Goal: Task Accomplishment & Management: Complete application form

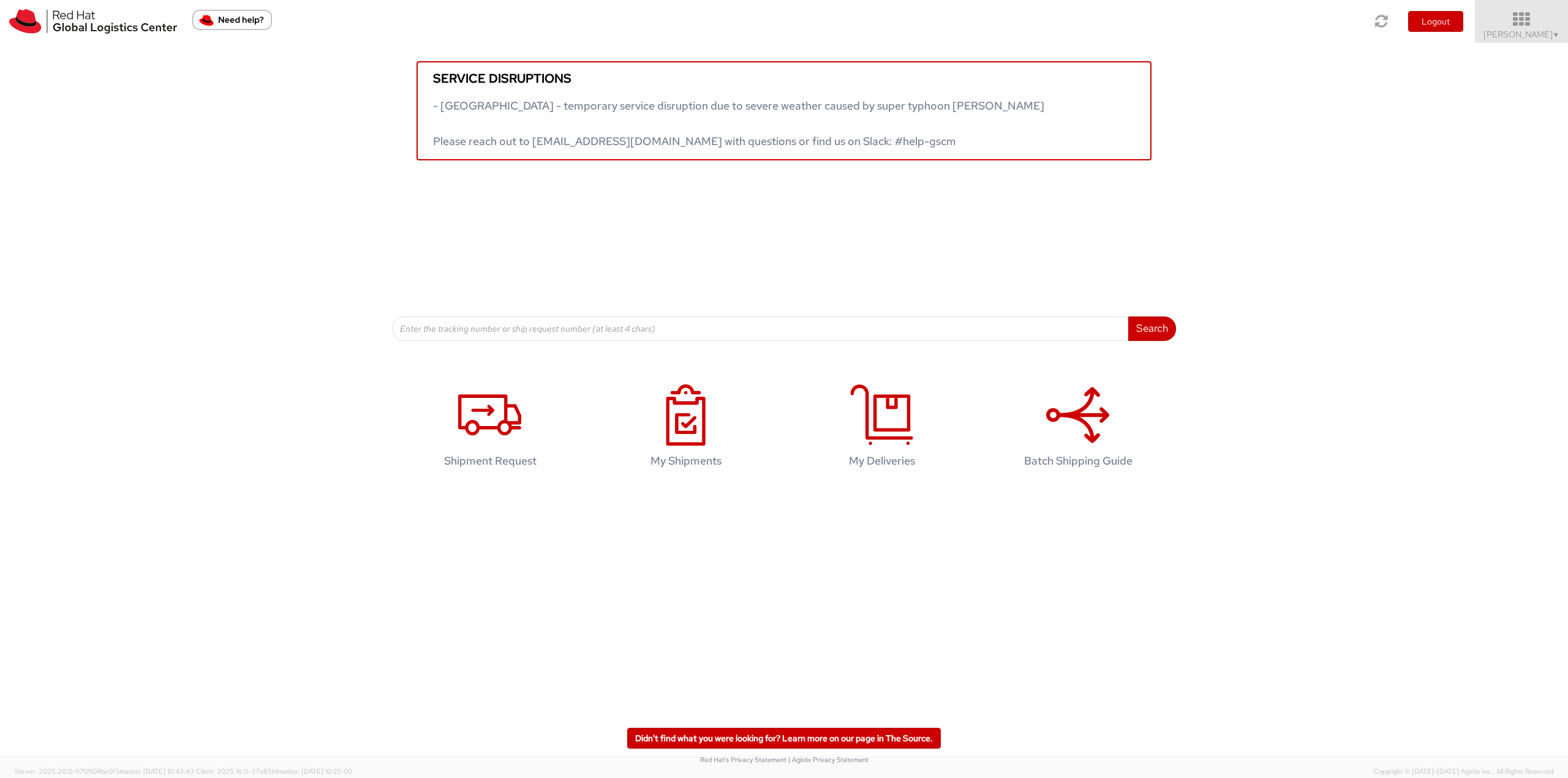
click at [1552, 35] on span "▼" at bounding box center [1556, 35] width 8 height 10
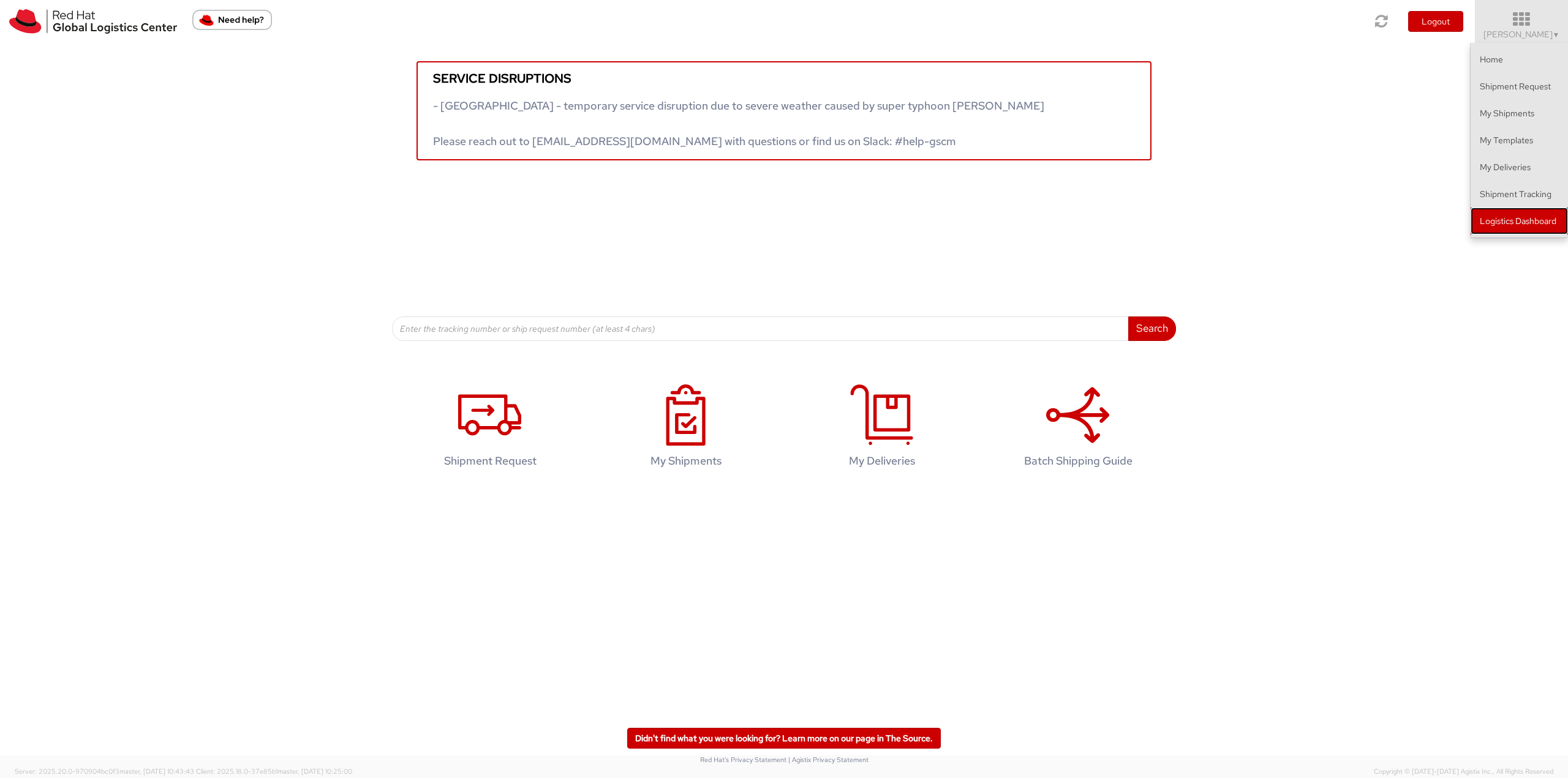
click at [1520, 222] on link "Logistics Dashboard" at bounding box center [1519, 221] width 97 height 27
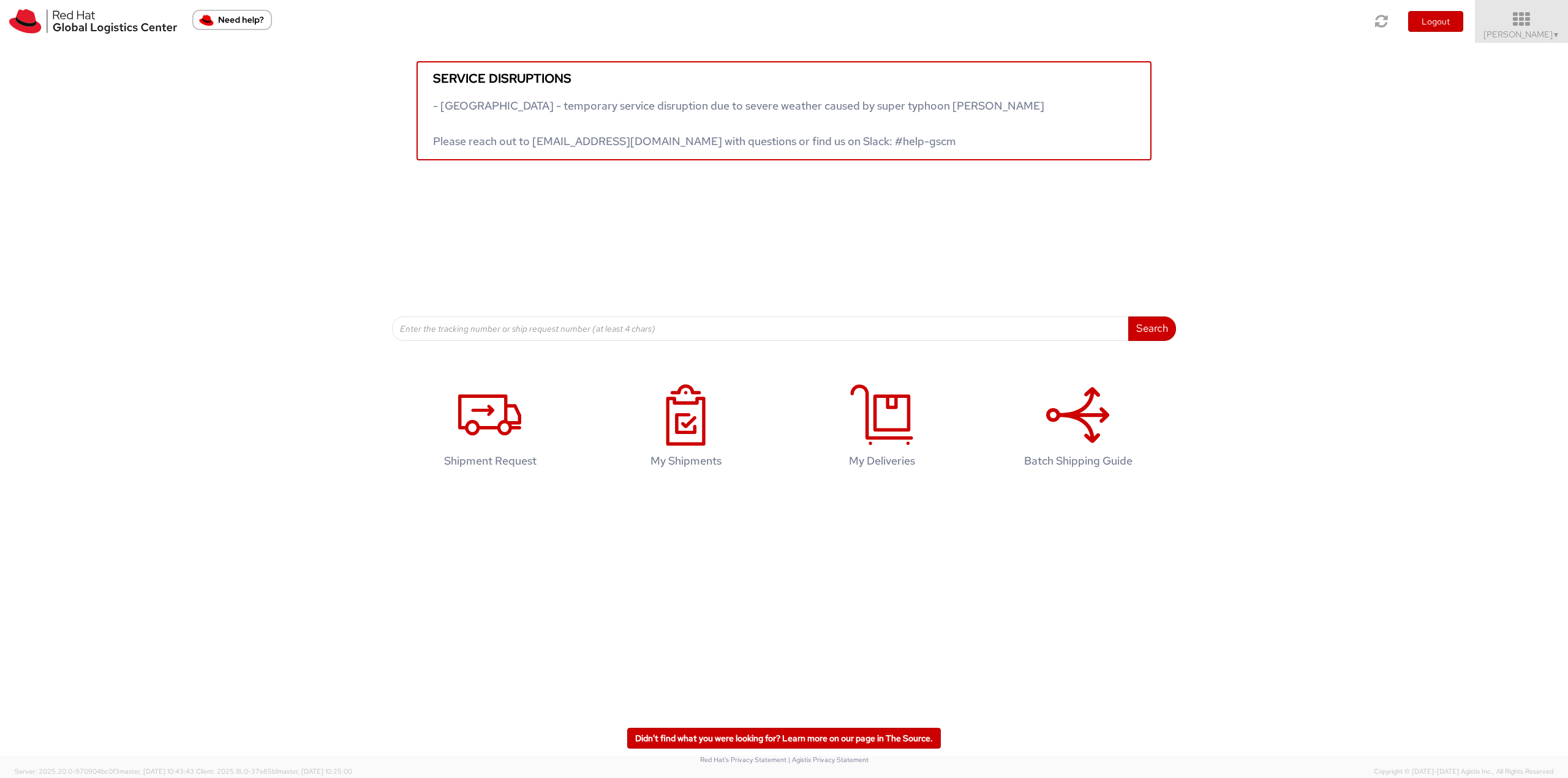
click at [1535, 24] on icon at bounding box center [1521, 19] width 107 height 18
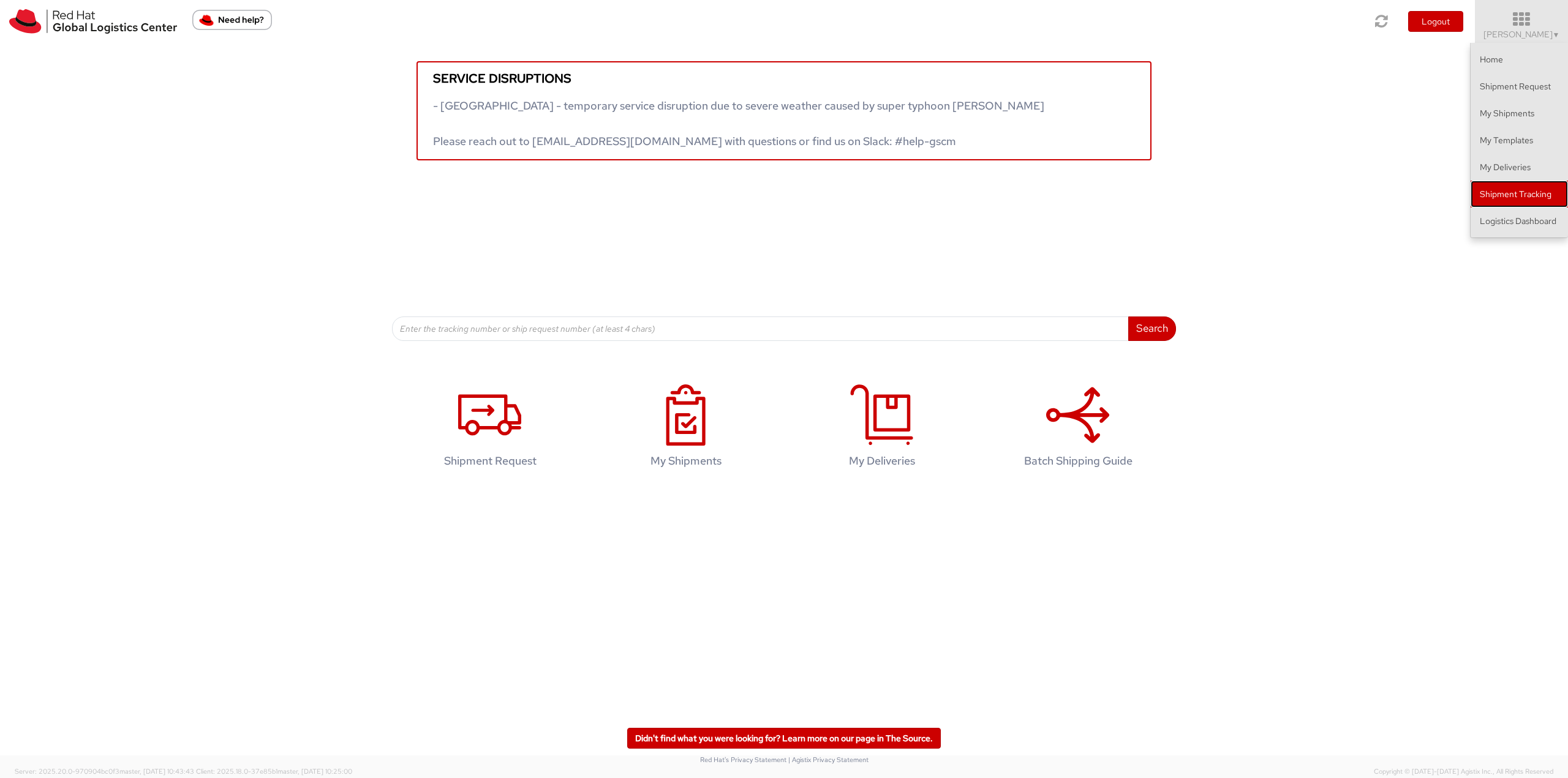
click at [1534, 195] on link "Shipment Tracking" at bounding box center [1519, 195] width 97 height 27
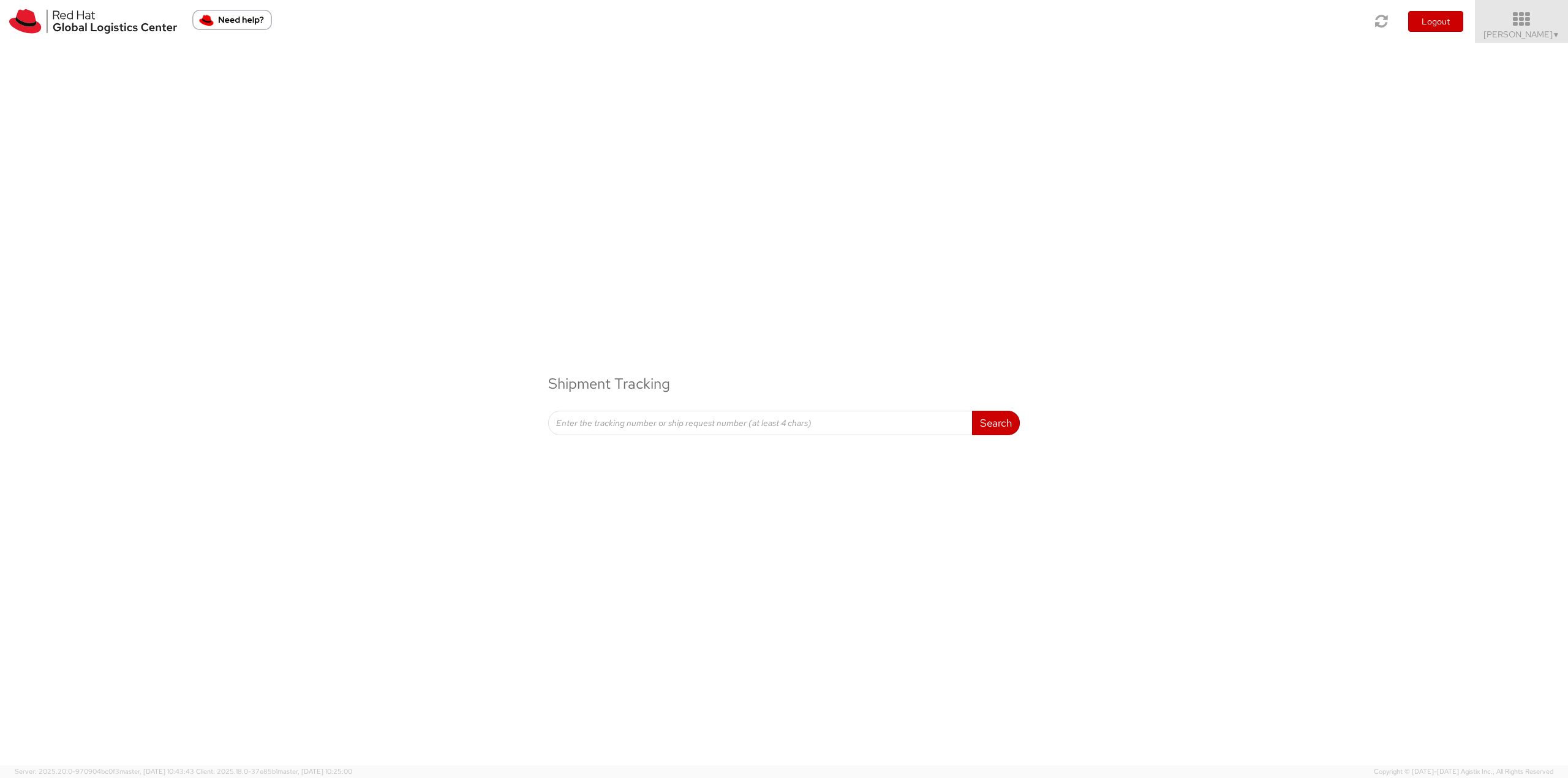
click at [1504, 28] on link "Jason Alexander ▼" at bounding box center [1521, 21] width 93 height 43
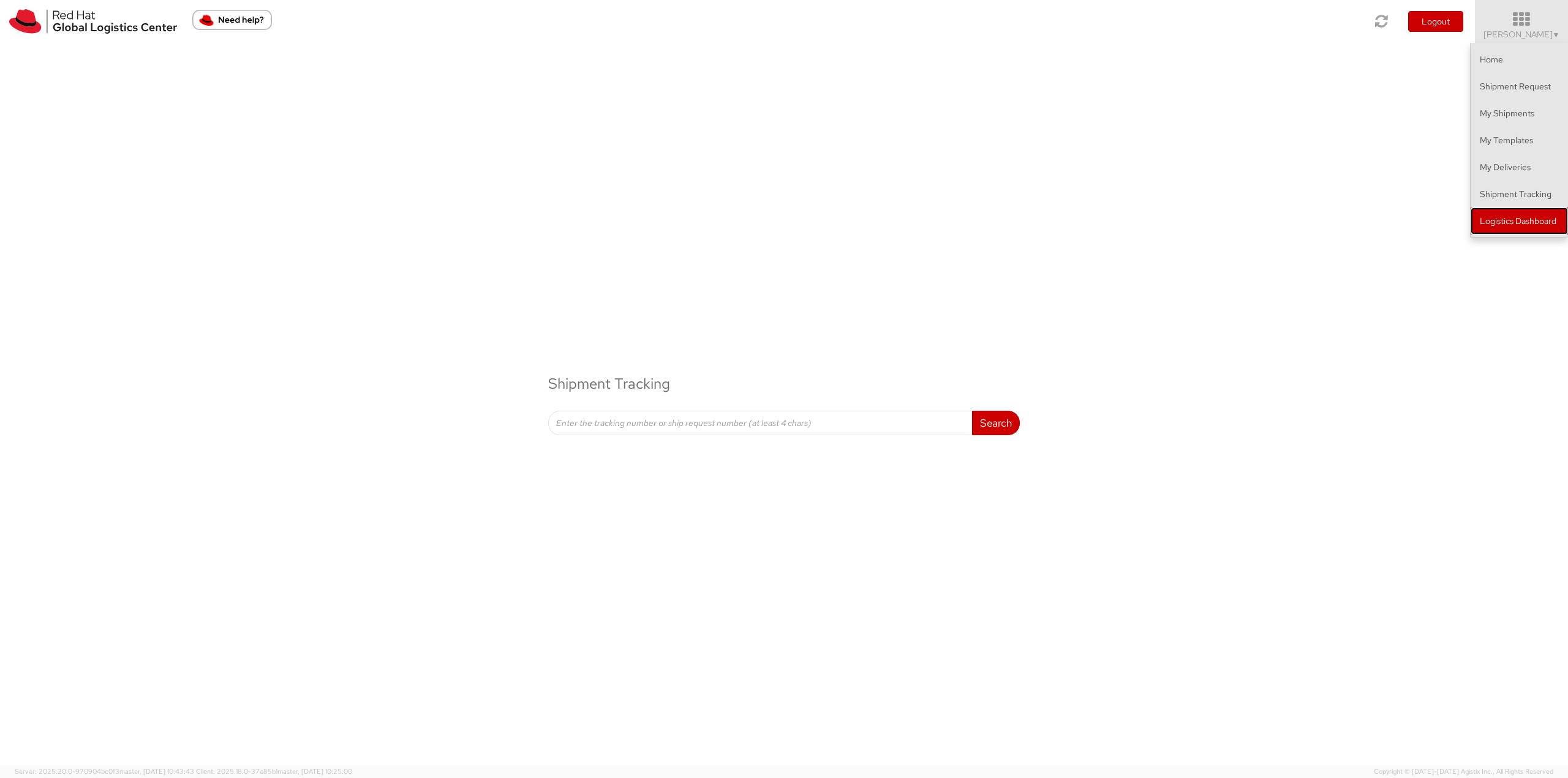
click at [1517, 223] on link "Logistics Dashboard" at bounding box center [1519, 221] width 97 height 27
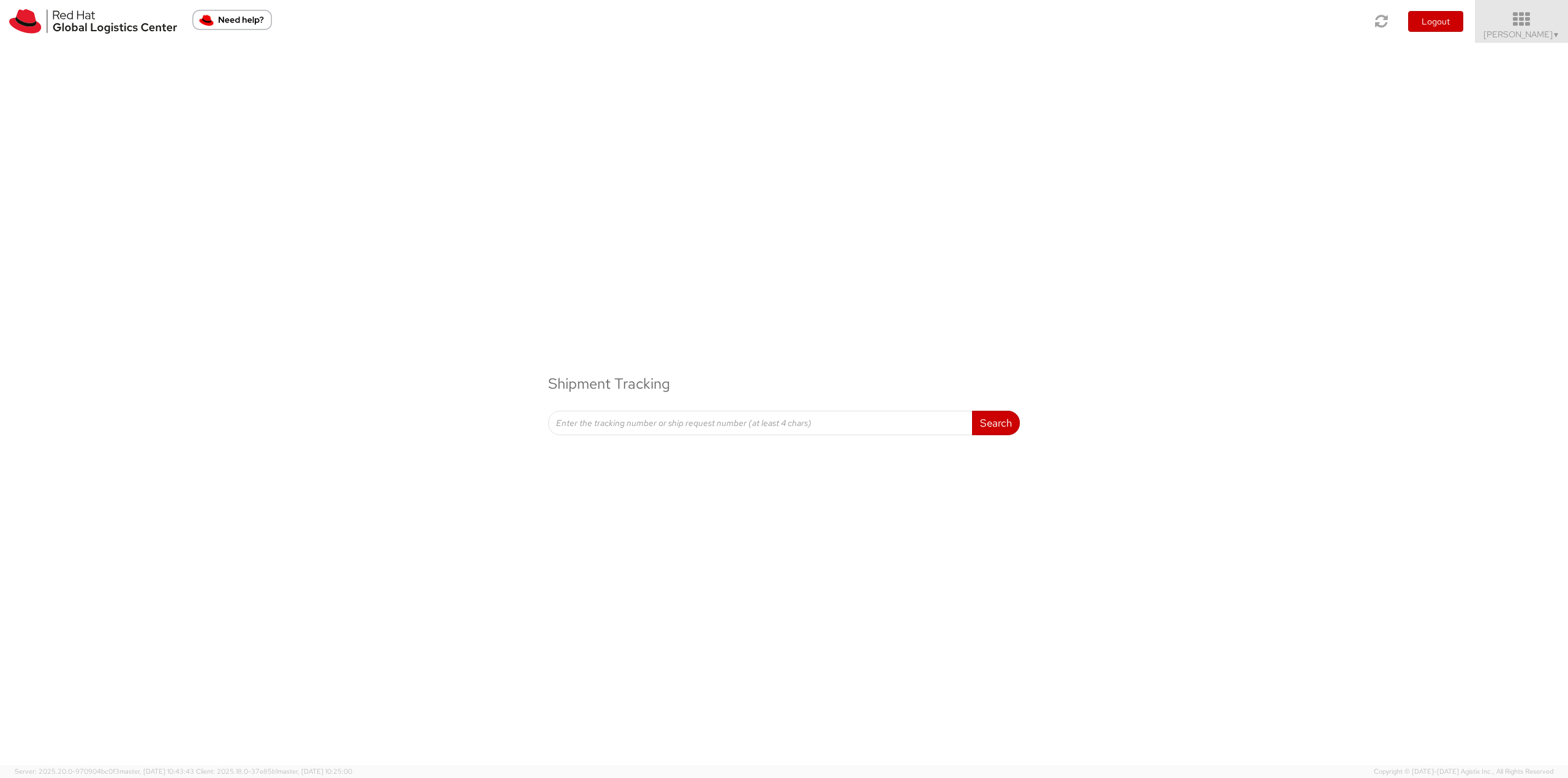
drag, startPoint x: 1535, startPoint y: 25, endPoint x: 1567, endPoint y: 90, distance: 72.4
click at [1536, 25] on icon at bounding box center [1521, 19] width 107 height 18
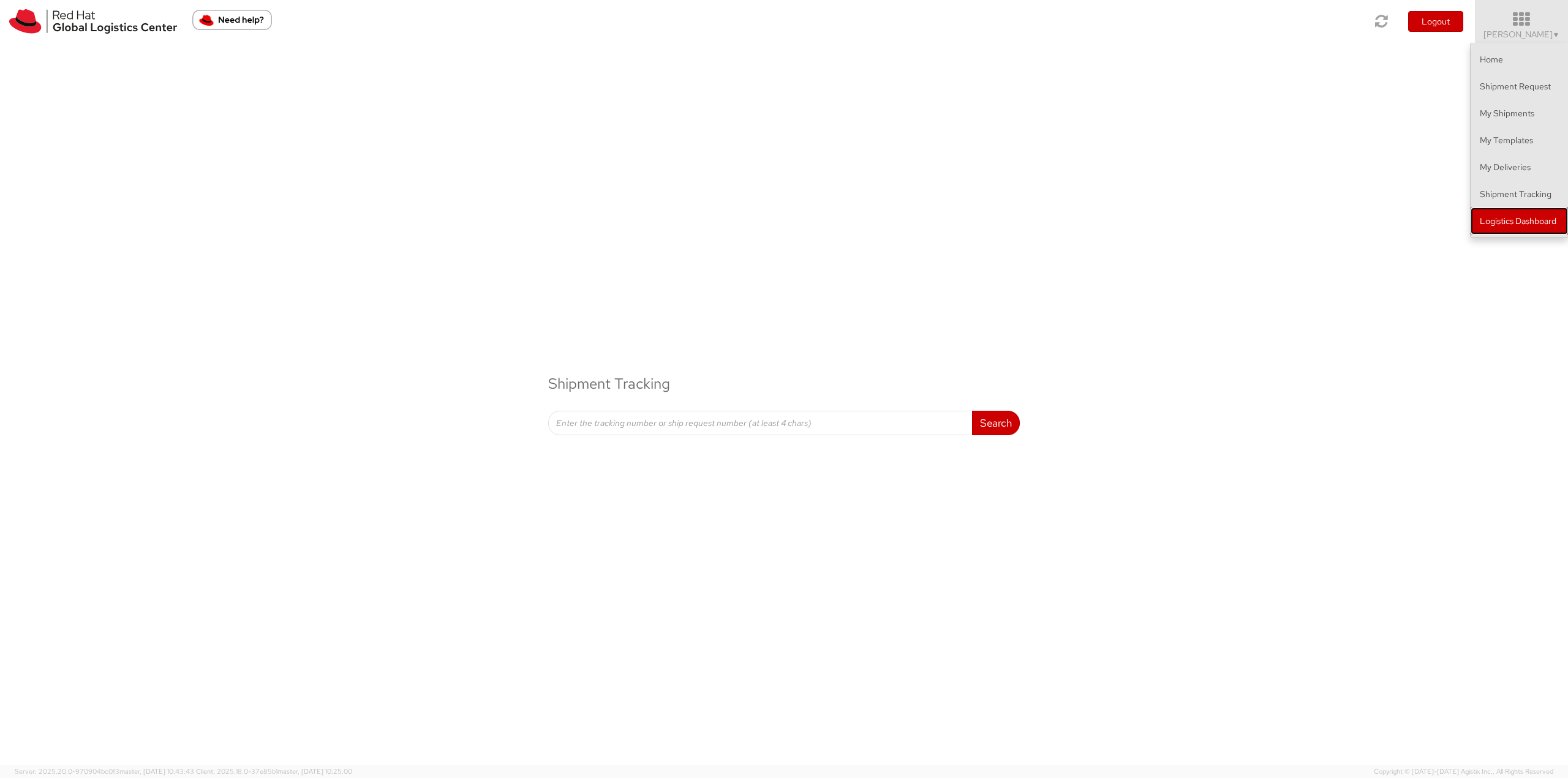
click at [1521, 218] on link "Logistics Dashboard" at bounding box center [1519, 221] width 97 height 27
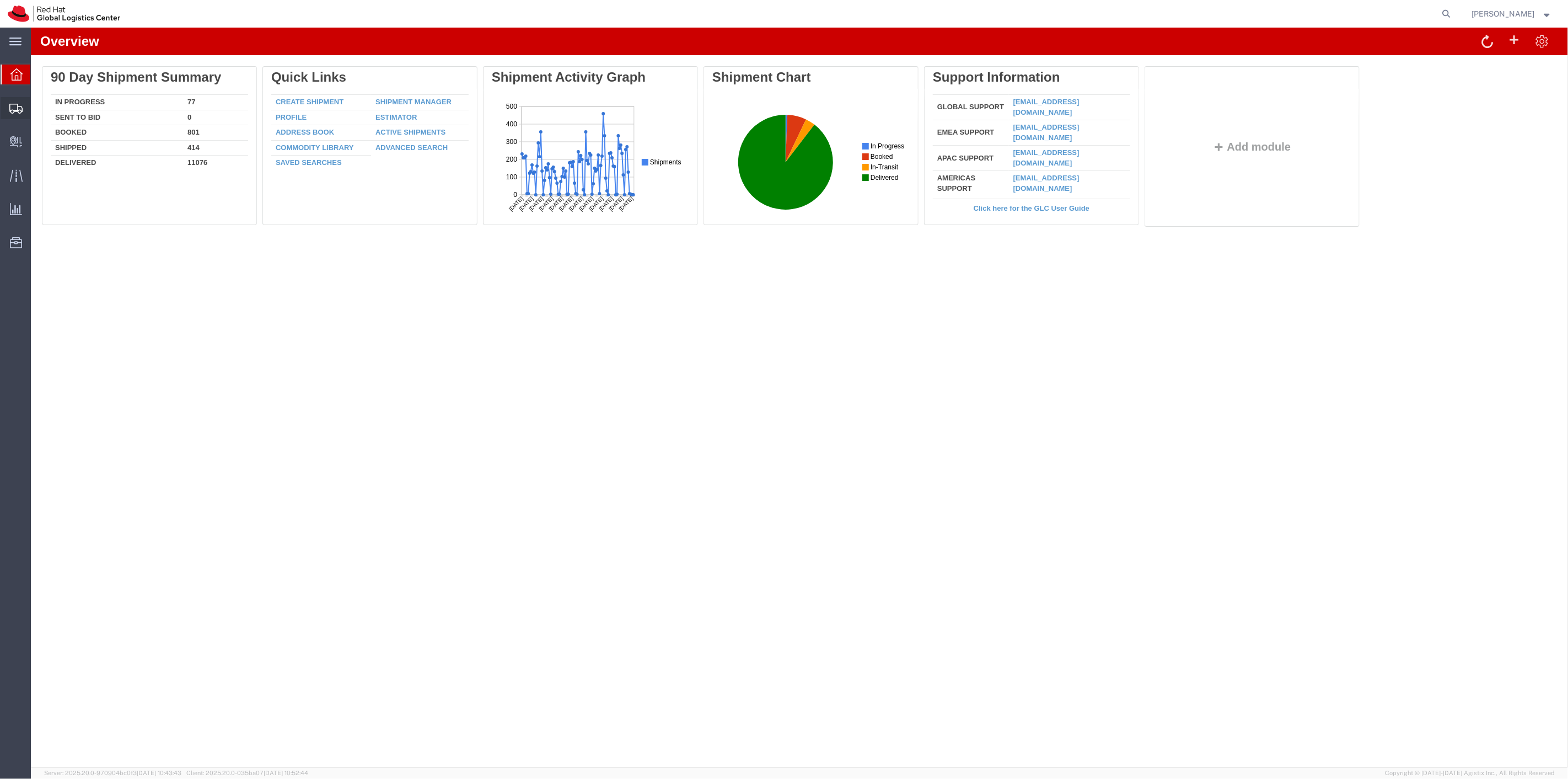
click at [0, 0] on span "Shipment Manager" at bounding box center [0, 0] width 0 height 0
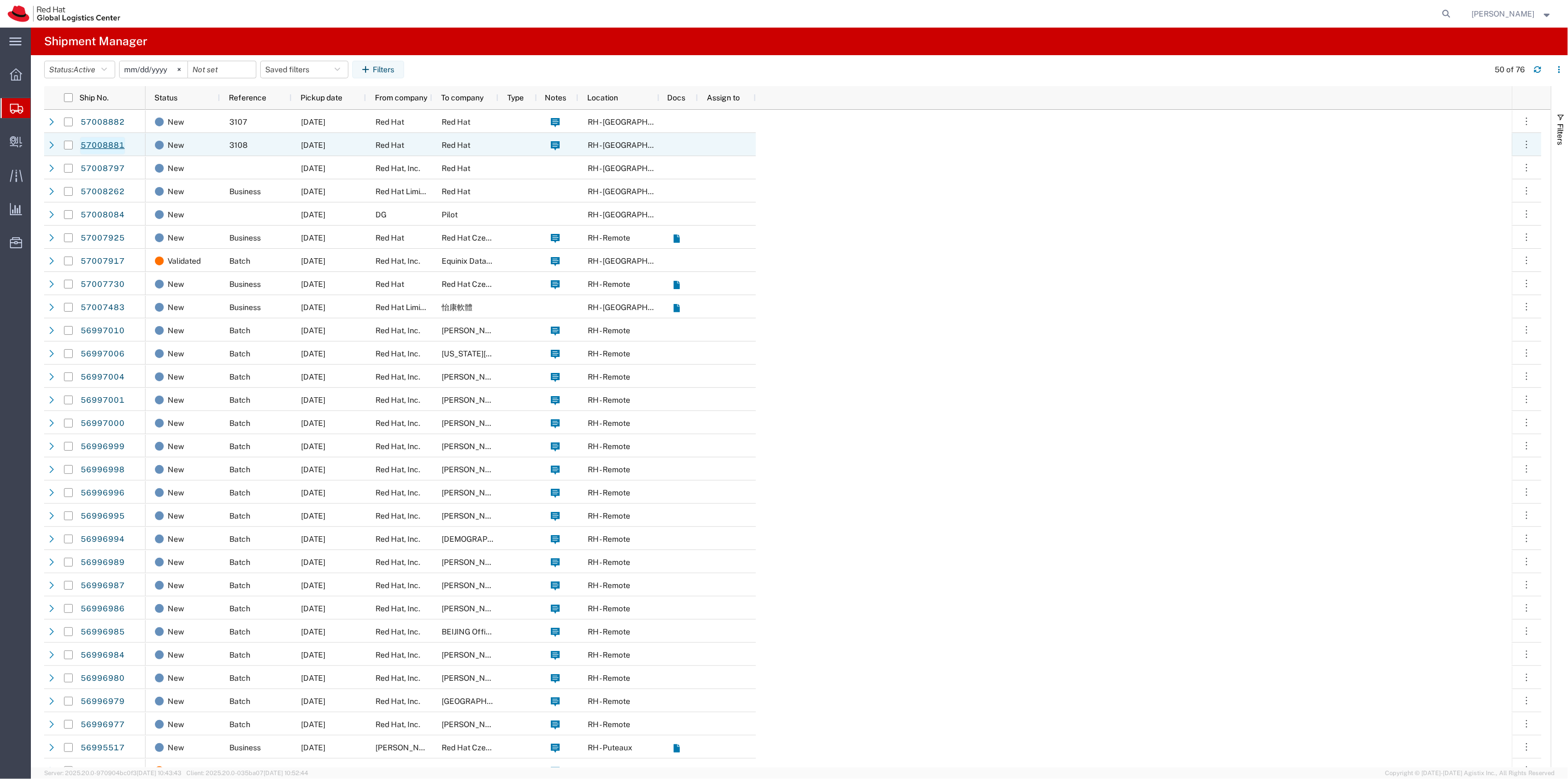
click at [96, 142] on link "57008881" at bounding box center [103, 146] width 46 height 18
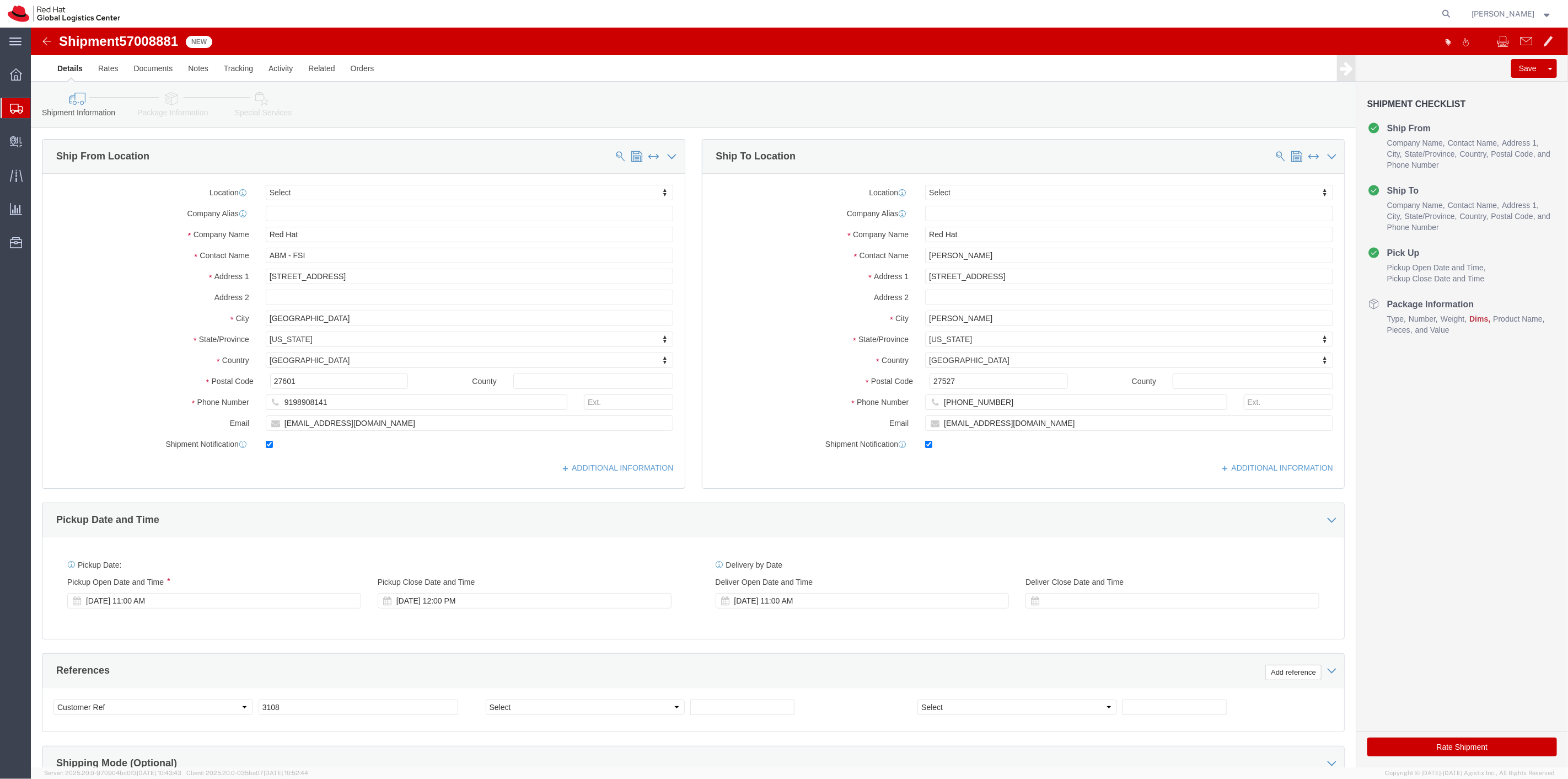
select select
click input "David Symnes"
type input "David Symnes"
click link "Package Information"
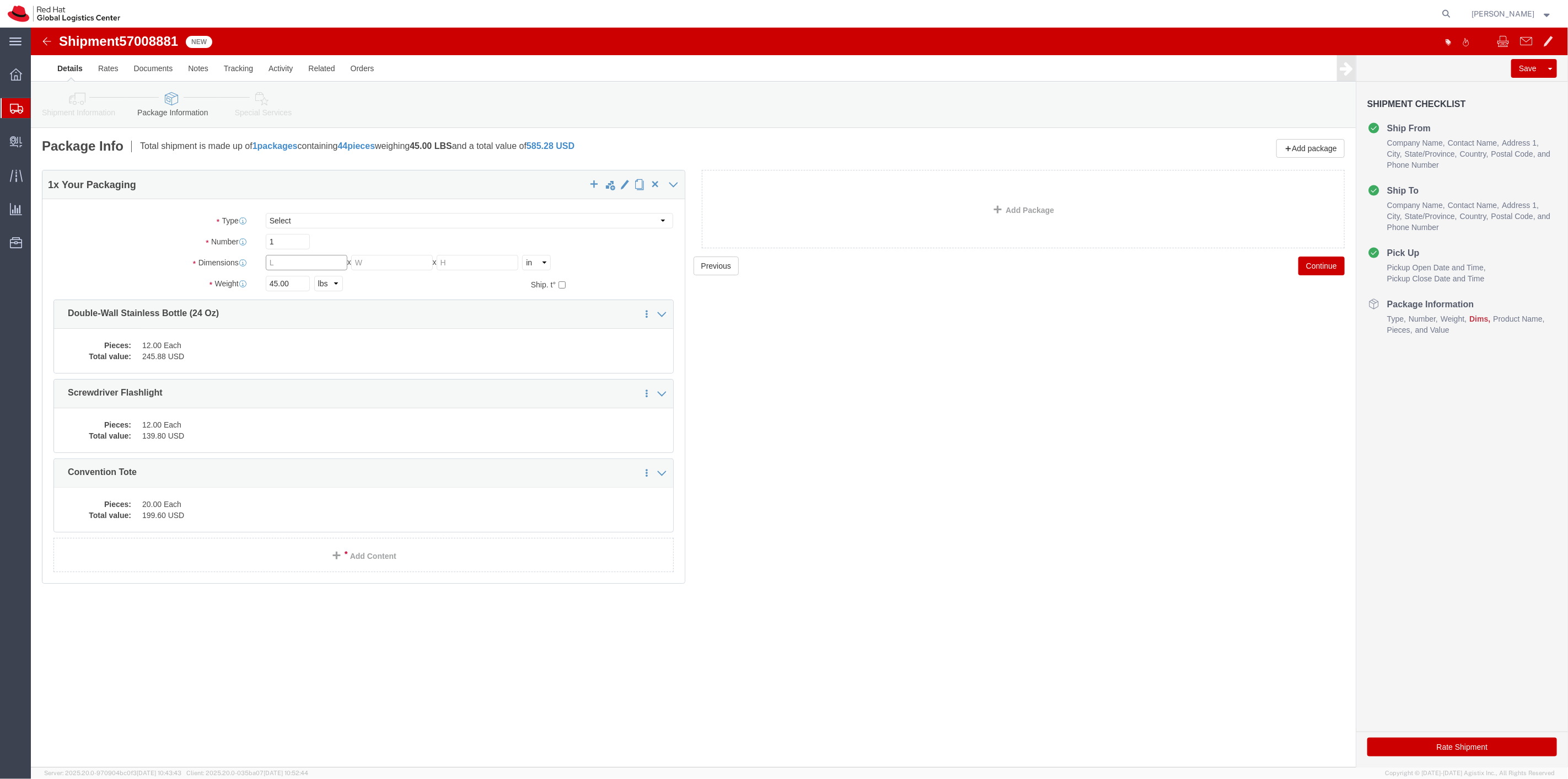
click input "text"
type input "18"
type input "12"
type input "29"
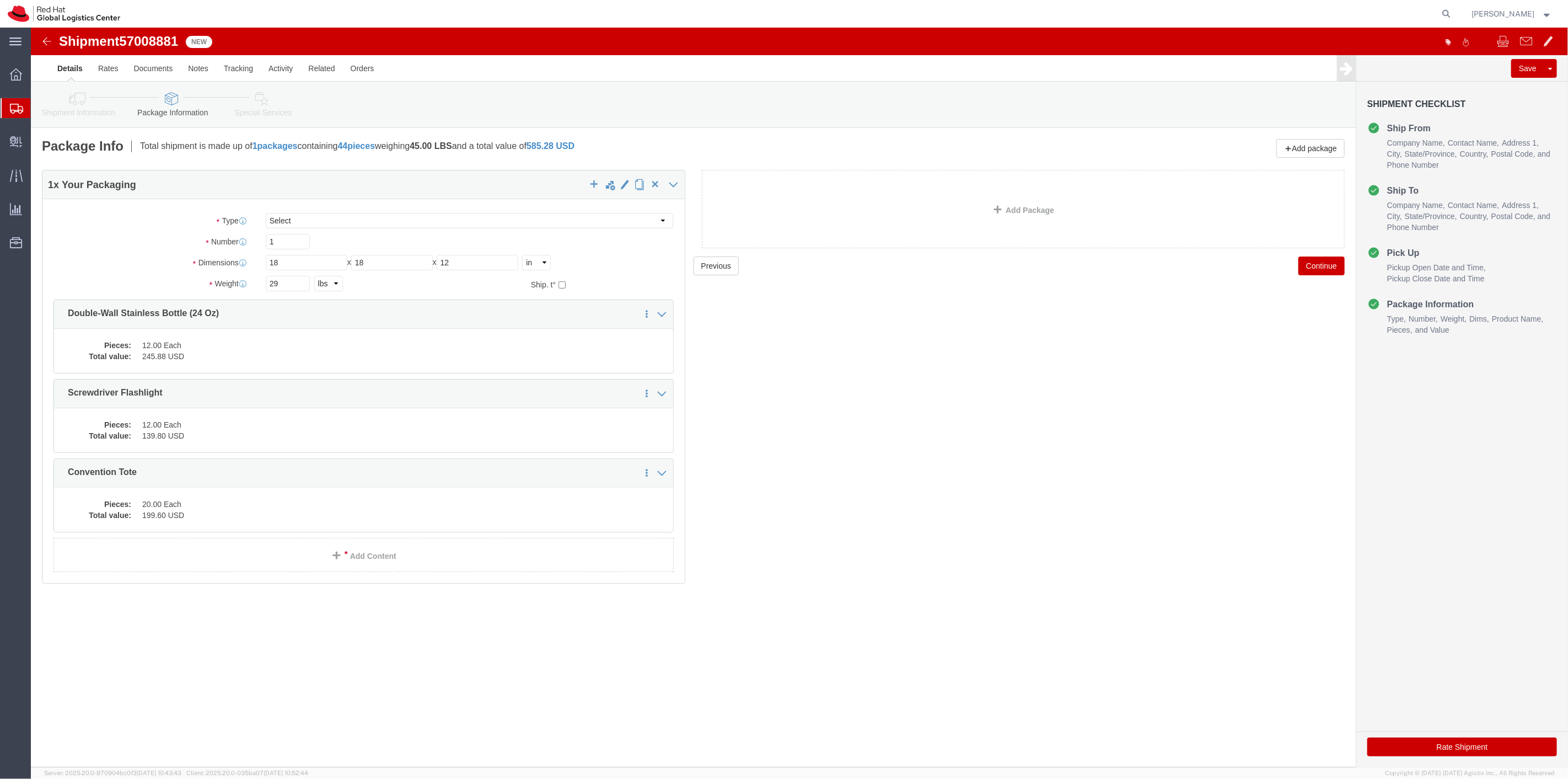
click div "29 Select kgs lbs"
click div "Add Package"
click button "Continue"
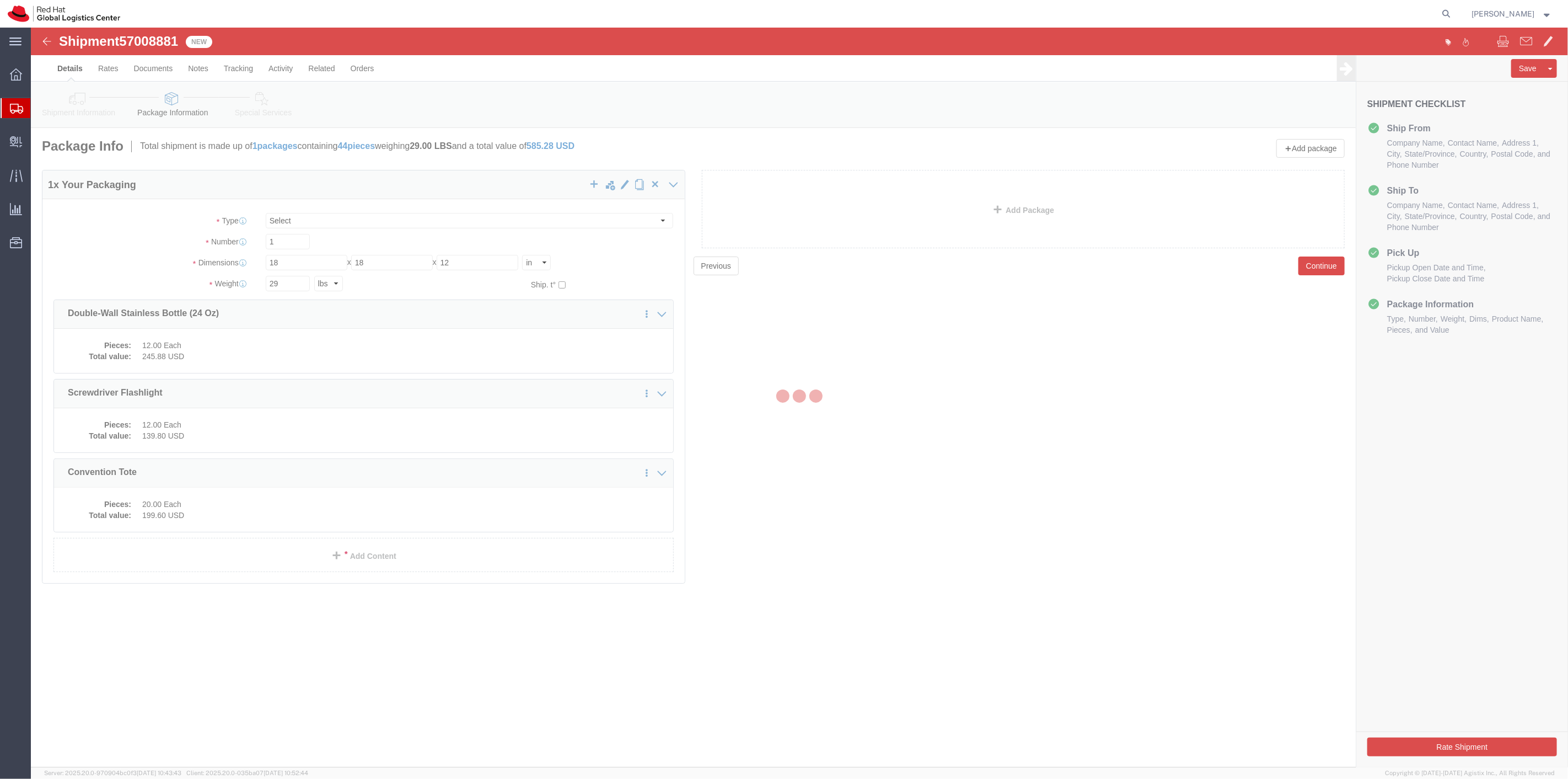
select select
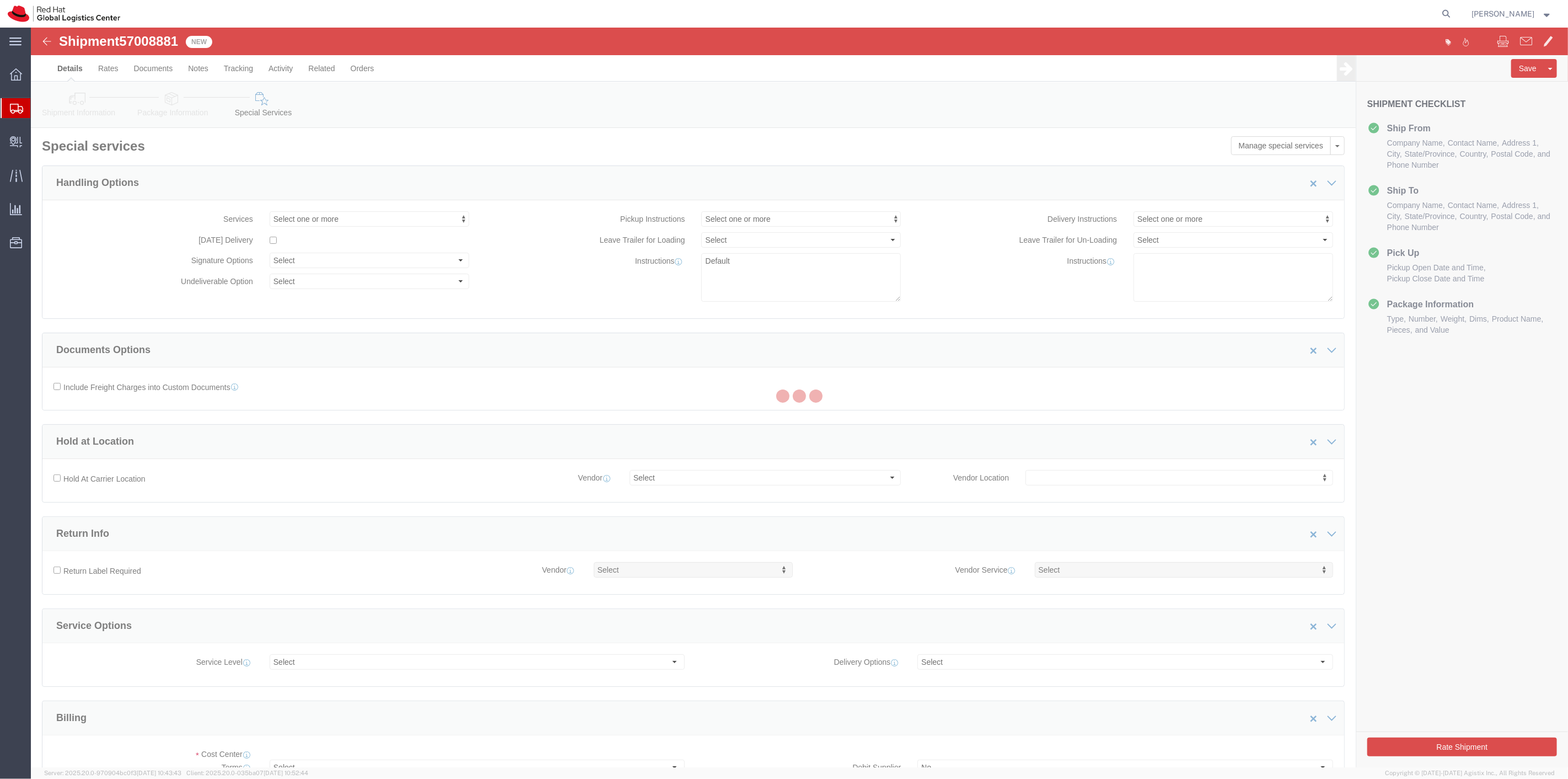
select select "COSTCENTER"
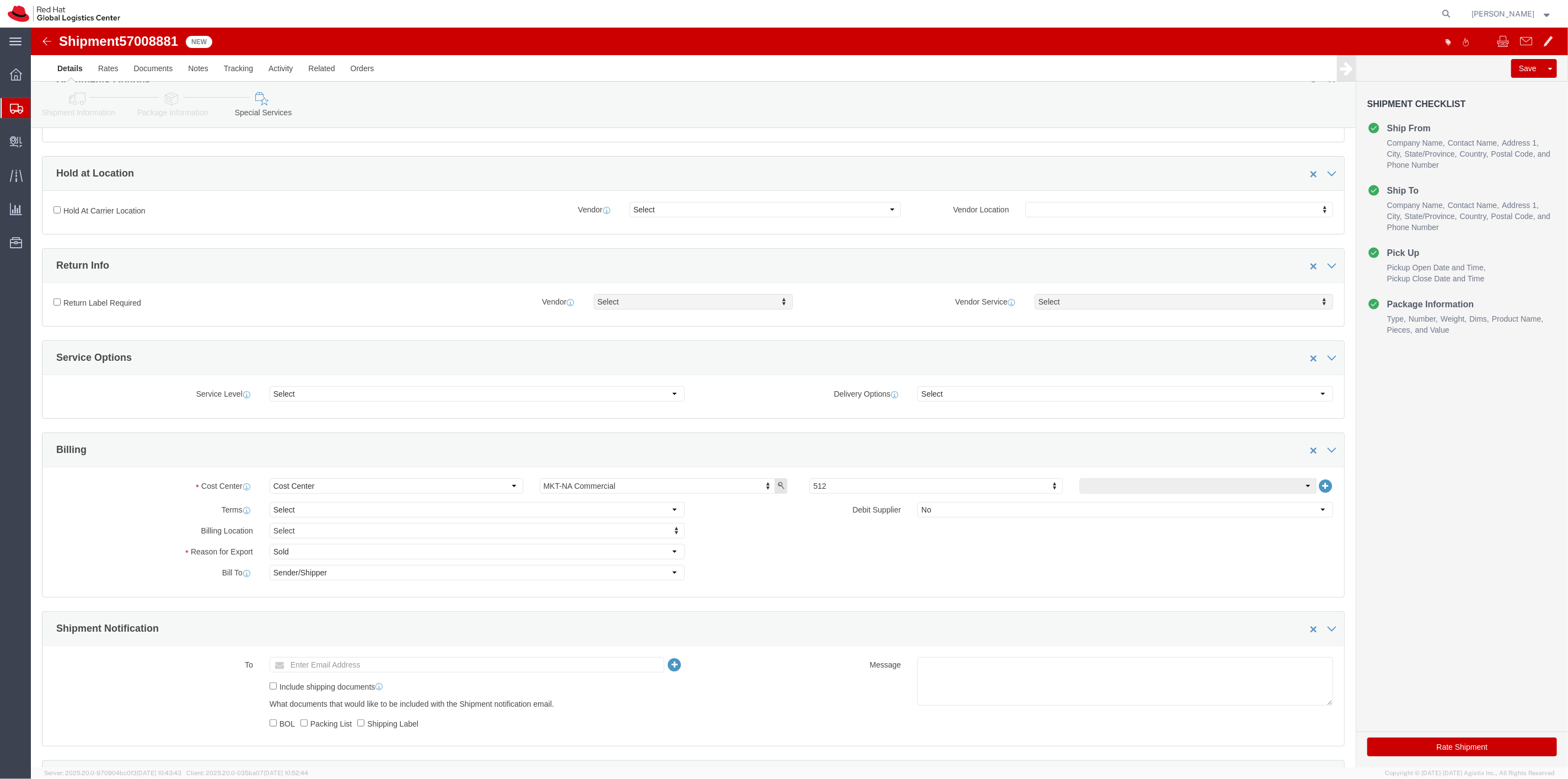
scroll to position [306, 0]
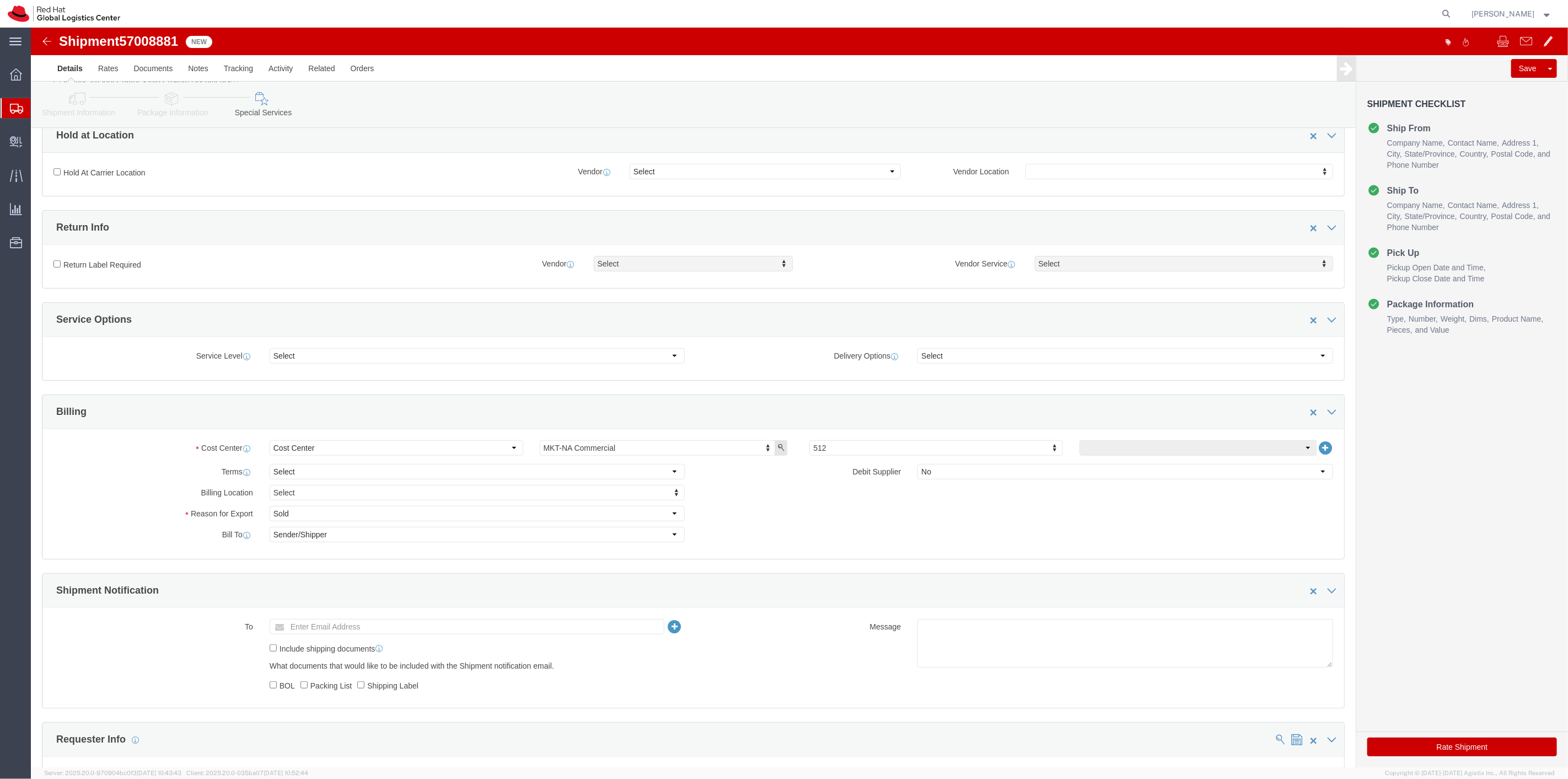
click button "Rate Shipment"
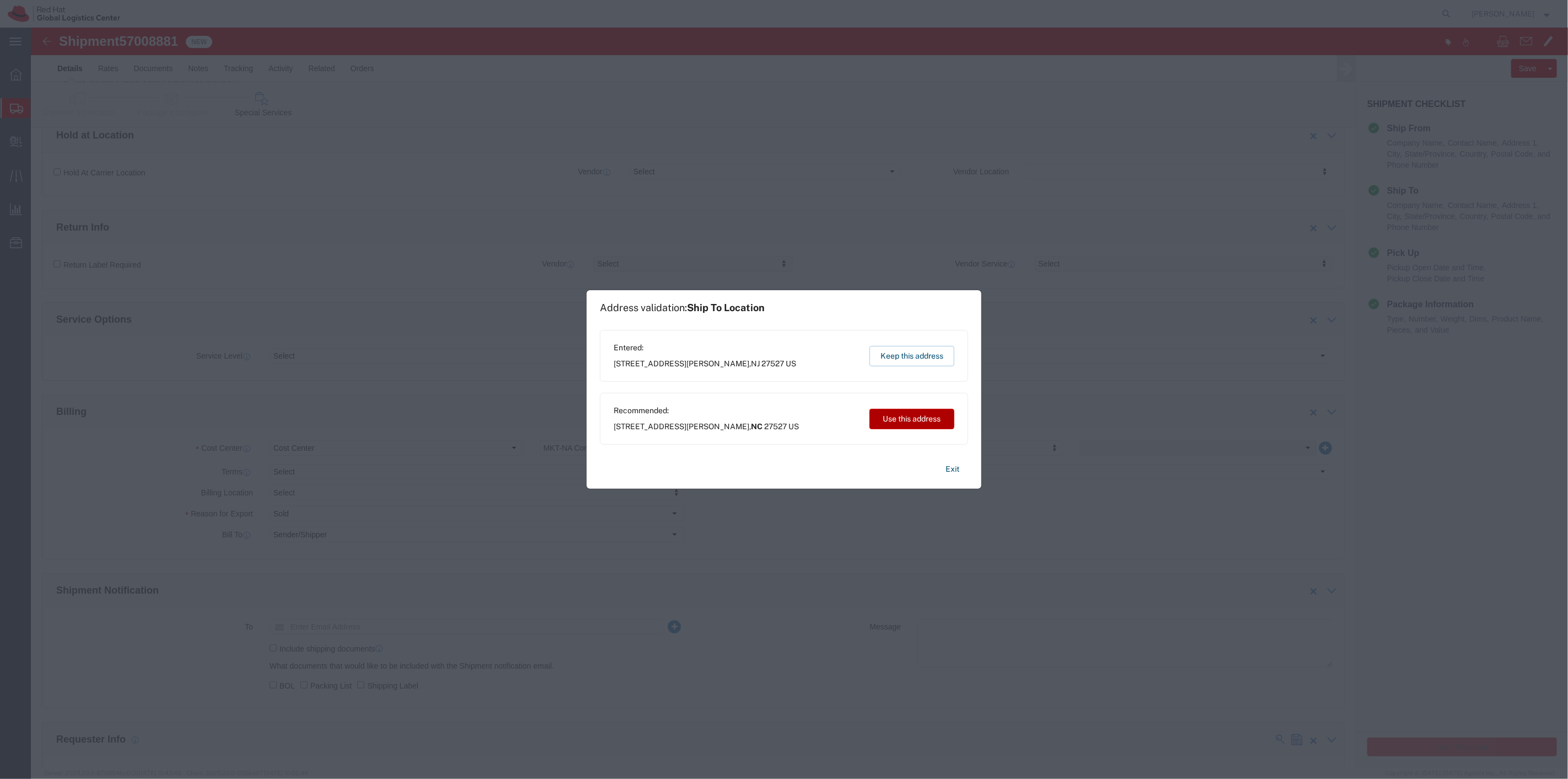
click at [899, 420] on button "Use this address" at bounding box center [912, 418] width 85 height 20
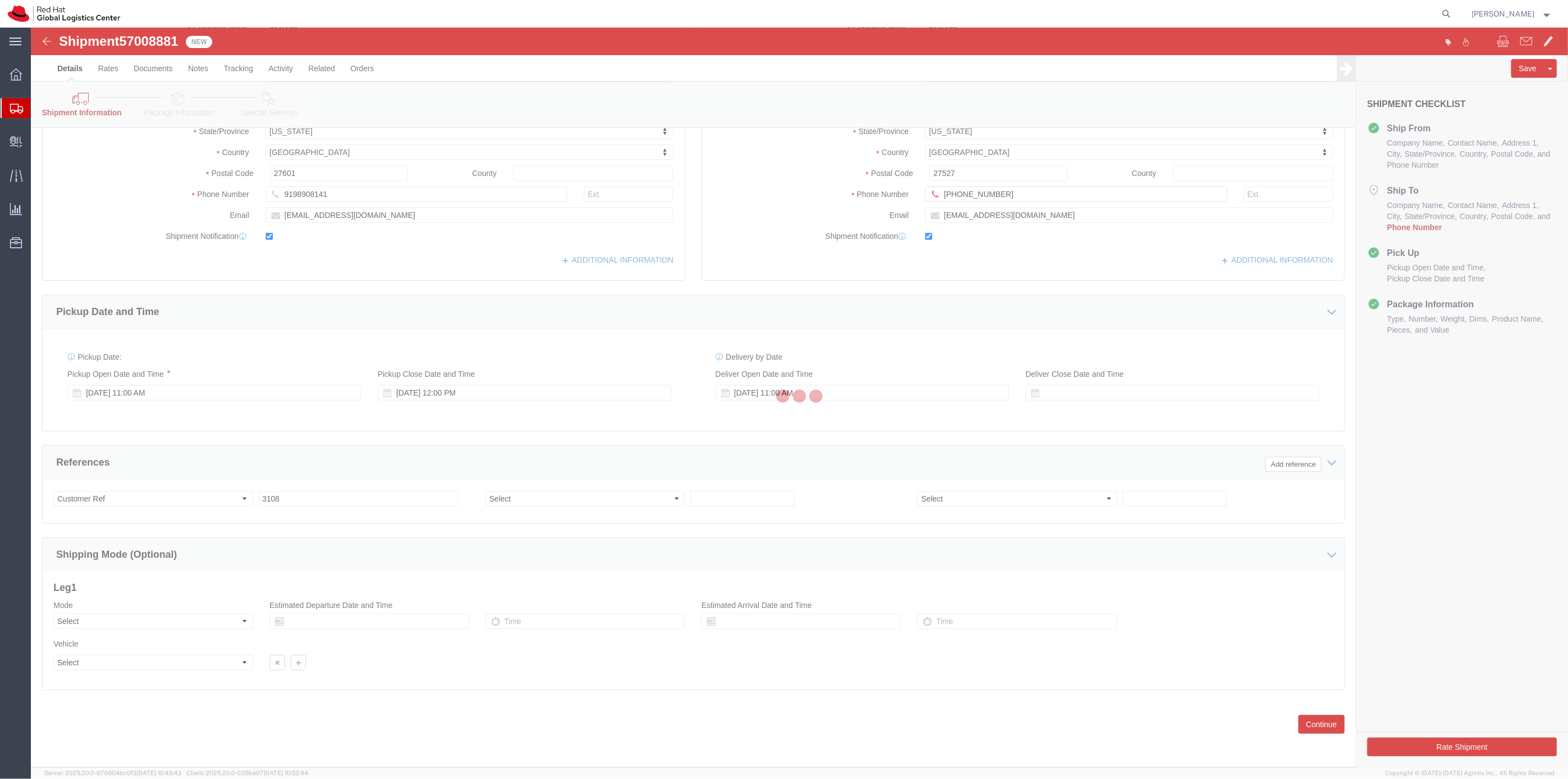
scroll to position [256, 0]
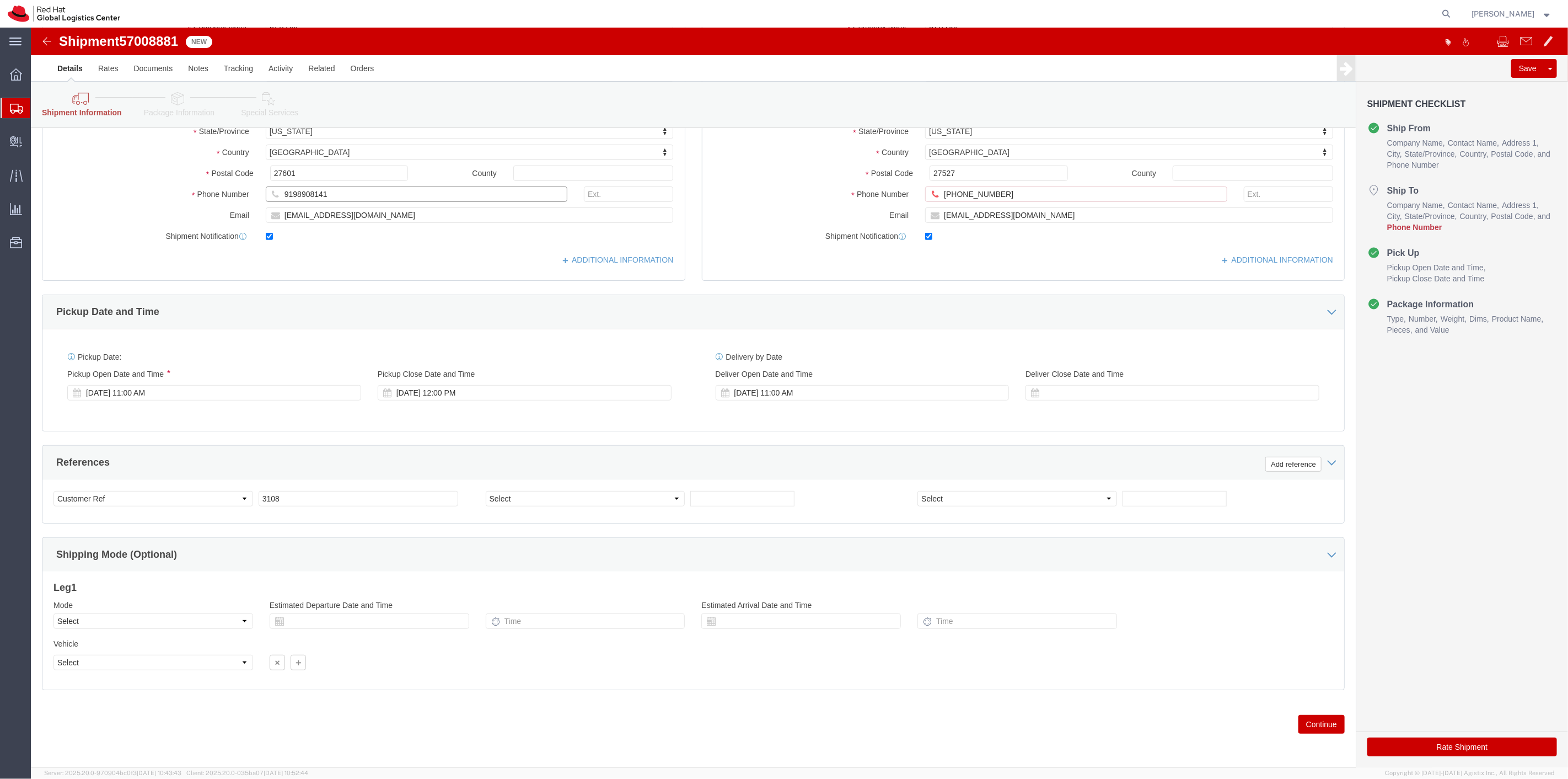
drag, startPoint x: 307, startPoint y: 166, endPoint x: 175, endPoint y: 163, distance: 132.0
click div "Phone Number 9198908141"
drag, startPoint x: 968, startPoint y: 162, endPoint x: 692, endPoint y: 168, distance: 276.1
click div "Phone Number 703-424-5 A valid Destination Phone Number is required"
paste input "9198908141"
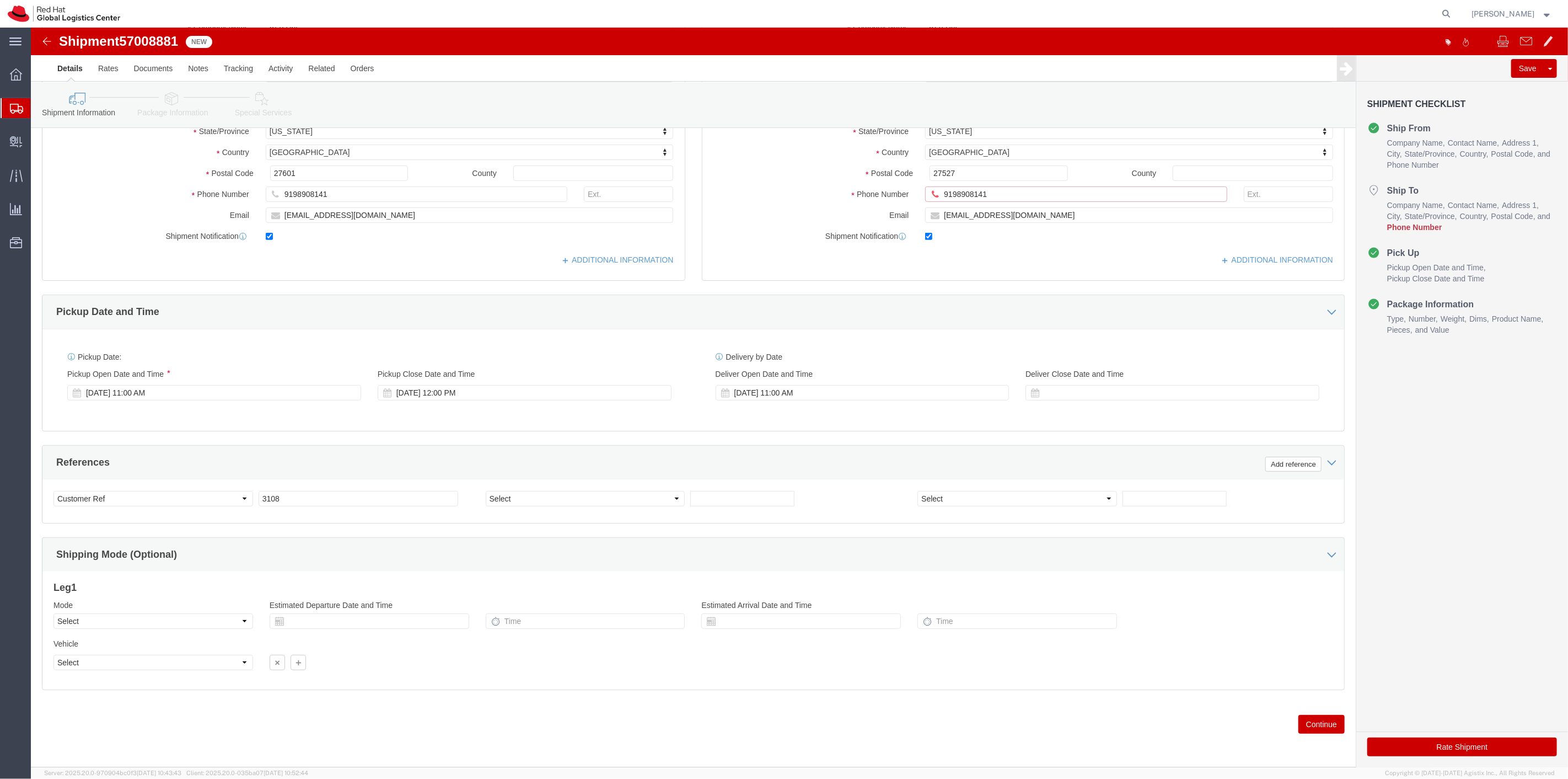
type input "9198908141"
click button "Continue"
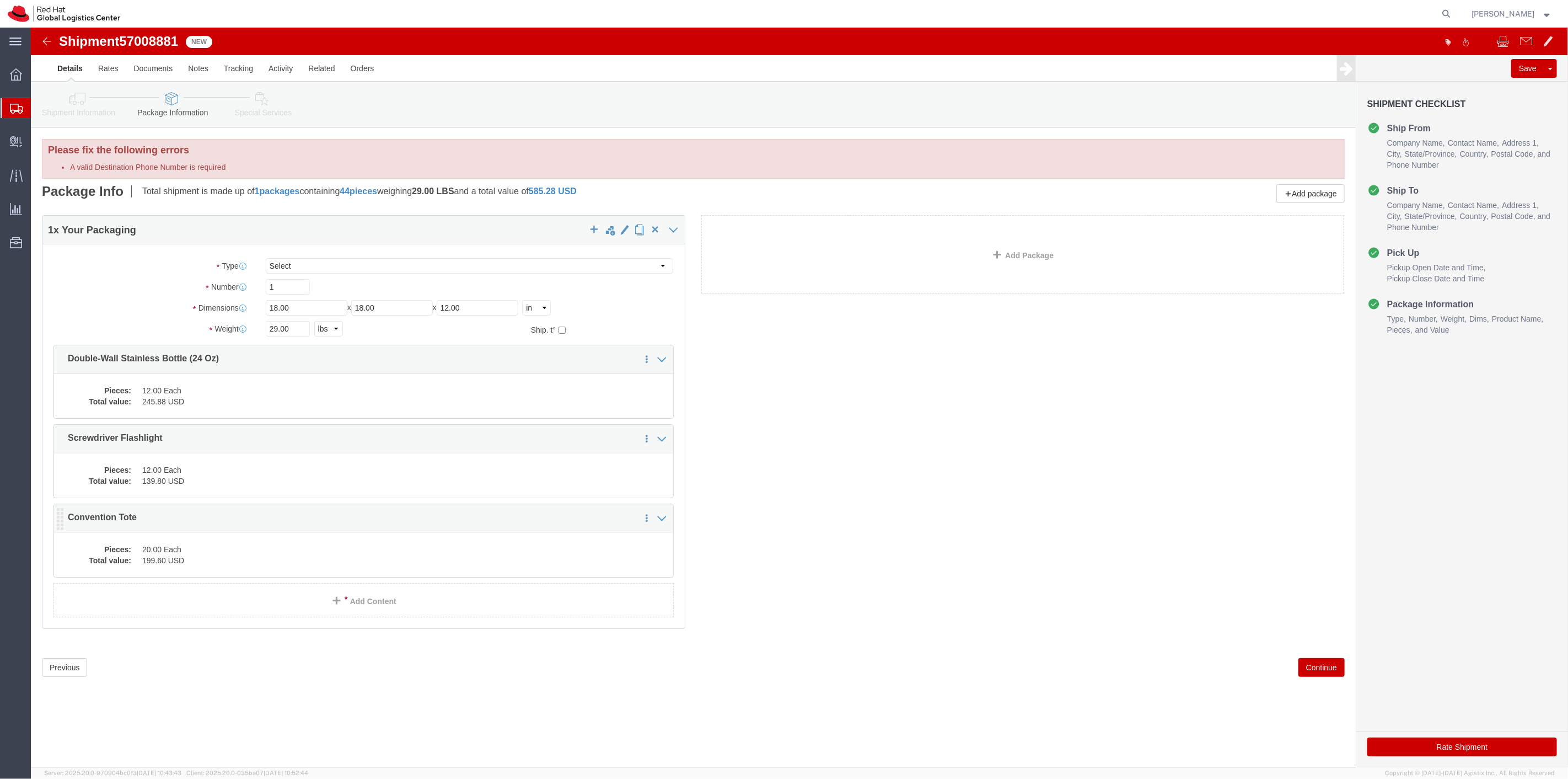
scroll to position [0, 0]
click button "Rate Shipment"
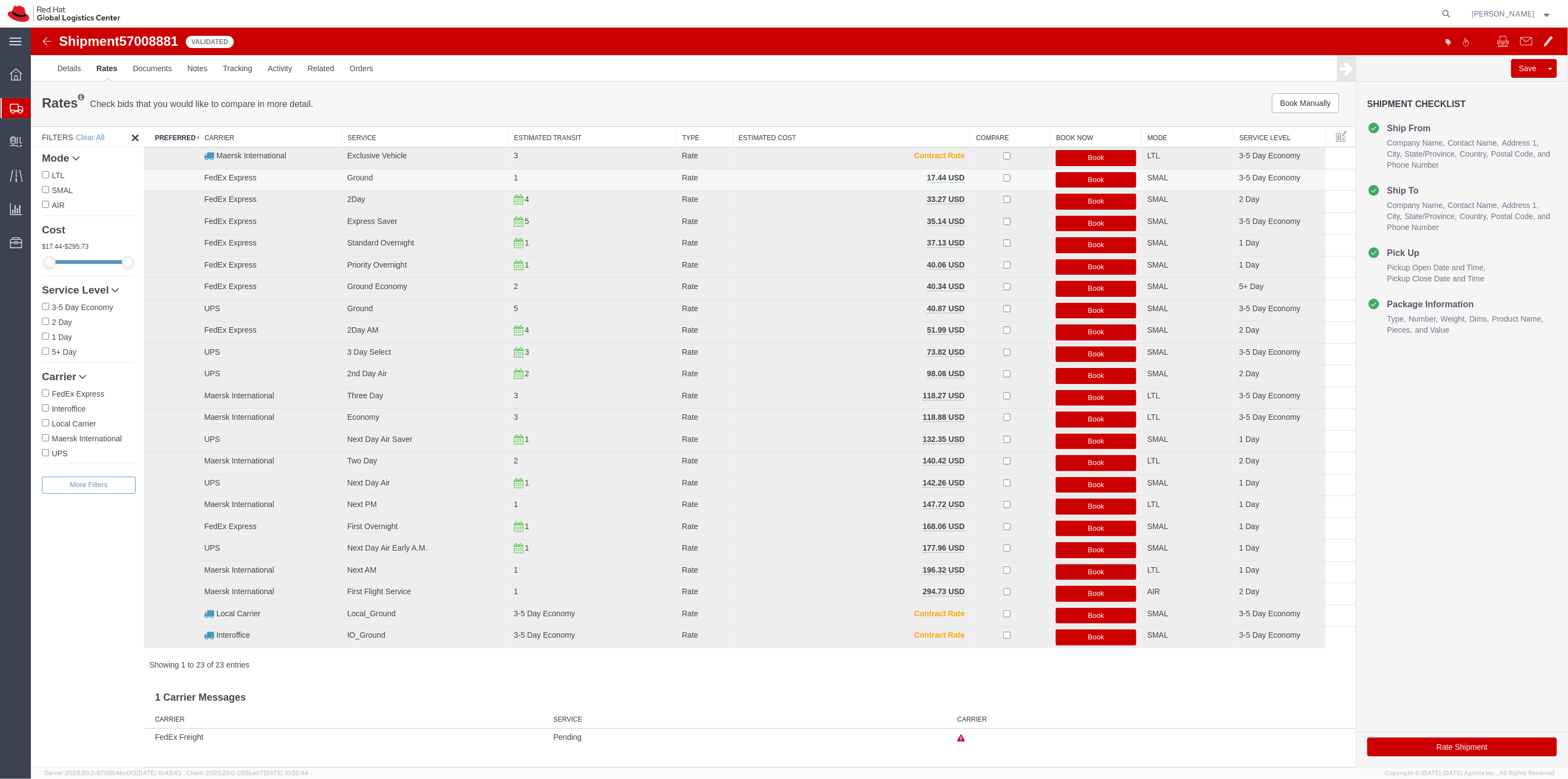
click at [1093, 176] on button "Book" at bounding box center [1096, 180] width 81 height 16
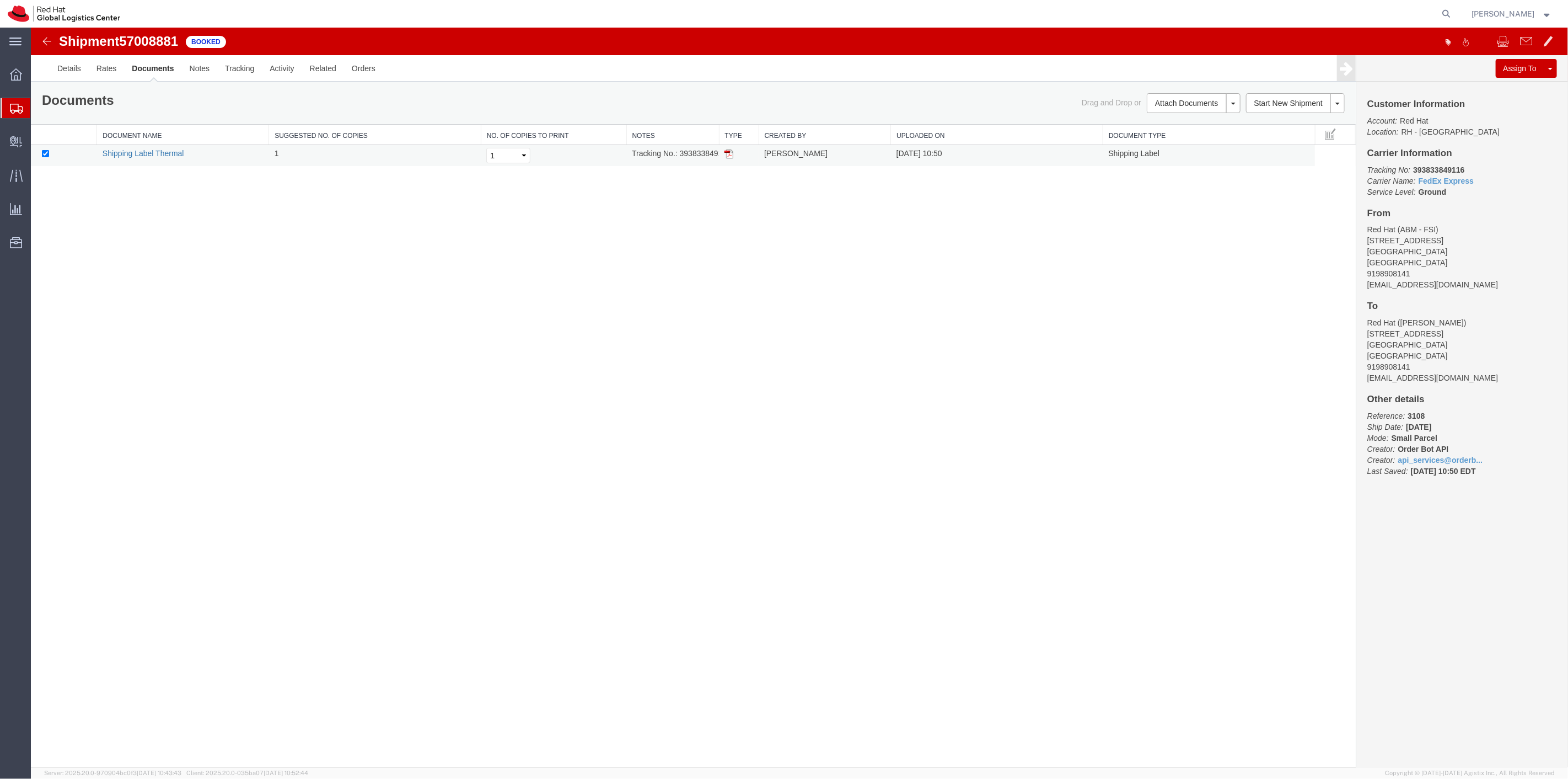
click at [155, 154] on link "Shipping Label Thermal" at bounding box center [142, 154] width 82 height 9
click at [0, 0] on span "Shipment Manager" at bounding box center [0, 0] width 0 height 0
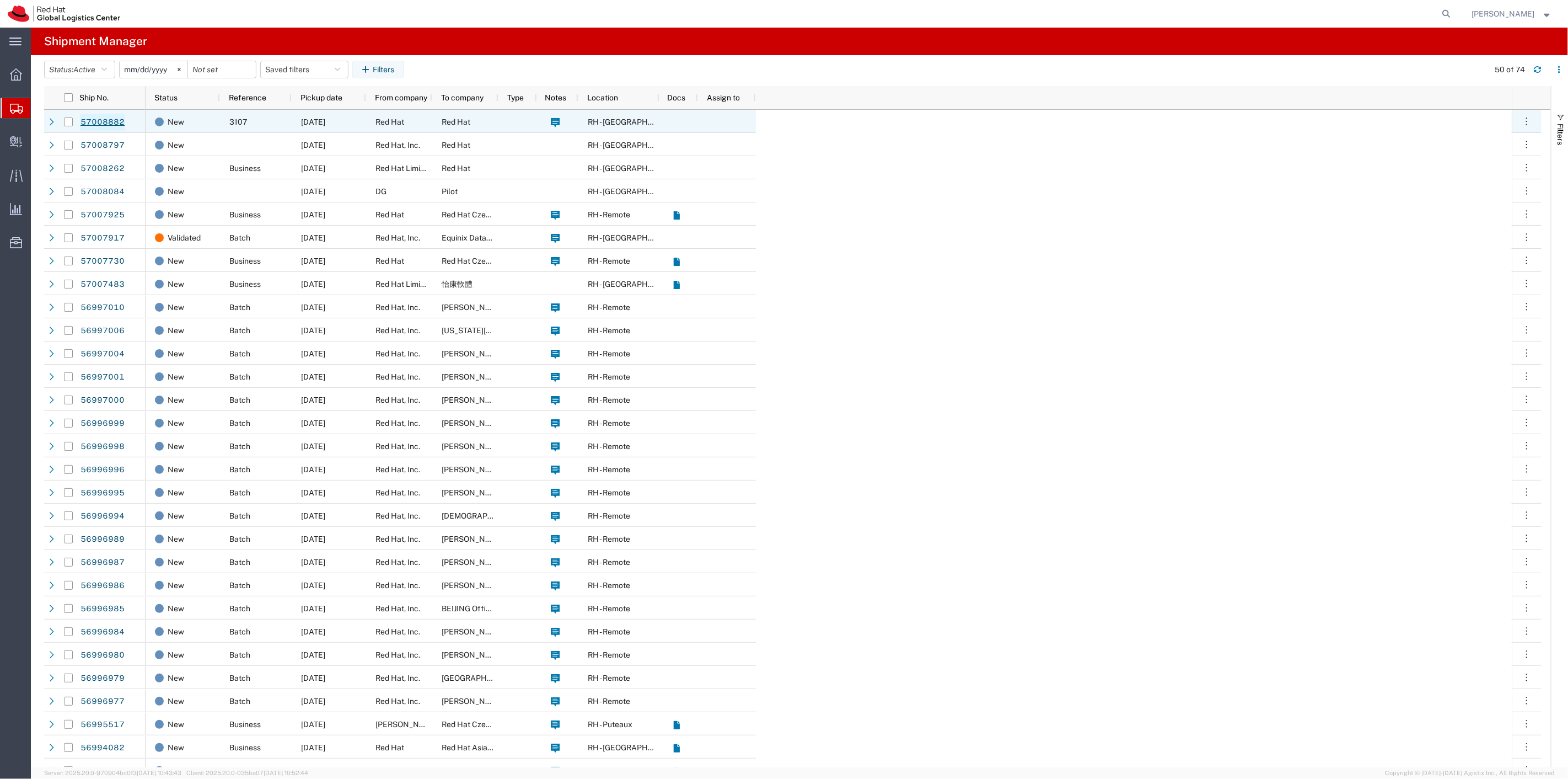
click at [96, 125] on link "57008882" at bounding box center [103, 123] width 46 height 18
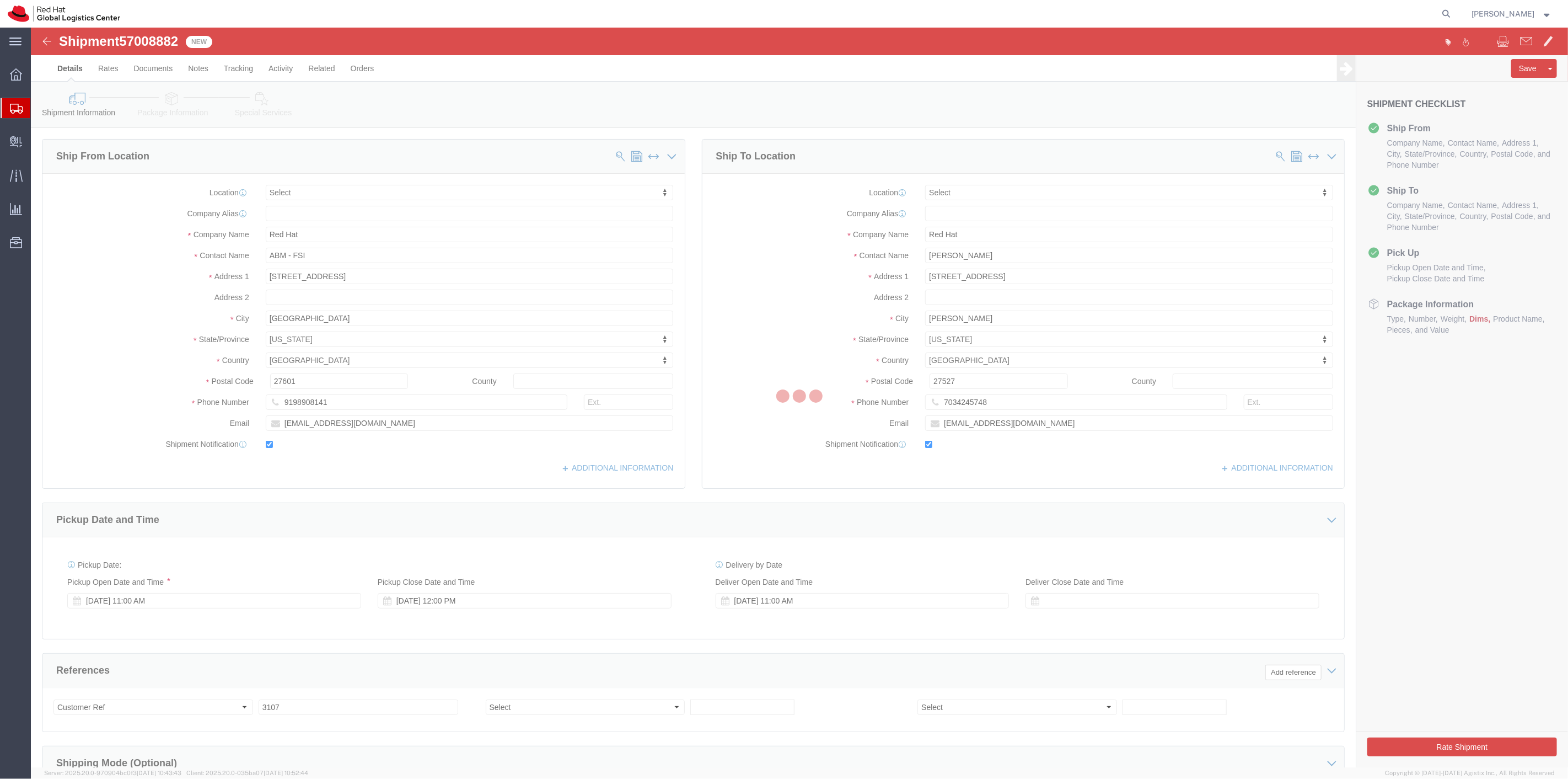
select select
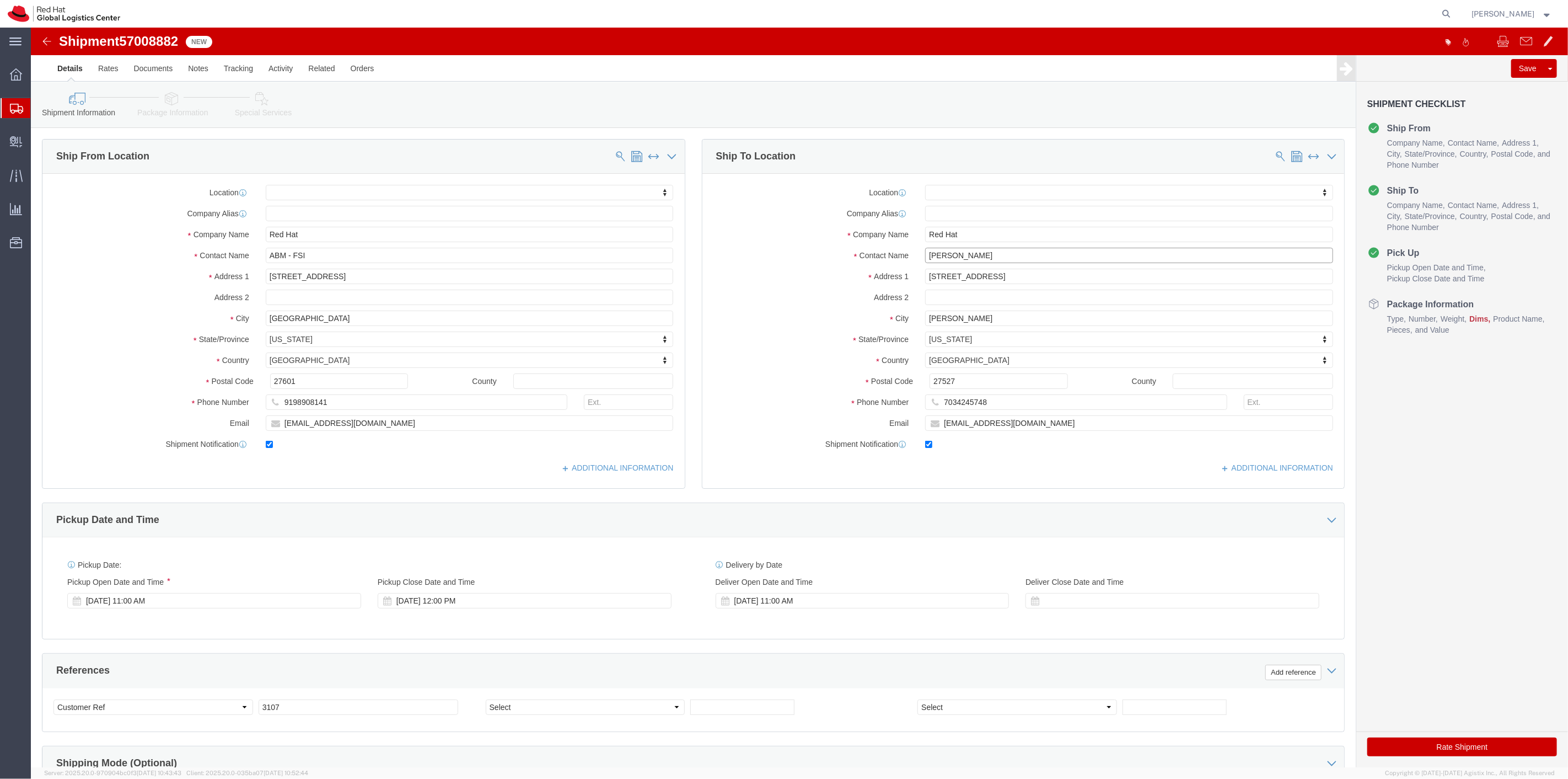
click input "David Symmes"
type input "David Symmes"
click link "Package Information"
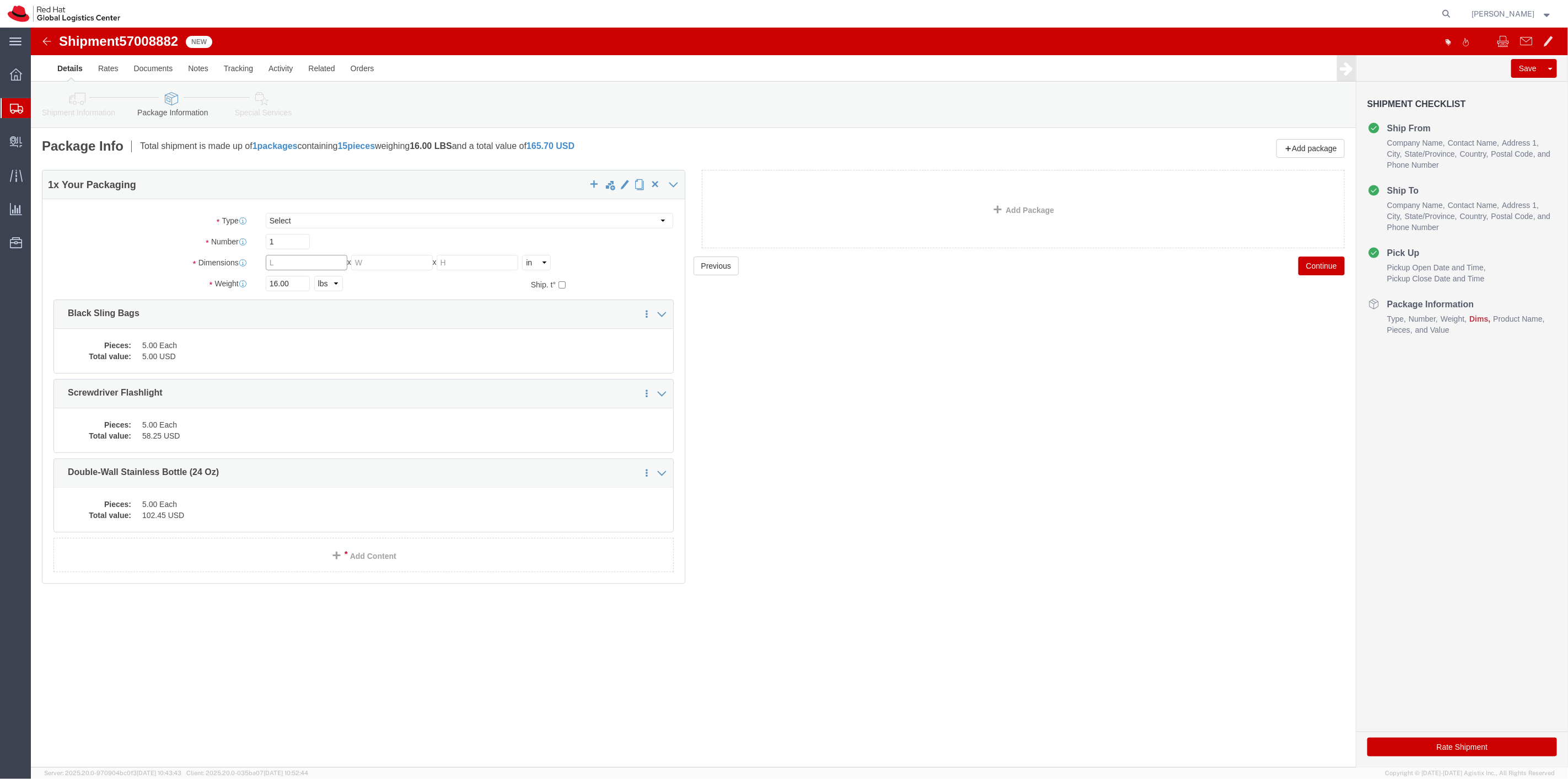
click input "text"
type input "12"
type input "11"
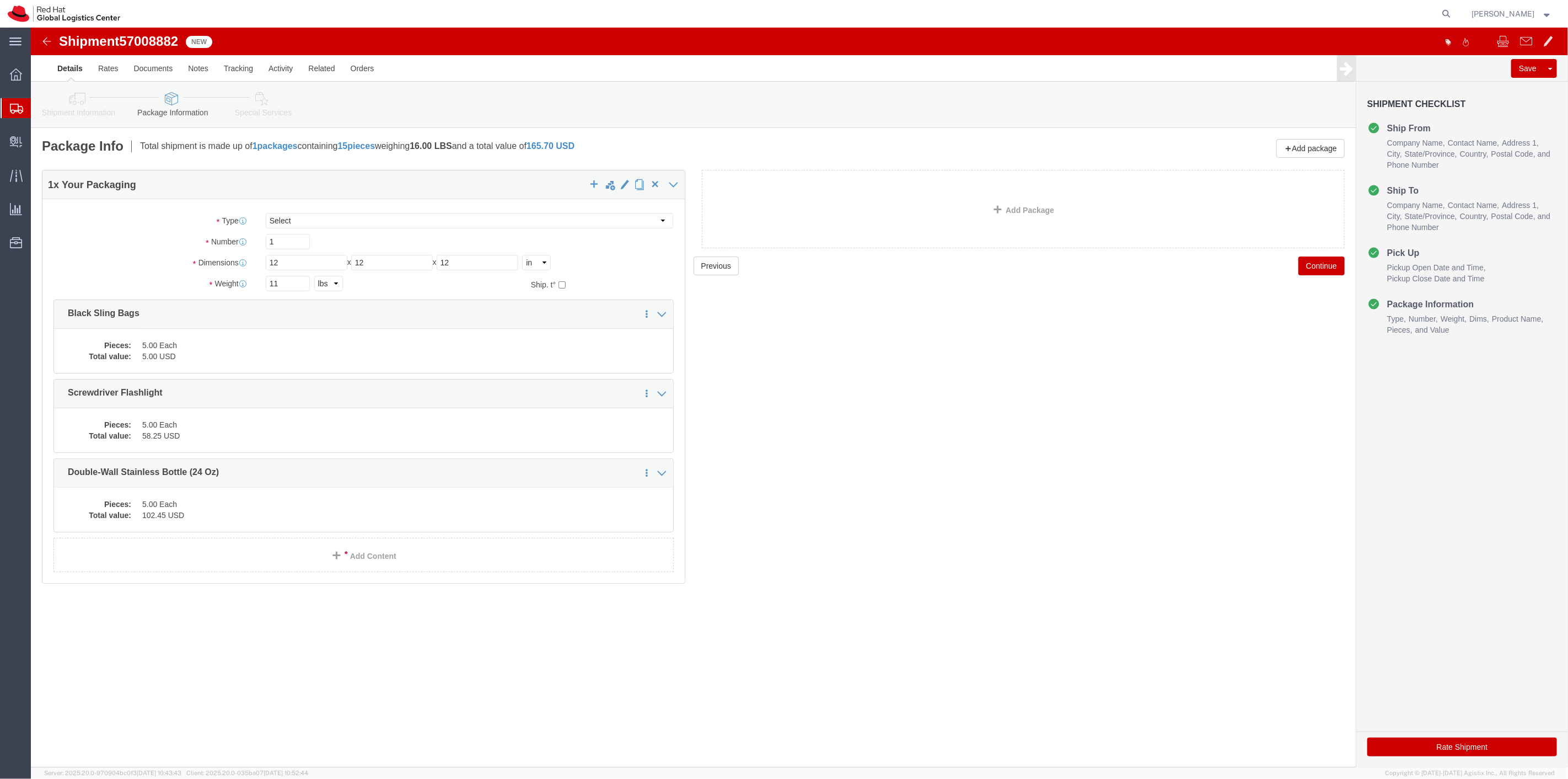
click button "Continue"
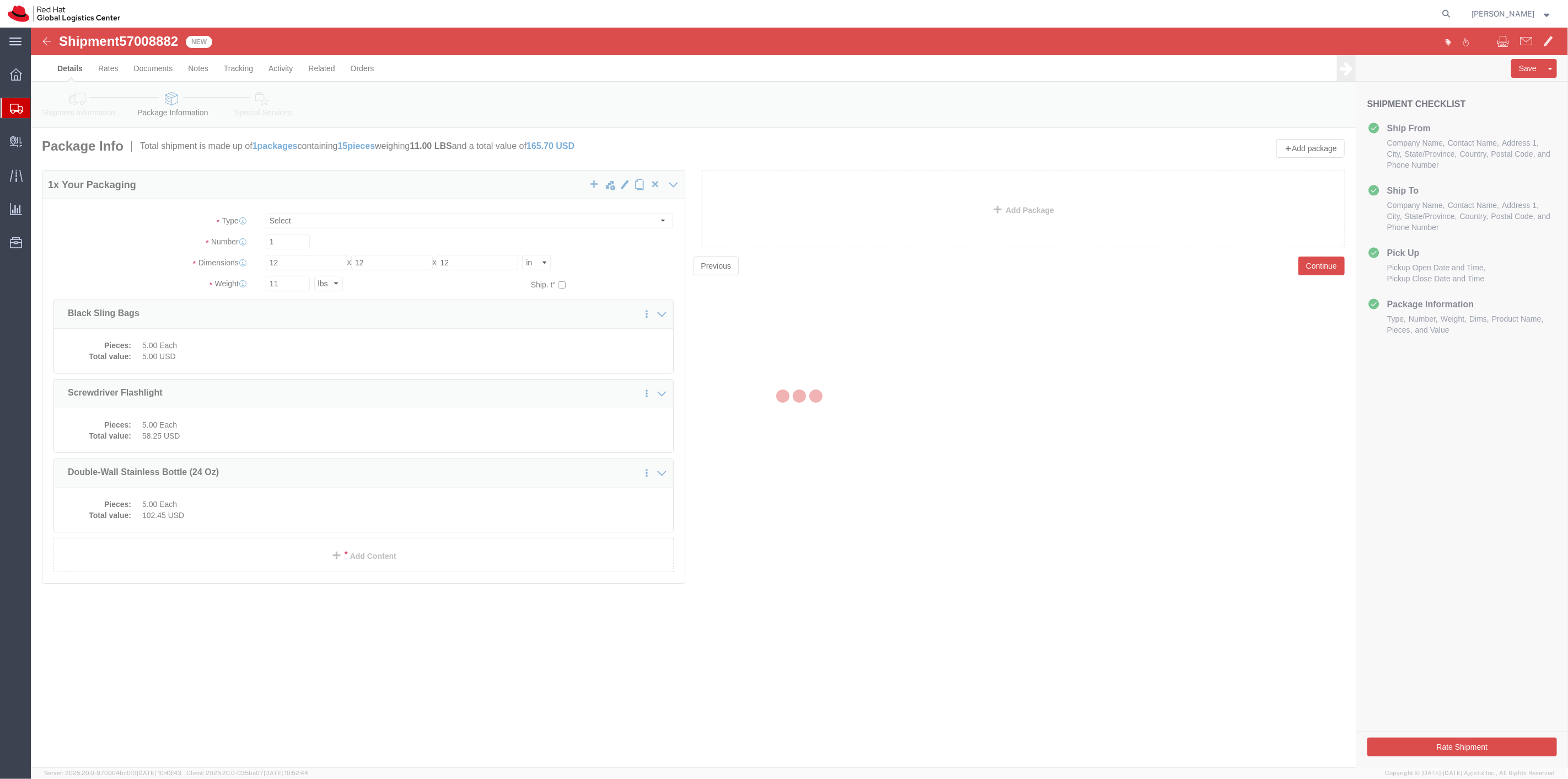
select select
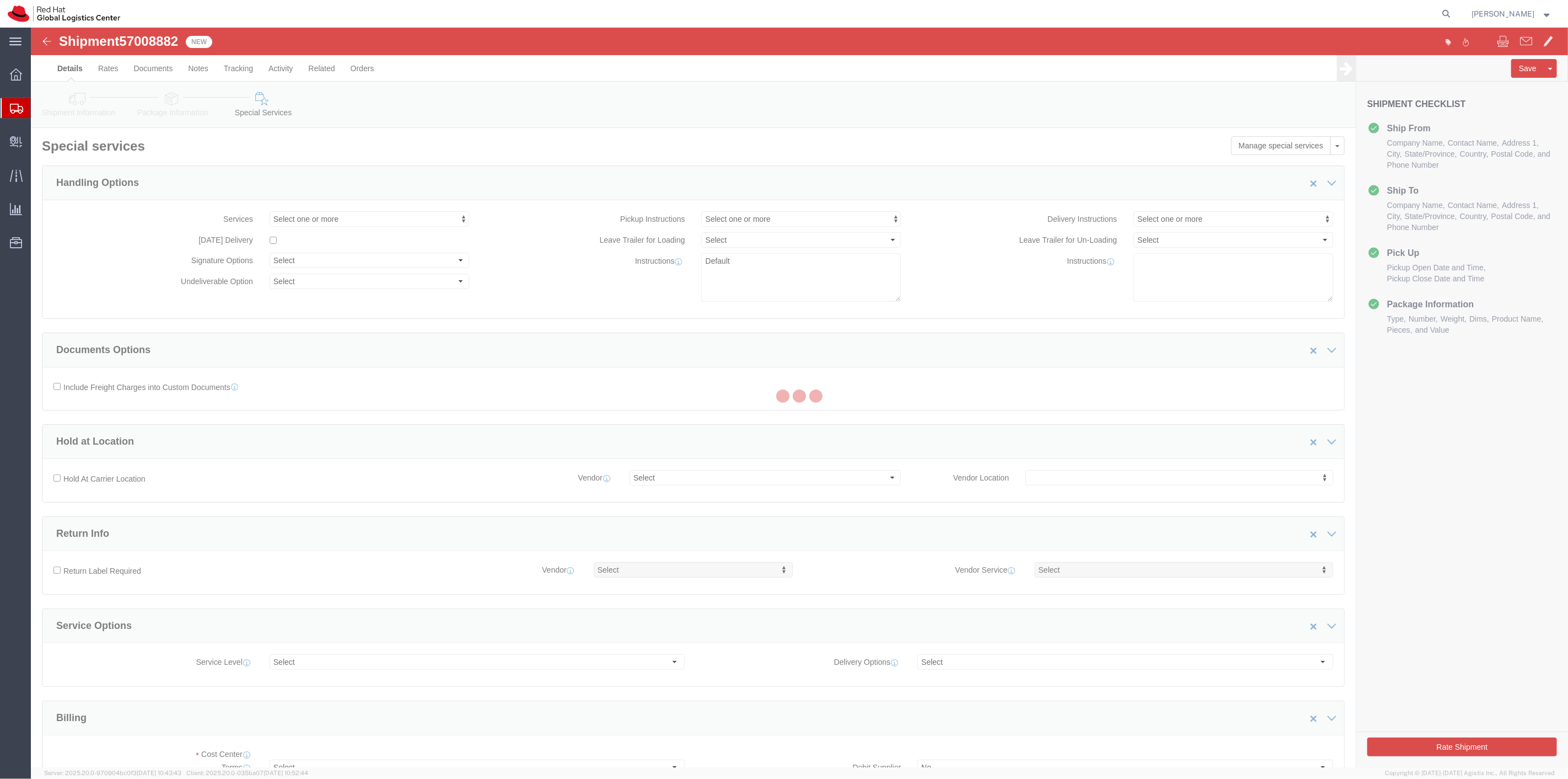
select select "COSTCENTER"
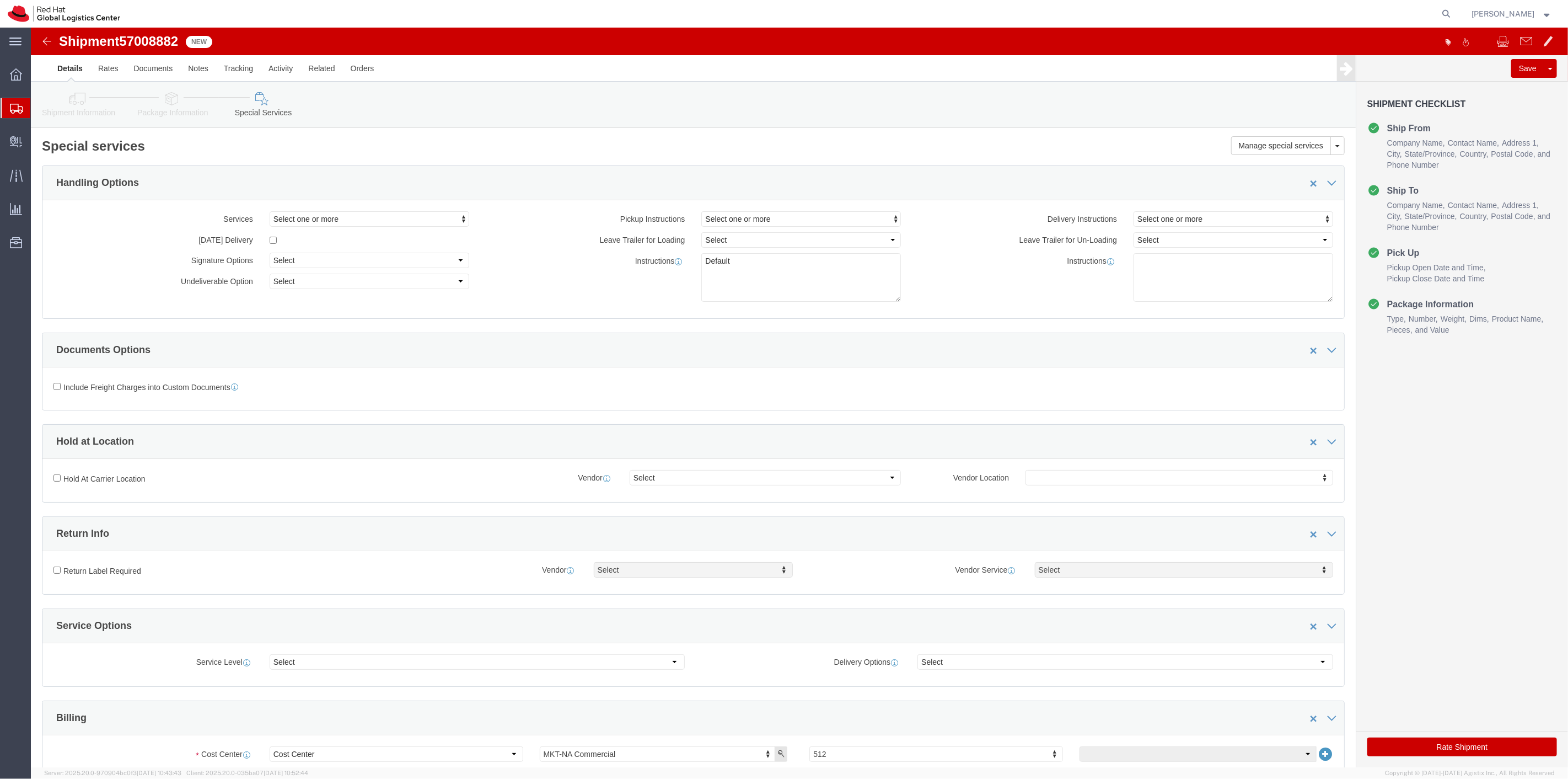
click button "Rate Shipment"
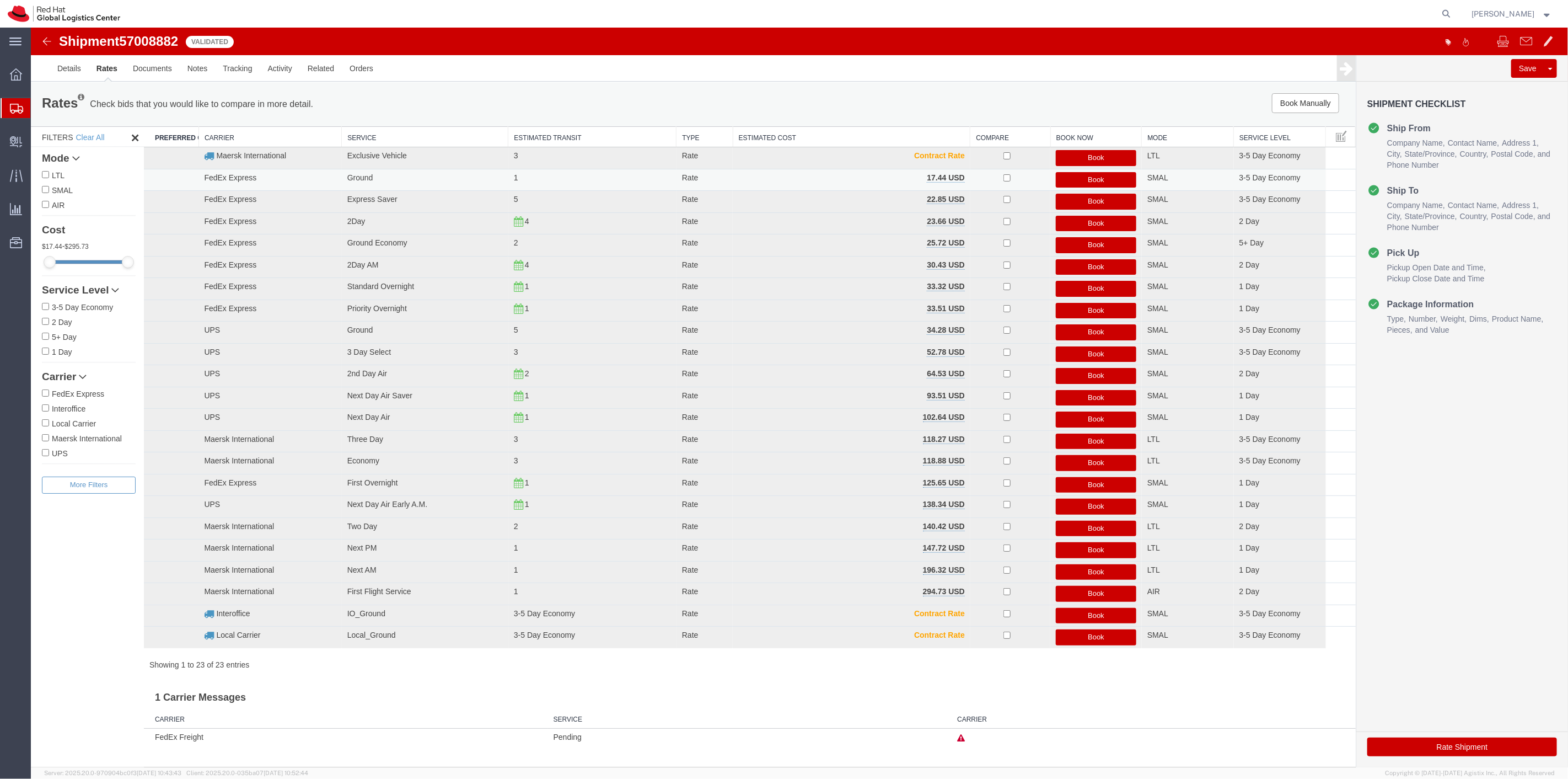
click at [1085, 177] on button "Book" at bounding box center [1096, 180] width 81 height 16
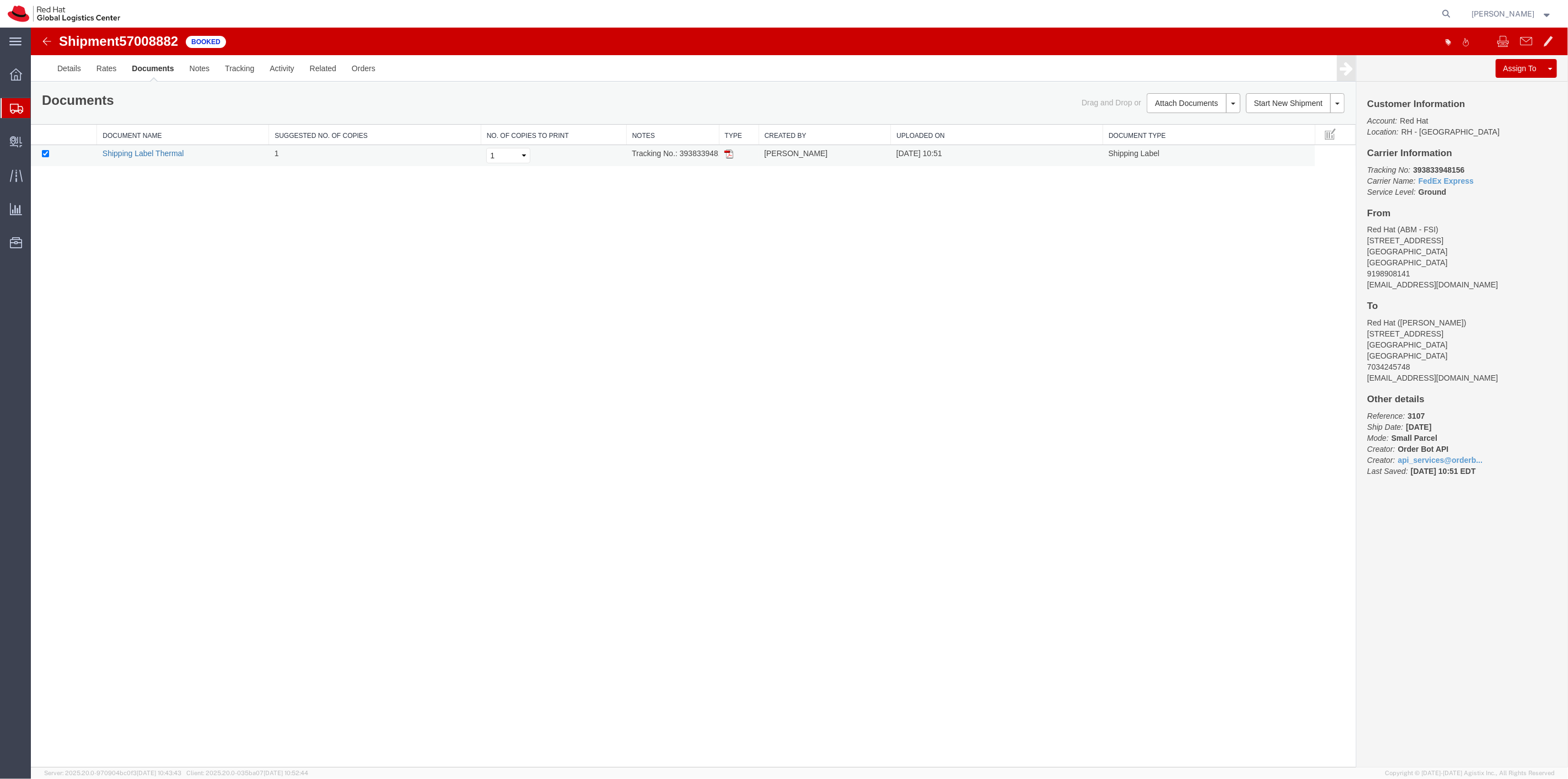
click at [133, 153] on link "Shipping Label Thermal" at bounding box center [142, 154] width 82 height 9
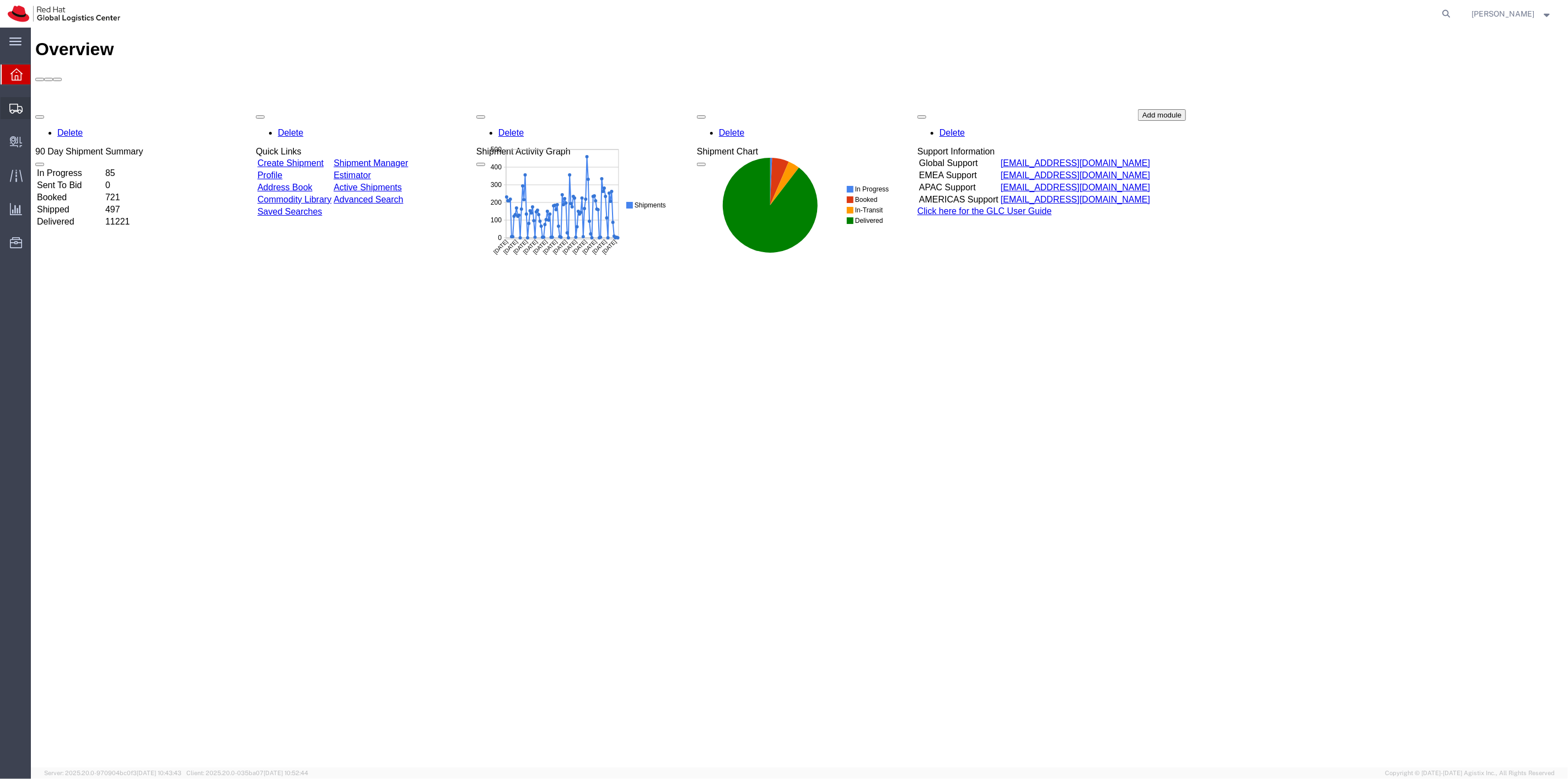
click at [0, 0] on span "Shipment Manager" at bounding box center [0, 0] width 0 height 0
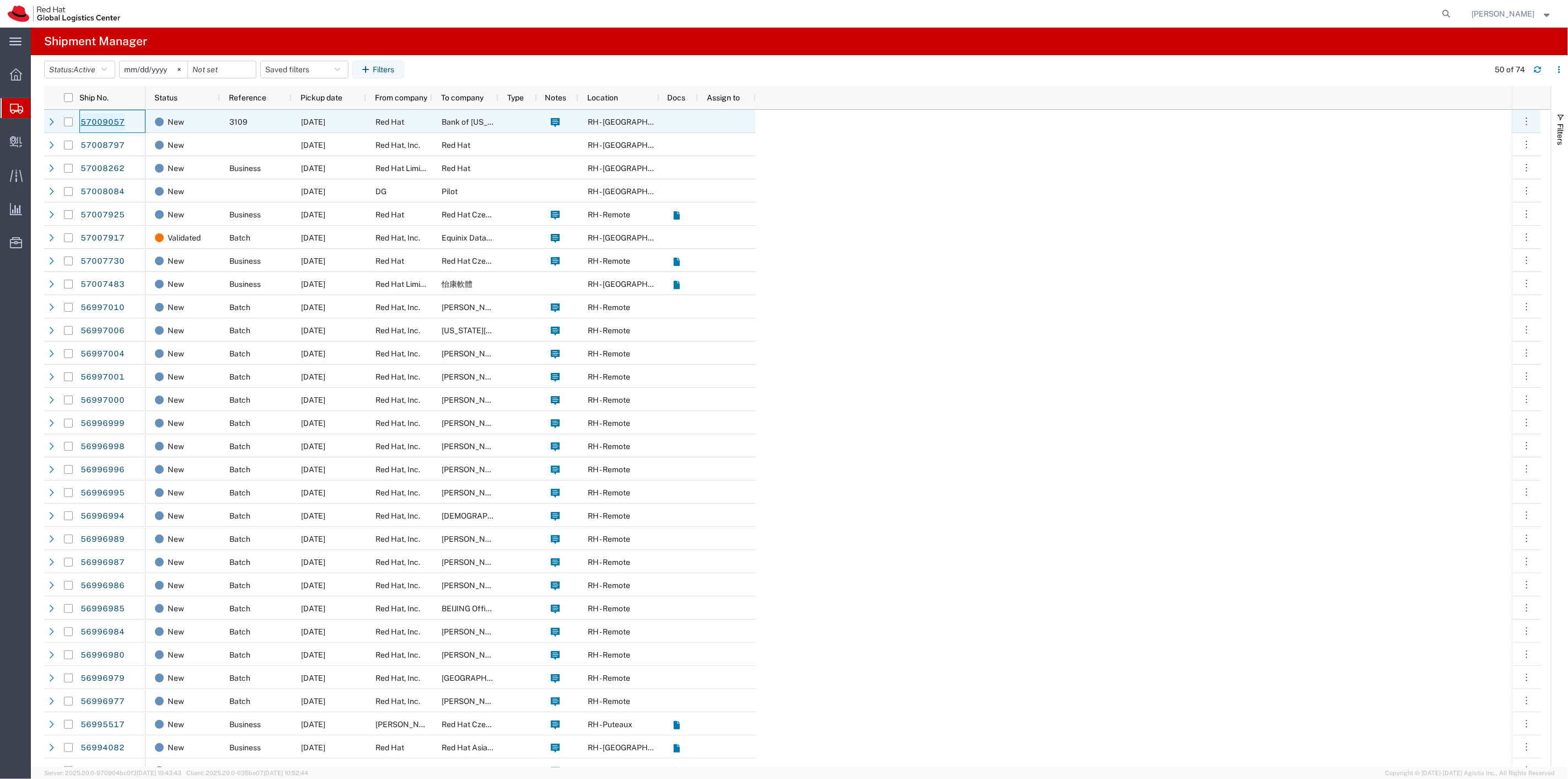
click at [113, 125] on link "57009057" at bounding box center [103, 123] width 46 height 18
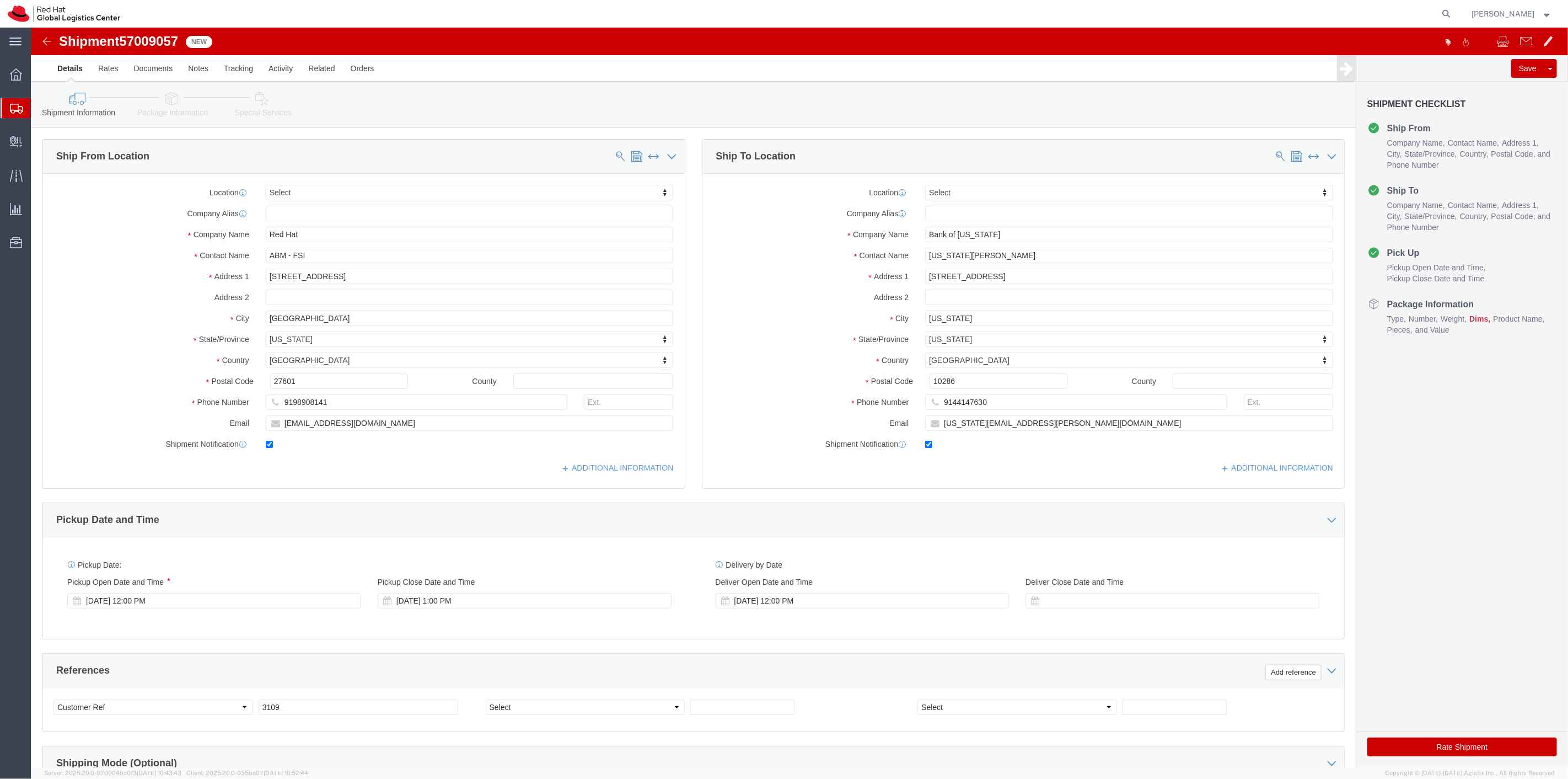
select select
click icon
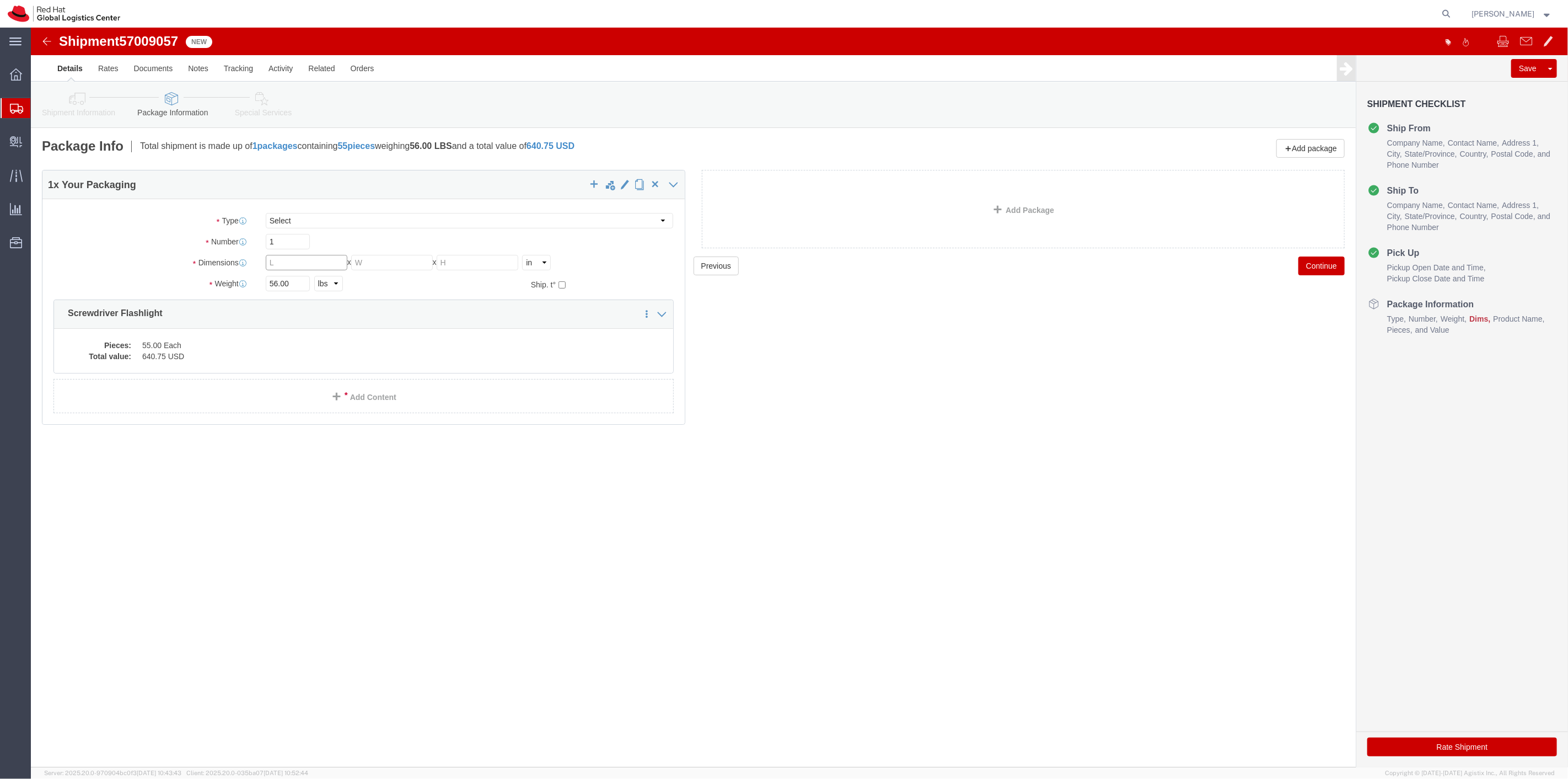
click input "text"
type input "12"
type input "28"
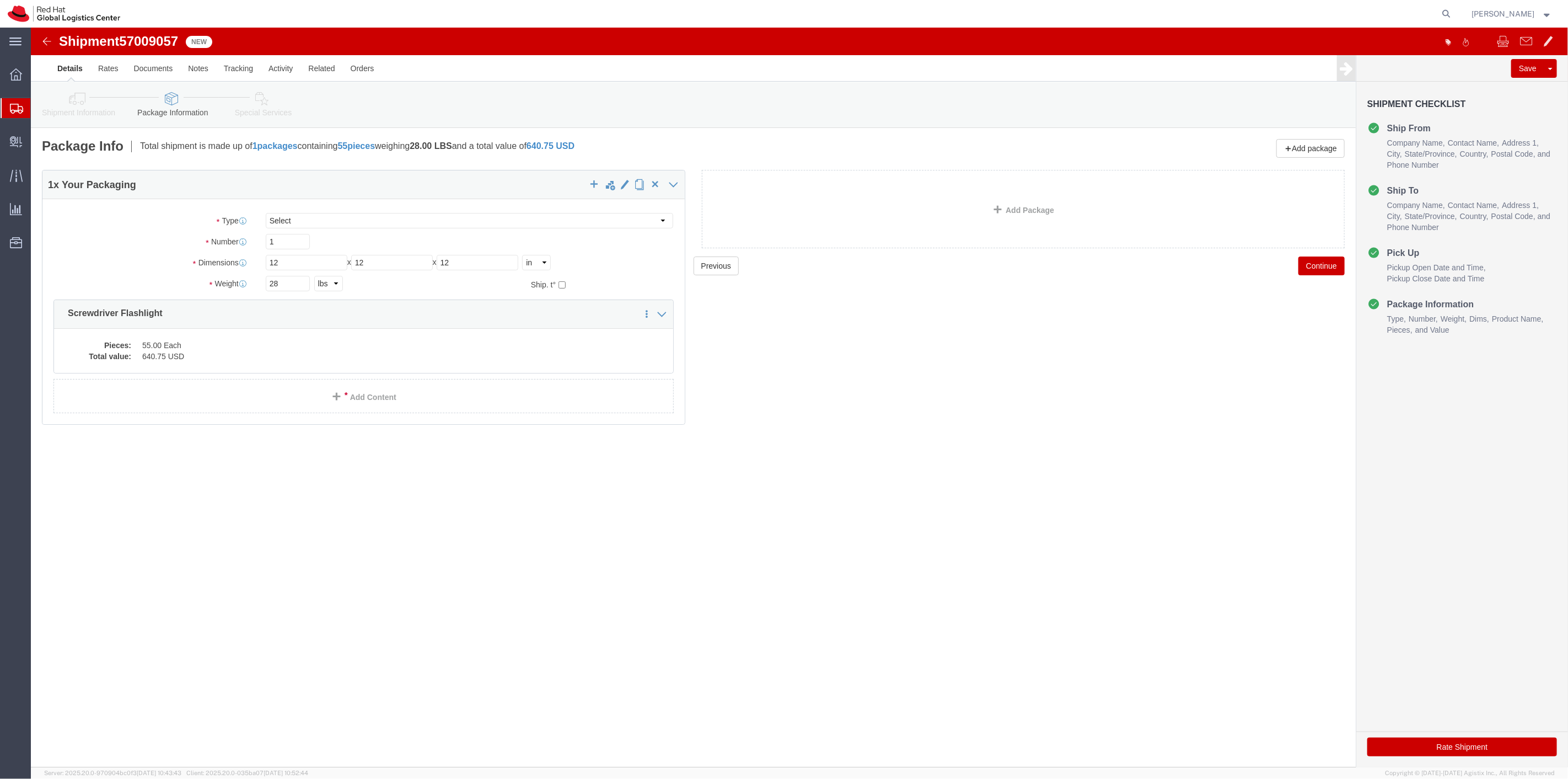
click button "Continue"
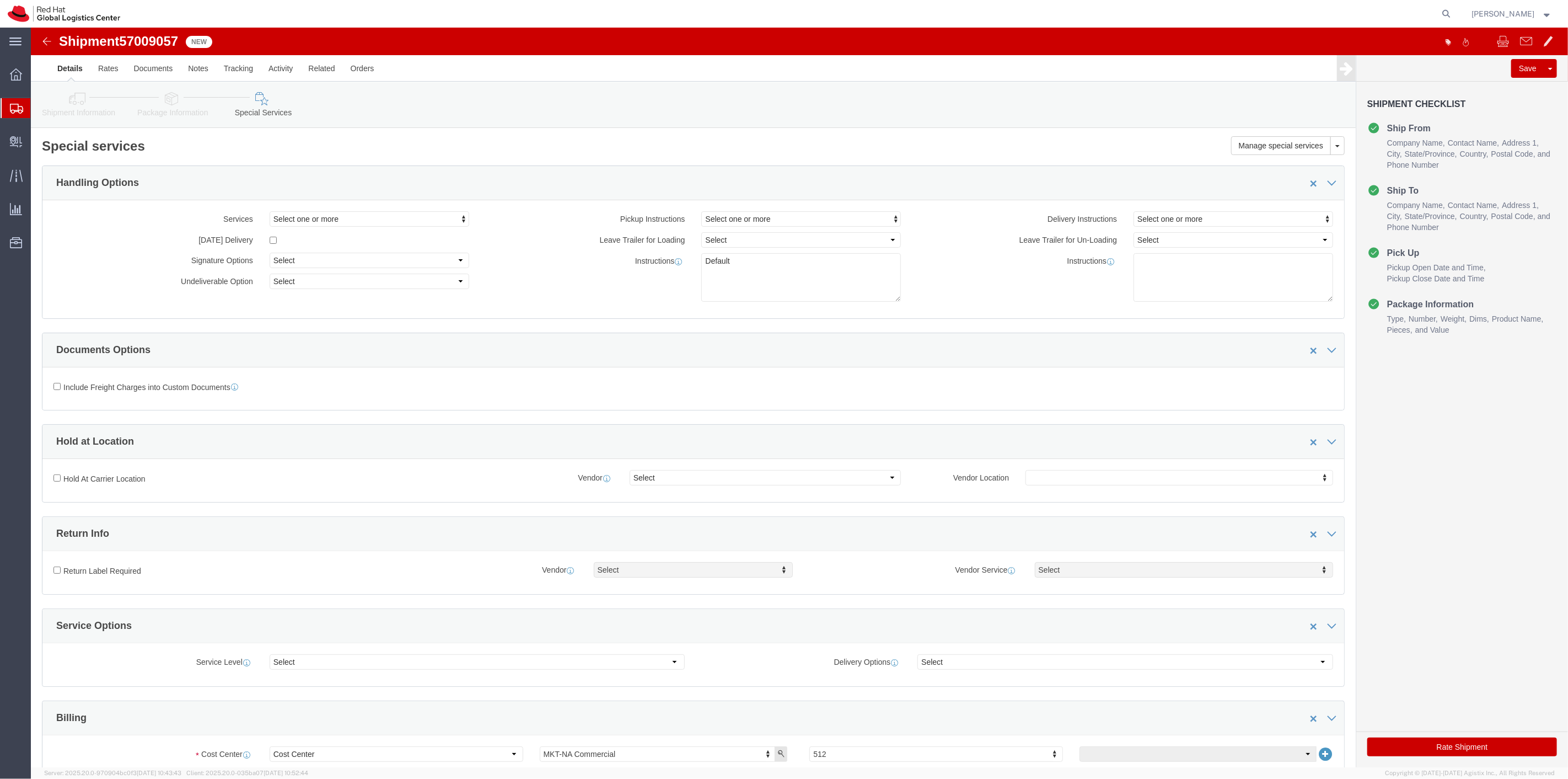
click button "Rate Shipment"
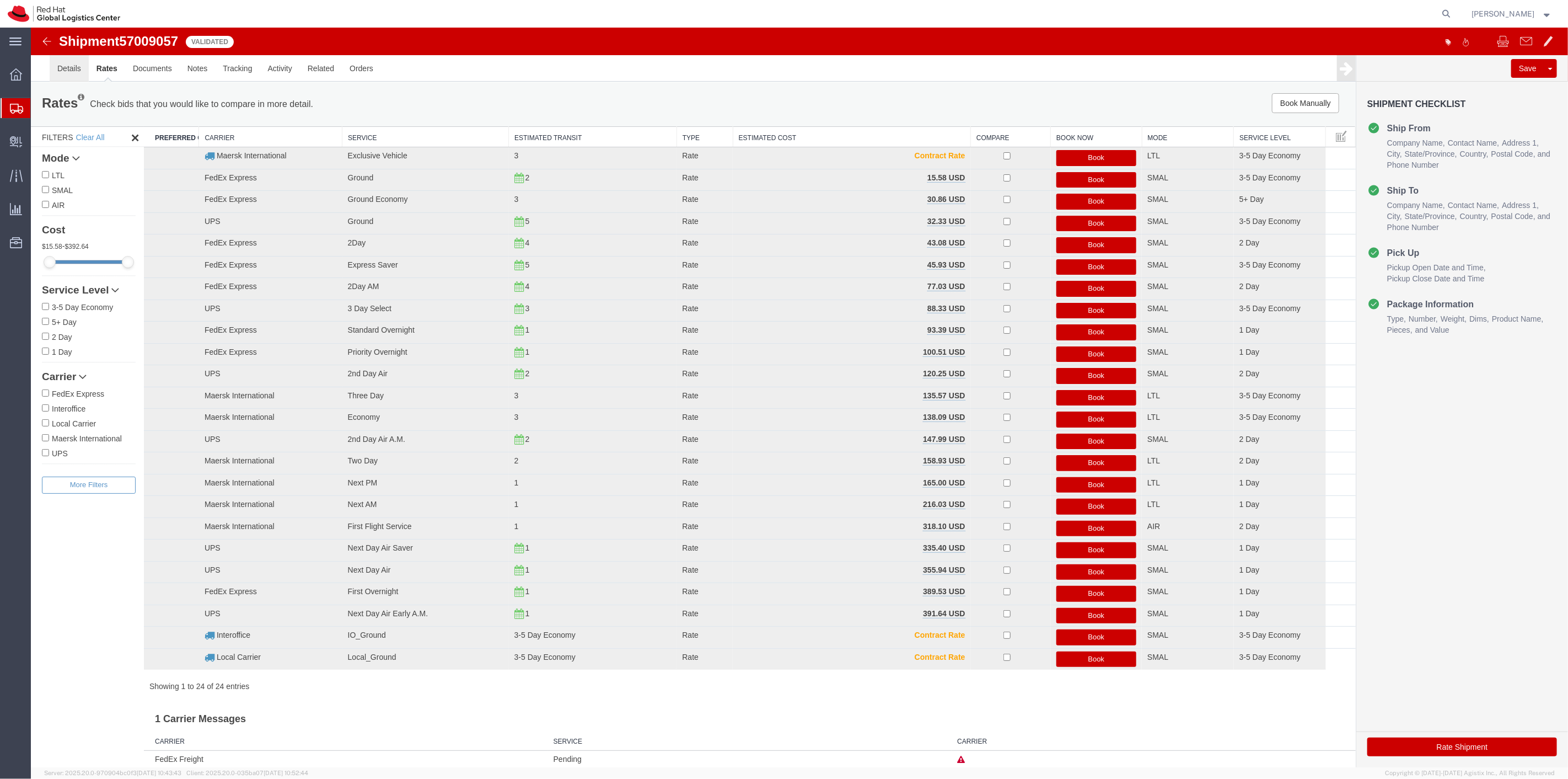
click at [68, 72] on link "Details" at bounding box center [68, 68] width 39 height 26
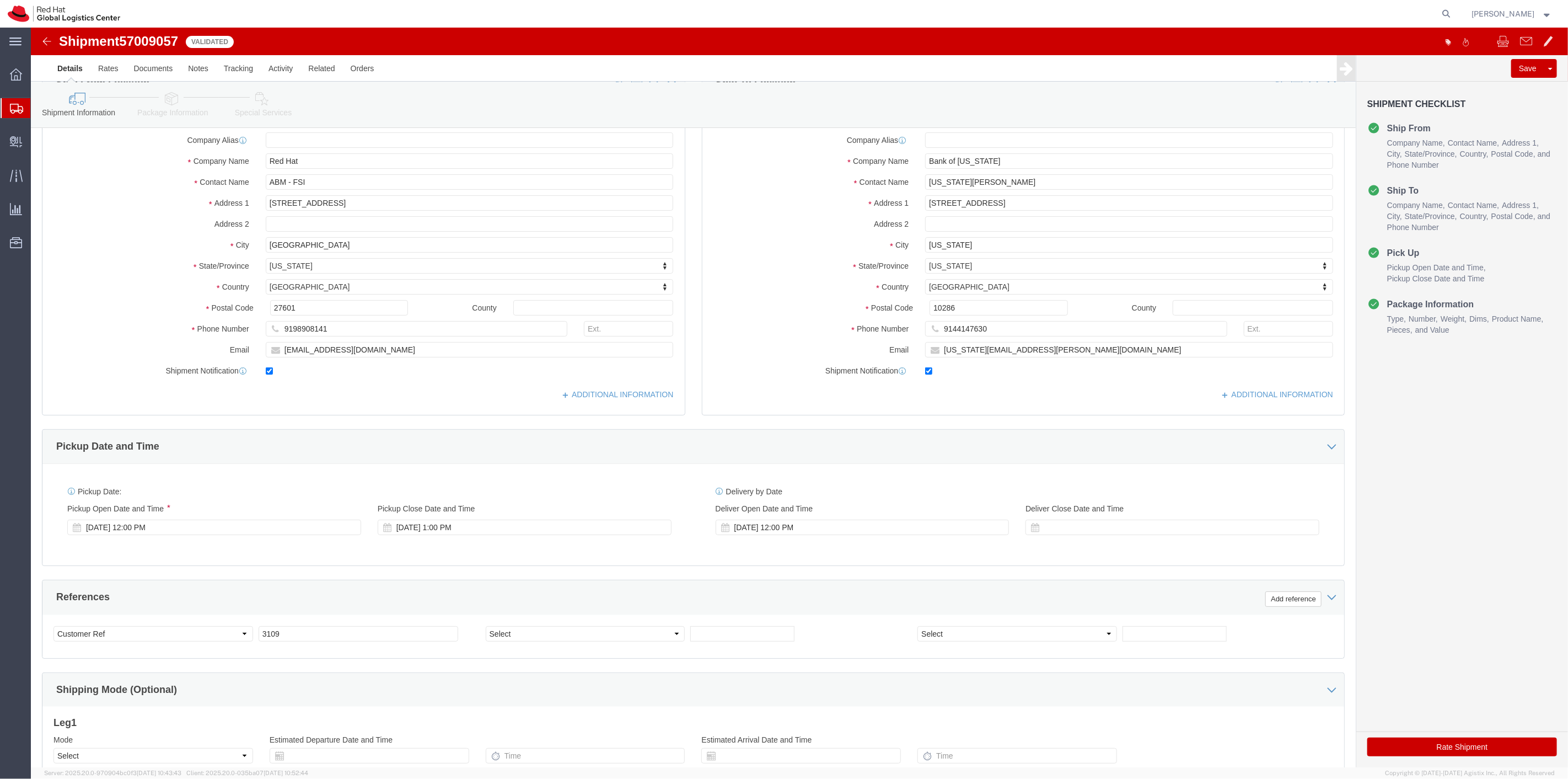
scroll to position [211, 0]
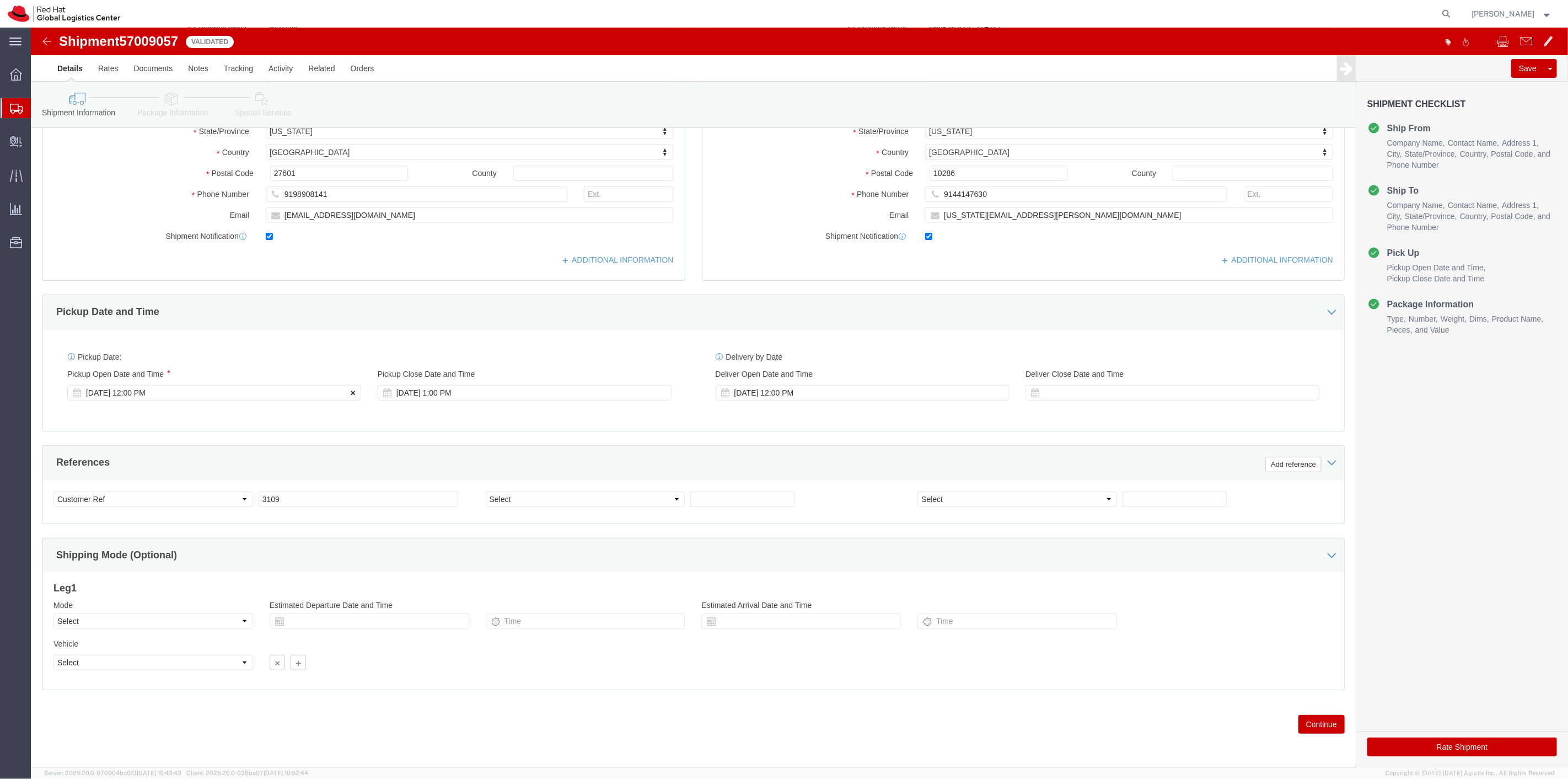
click icon
click div
click button "Apply"
click div "Oct 09 2025 1:00 PM"
type input "3:00 PM"
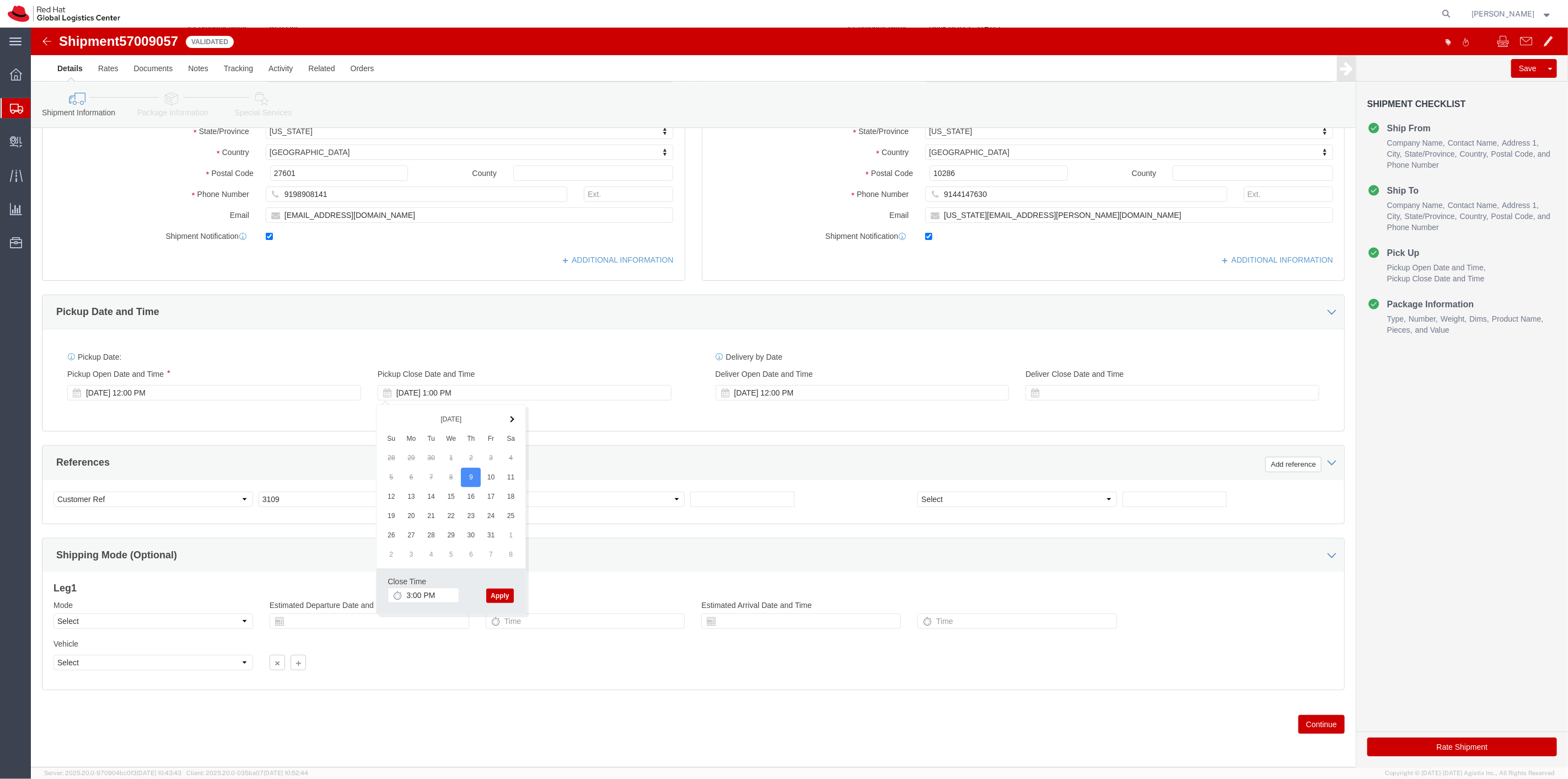
click button "Apply"
click icon
click div
click button "Apply"
click button "Continue"
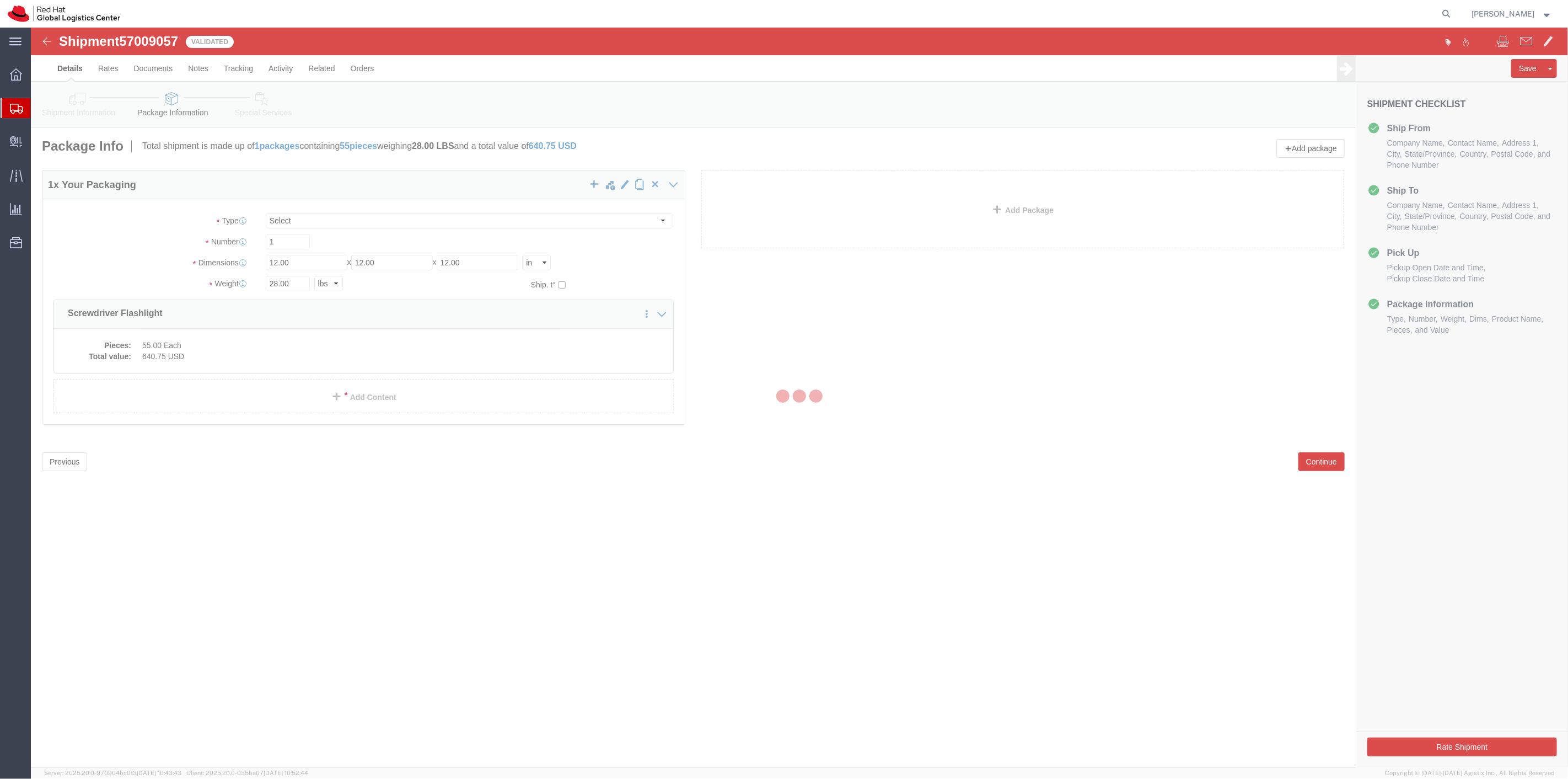
scroll to position [0, 0]
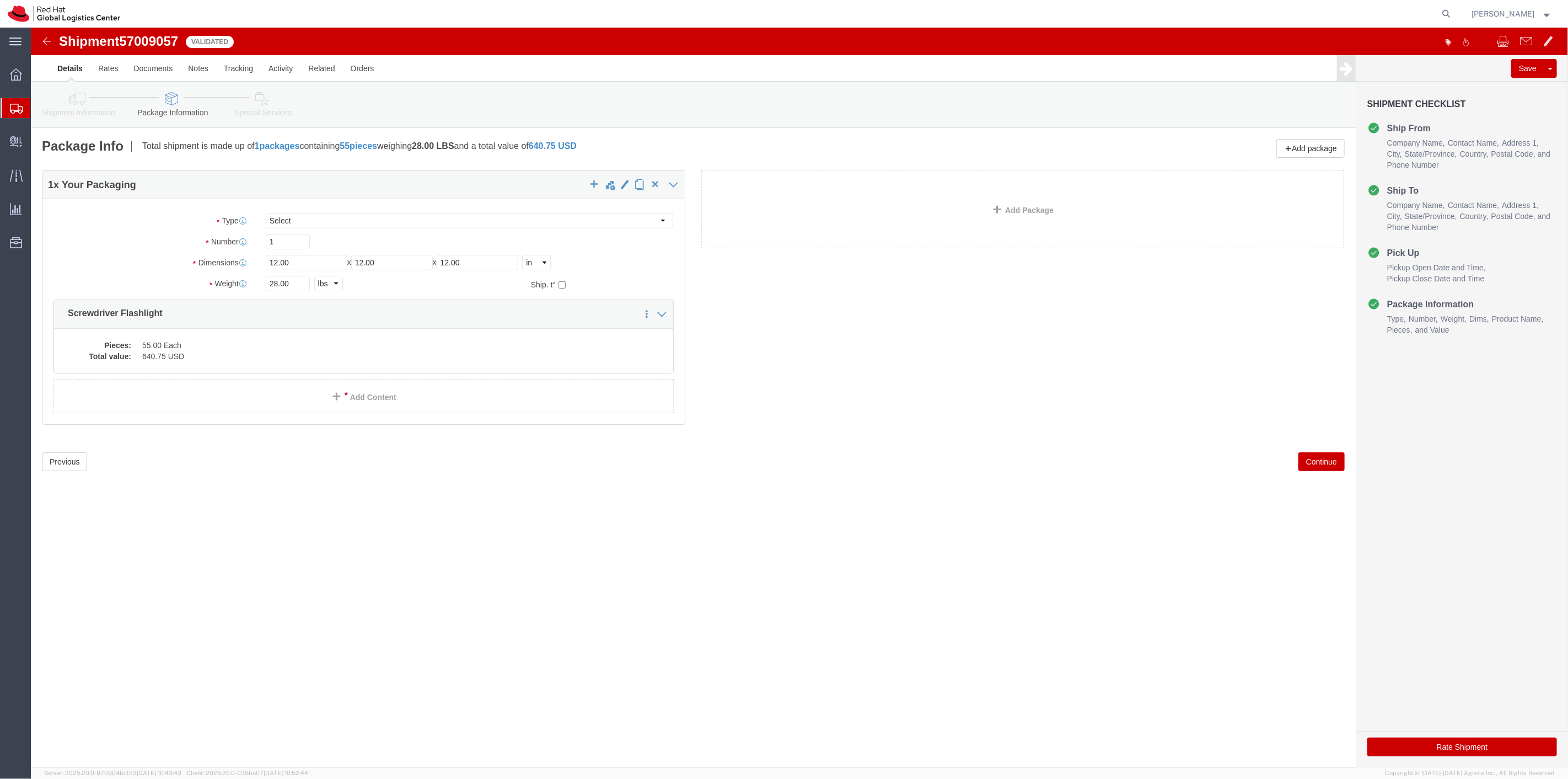
click button "Rate Shipment"
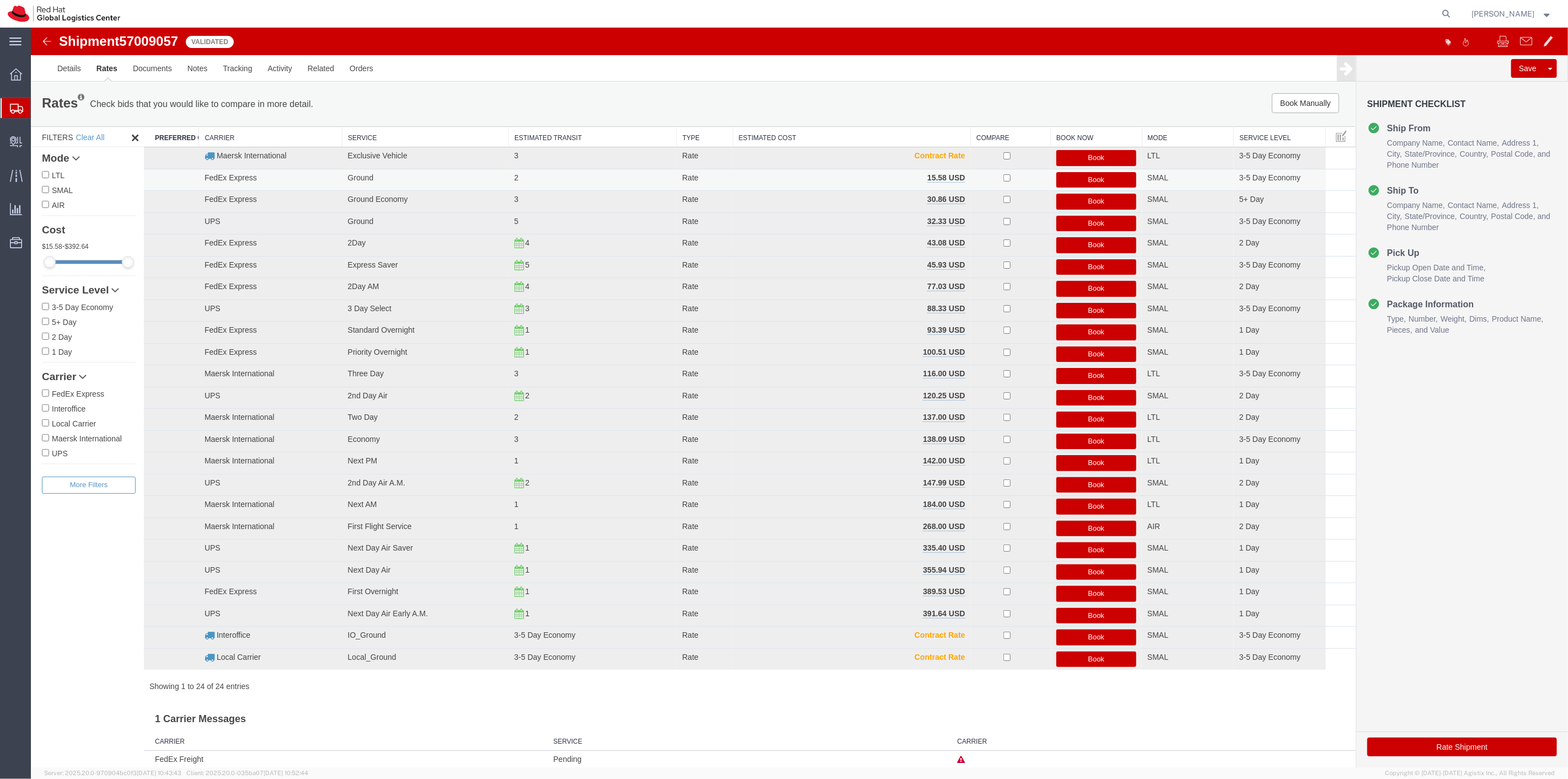
click at [1061, 182] on button "Book" at bounding box center [1096, 180] width 81 height 16
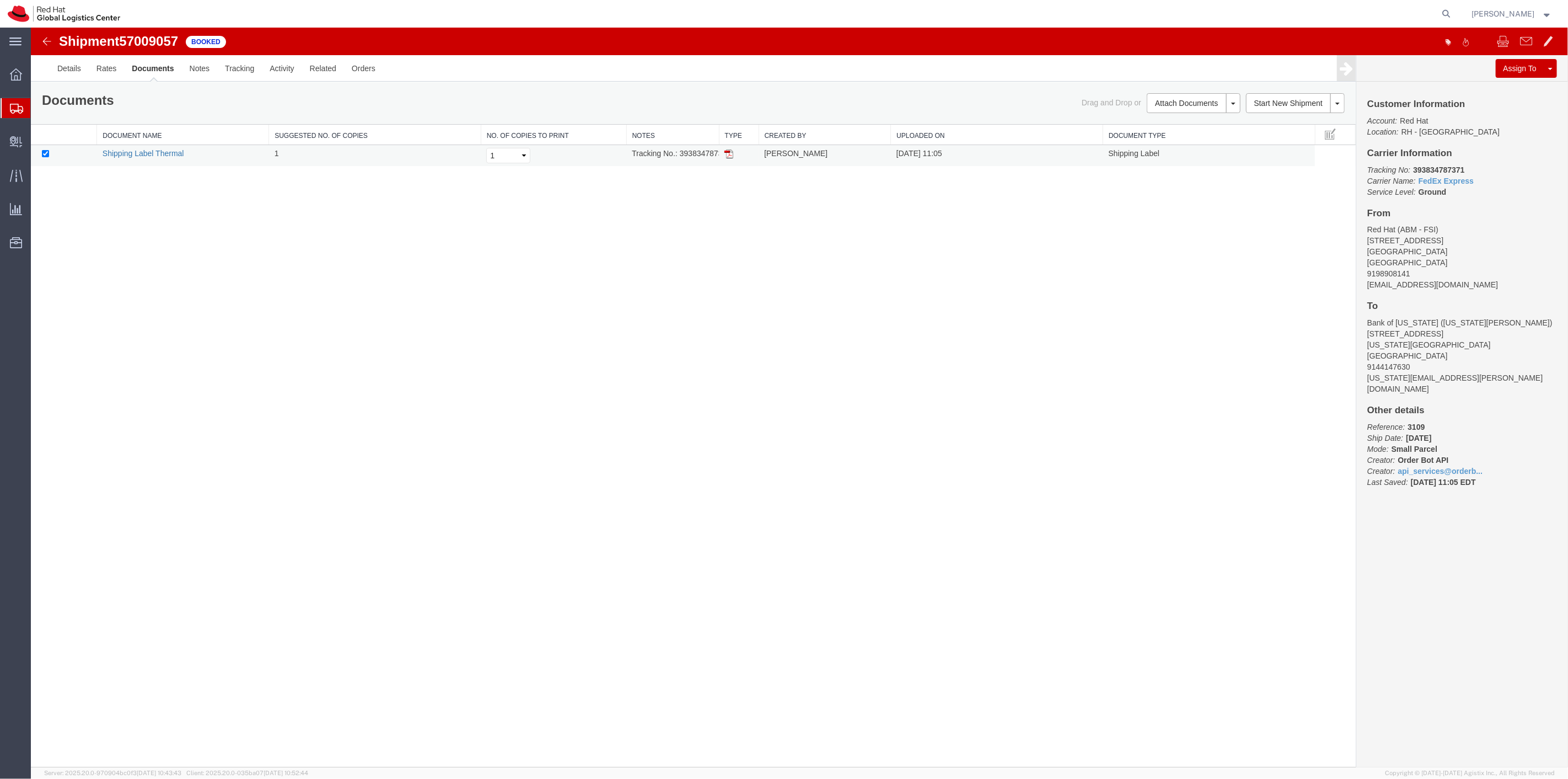
click at [144, 153] on link "Shipping Label Thermal" at bounding box center [142, 154] width 82 height 9
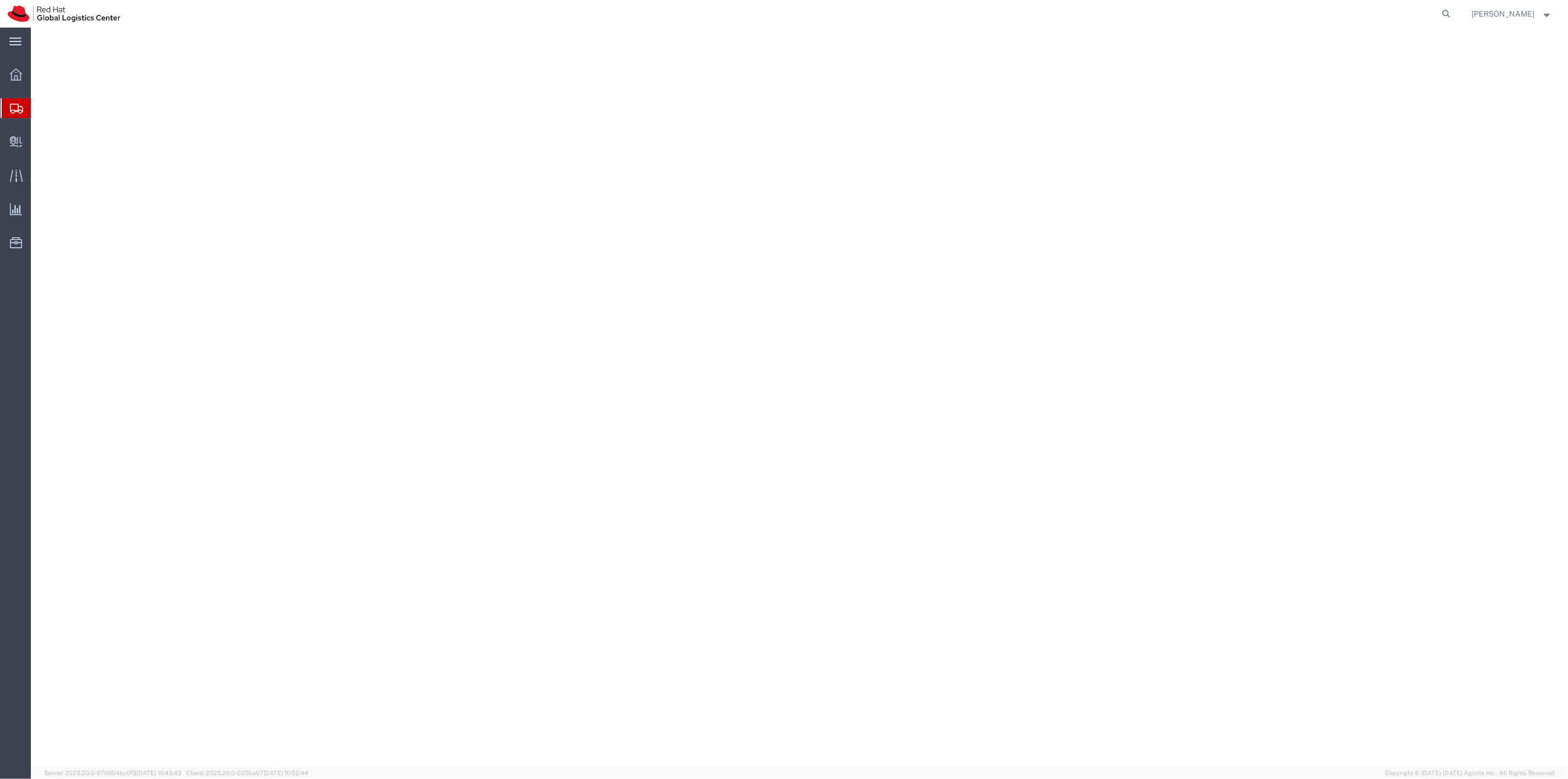
select select
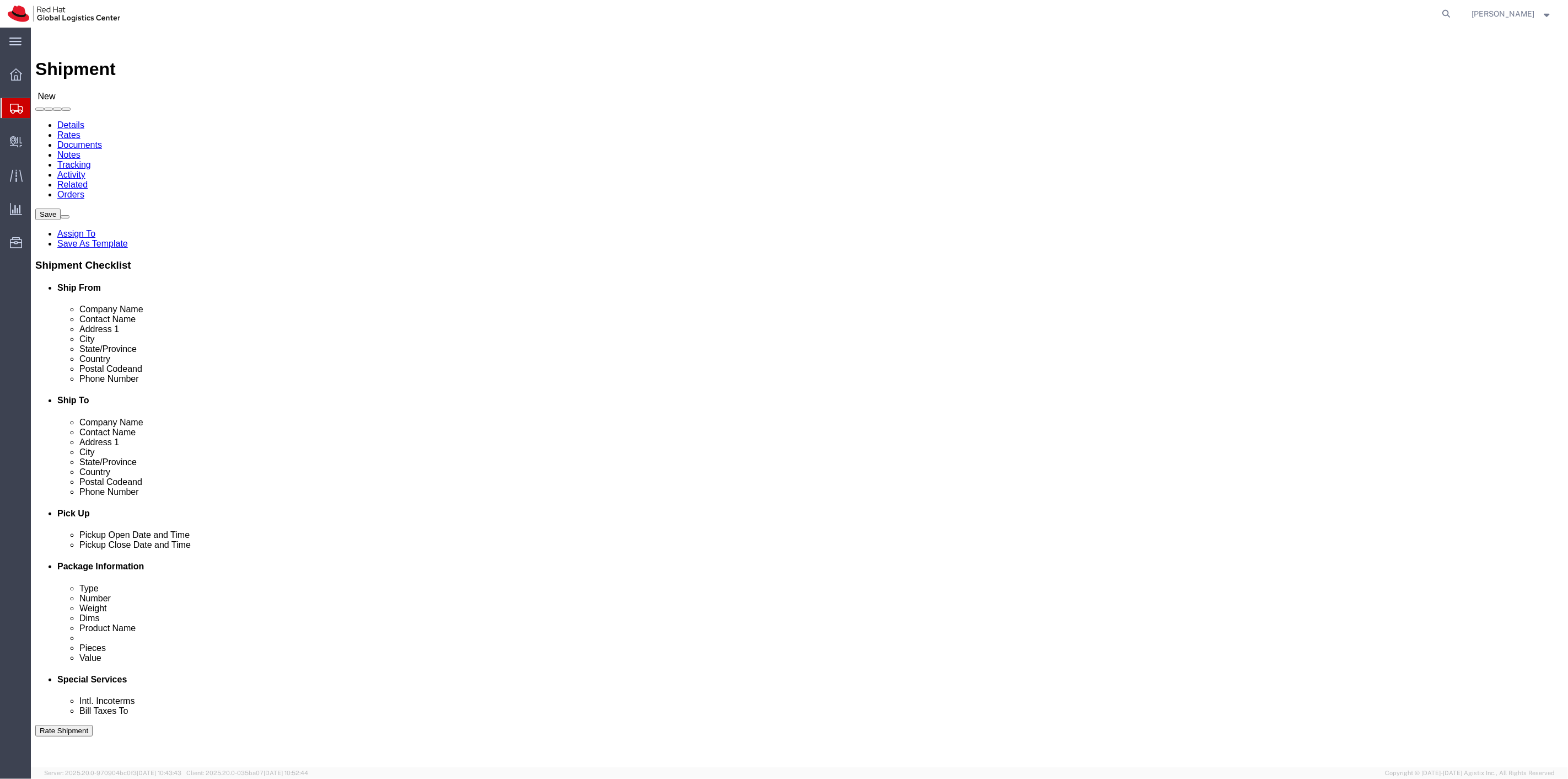
type input "\"
type input "ABM-FSI"
drag, startPoint x: 339, startPoint y: 399, endPoint x: 133, endPoint y: 387, distance: 206.3
click div "Location My Profile Location My Profile Location [GEOGRAPHIC_DATA] - [GEOGRAPHI…"
drag, startPoint x: 283, startPoint y: 231, endPoint x: 203, endPoint y: 238, distance: 80.3
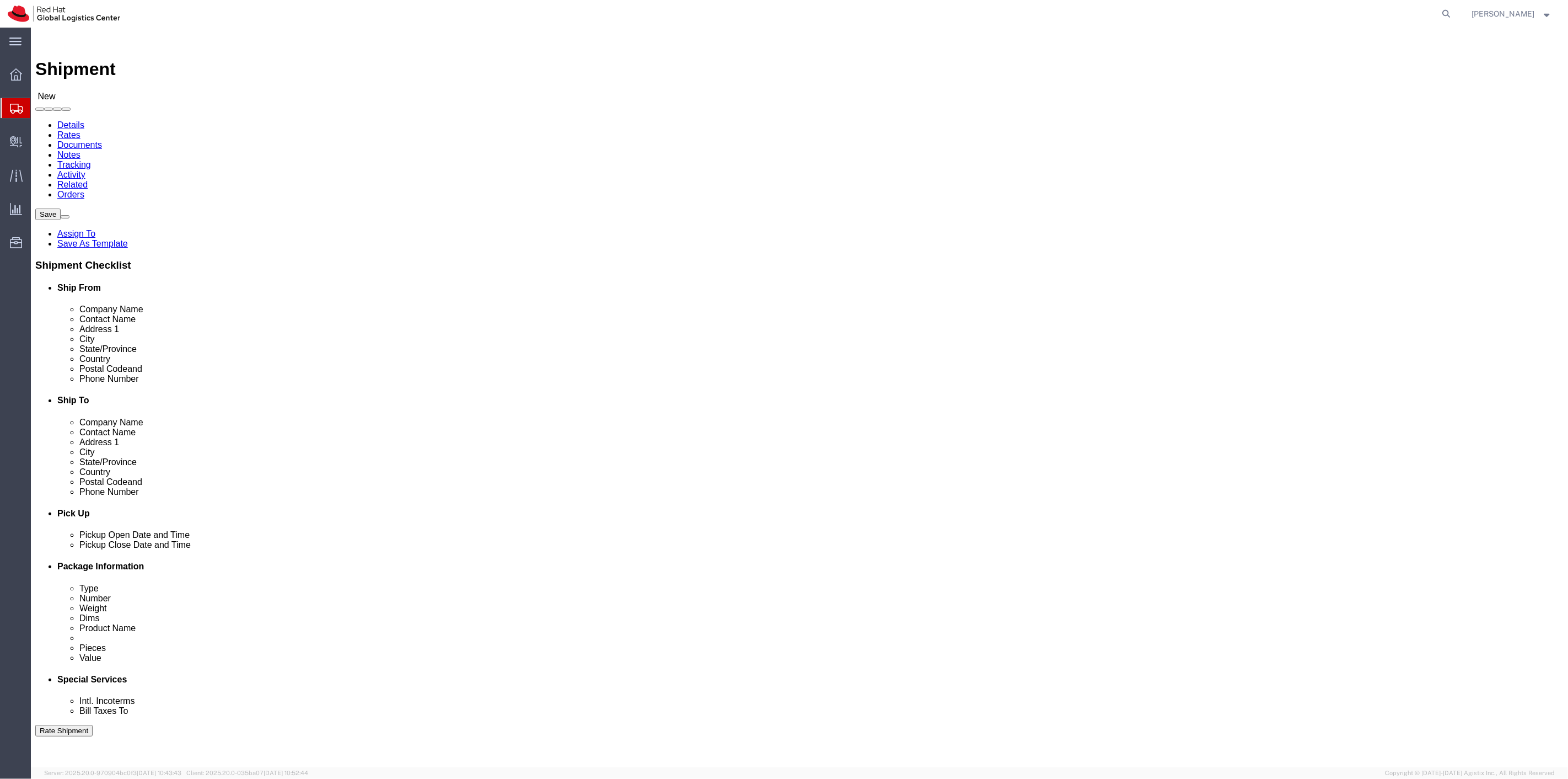
click div "Location My Profile Location My Profile Location [GEOGRAPHIC_DATA] - [GEOGRAPHI…"
type input "k"
type input "[PERSON_NAME]"
click p "- Red Hat, Inc. - ([PERSON_NAME]) [STREET_ADDRESS]"
select select "38014"
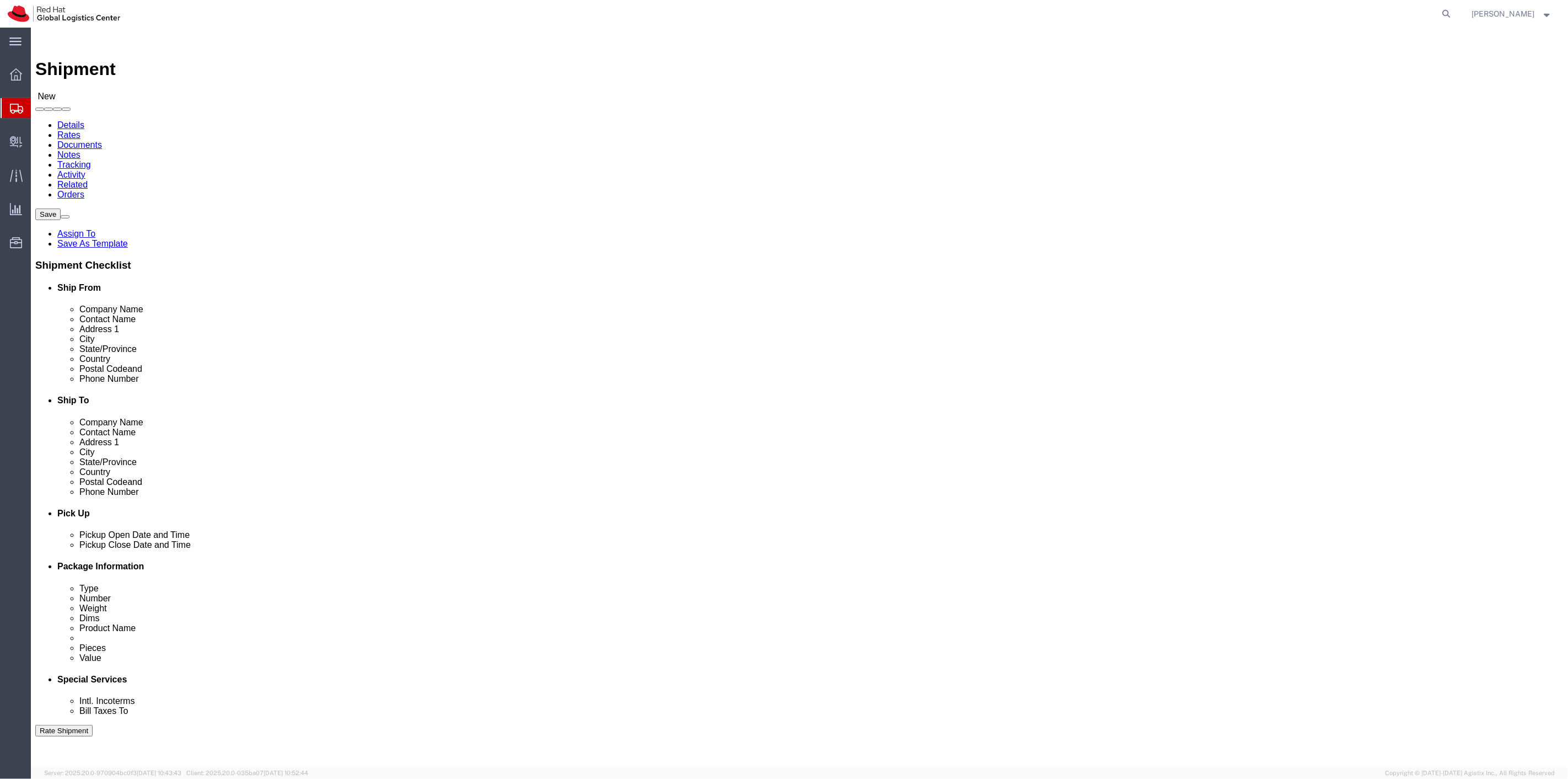
select select "NC"
type input "[PERSON_NAME]"
click input "text"
type input "1234567890"
click input "text"
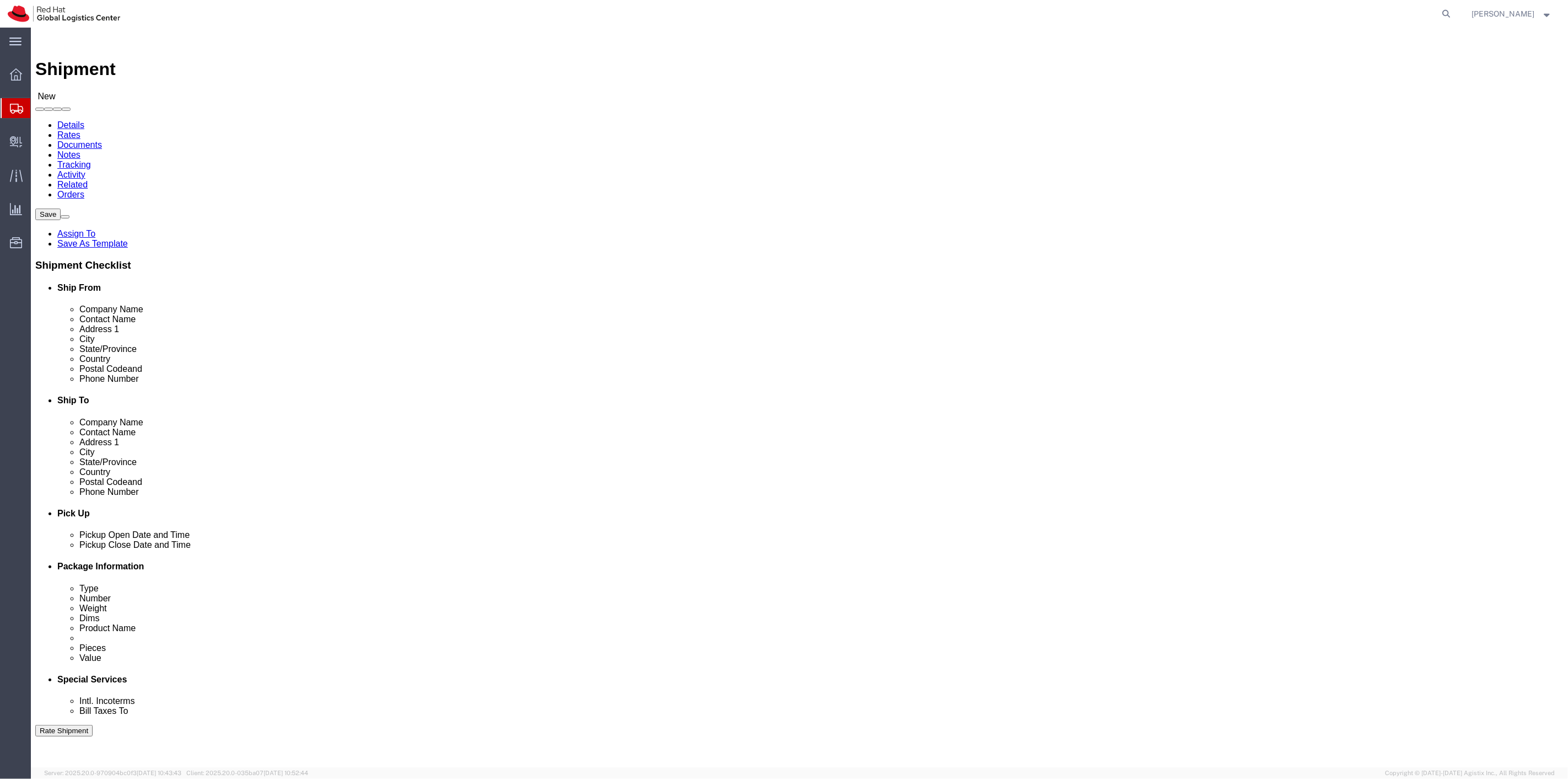
type input "Red HAt"
drag, startPoint x: 948, startPoint y: 211, endPoint x: 821, endPoint y: 194, distance: 128.1
click div "Location My Profile Location [GEOGRAPHIC_DATA] - [GEOGRAPHIC_DATA] - [GEOGRAPHI…"
type input "Red Hat"
click input "text"
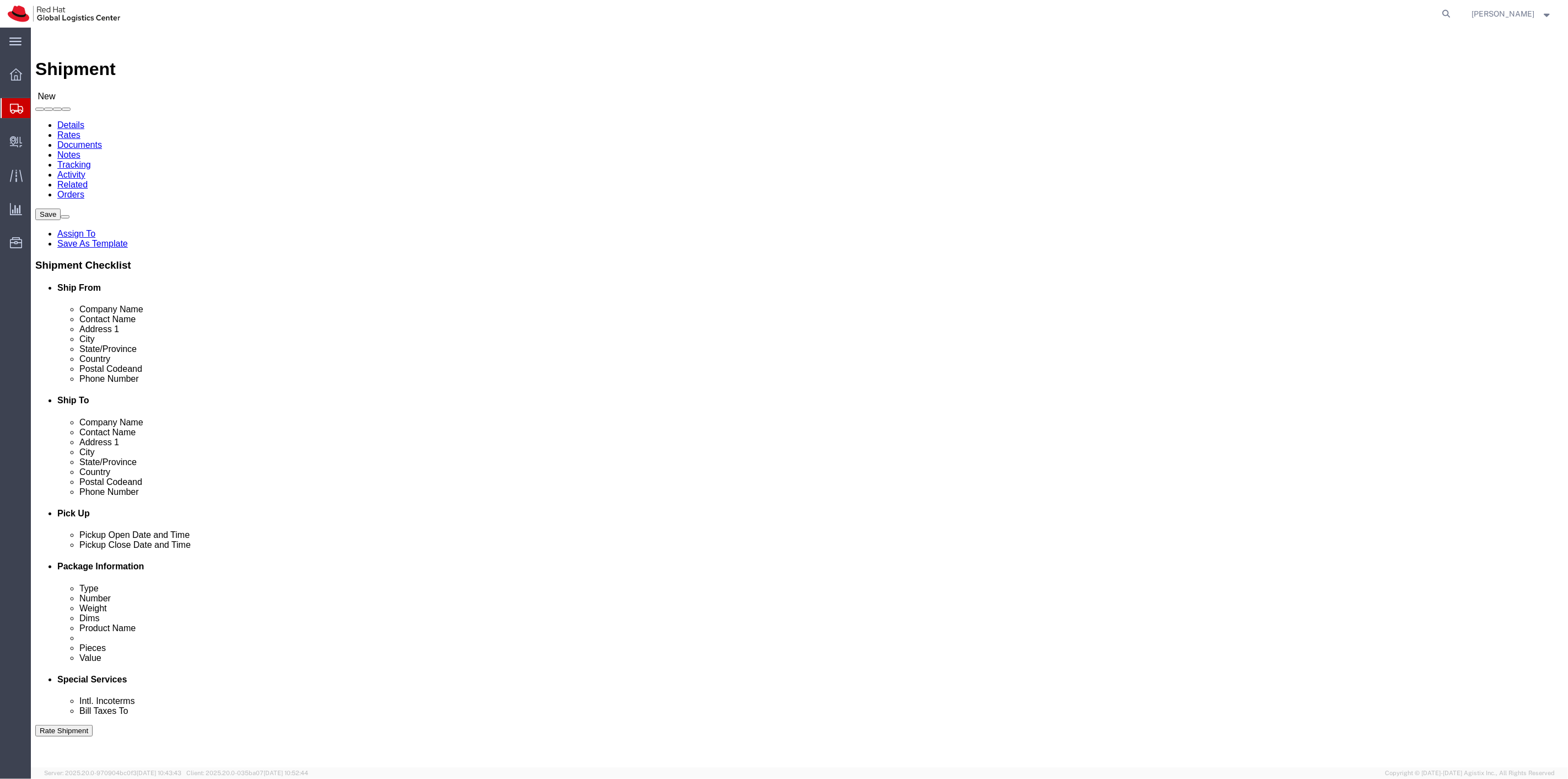
type input "[PERSON_NAME] [PERSON_NAME]"
click input "text"
type input "[STREET_ADDRESS][US_STATE]"
type input "[GEOGRAPHIC_DATA]"
type input "N"
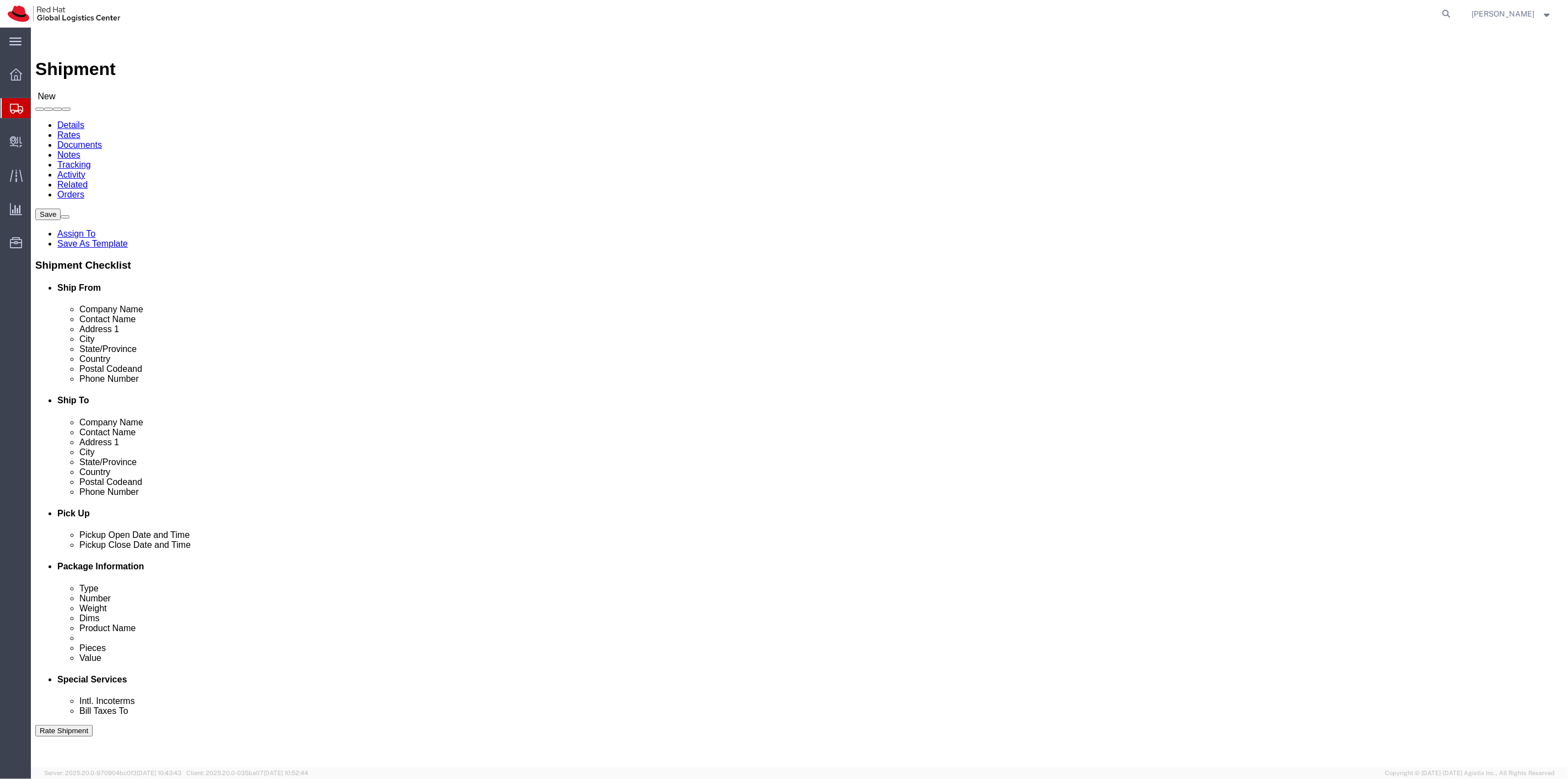
type input "N"
type input "NEW JE"
click input "Postal Code"
type input "07310"
click input "text"
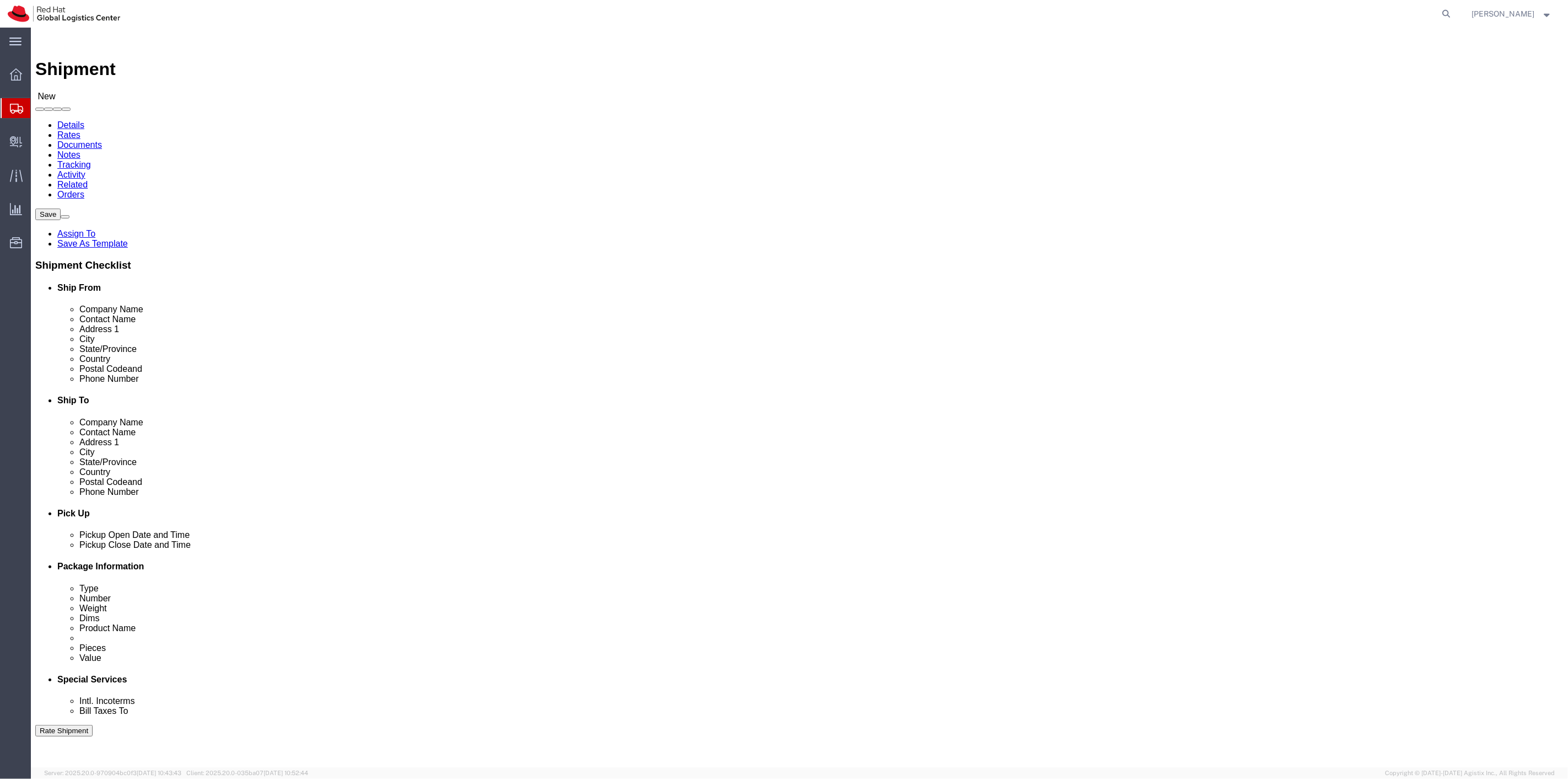
type input "us"
click input "text"
type input "2017630353"
click div "ADDITIONAL INFORMATION"
click input "text"
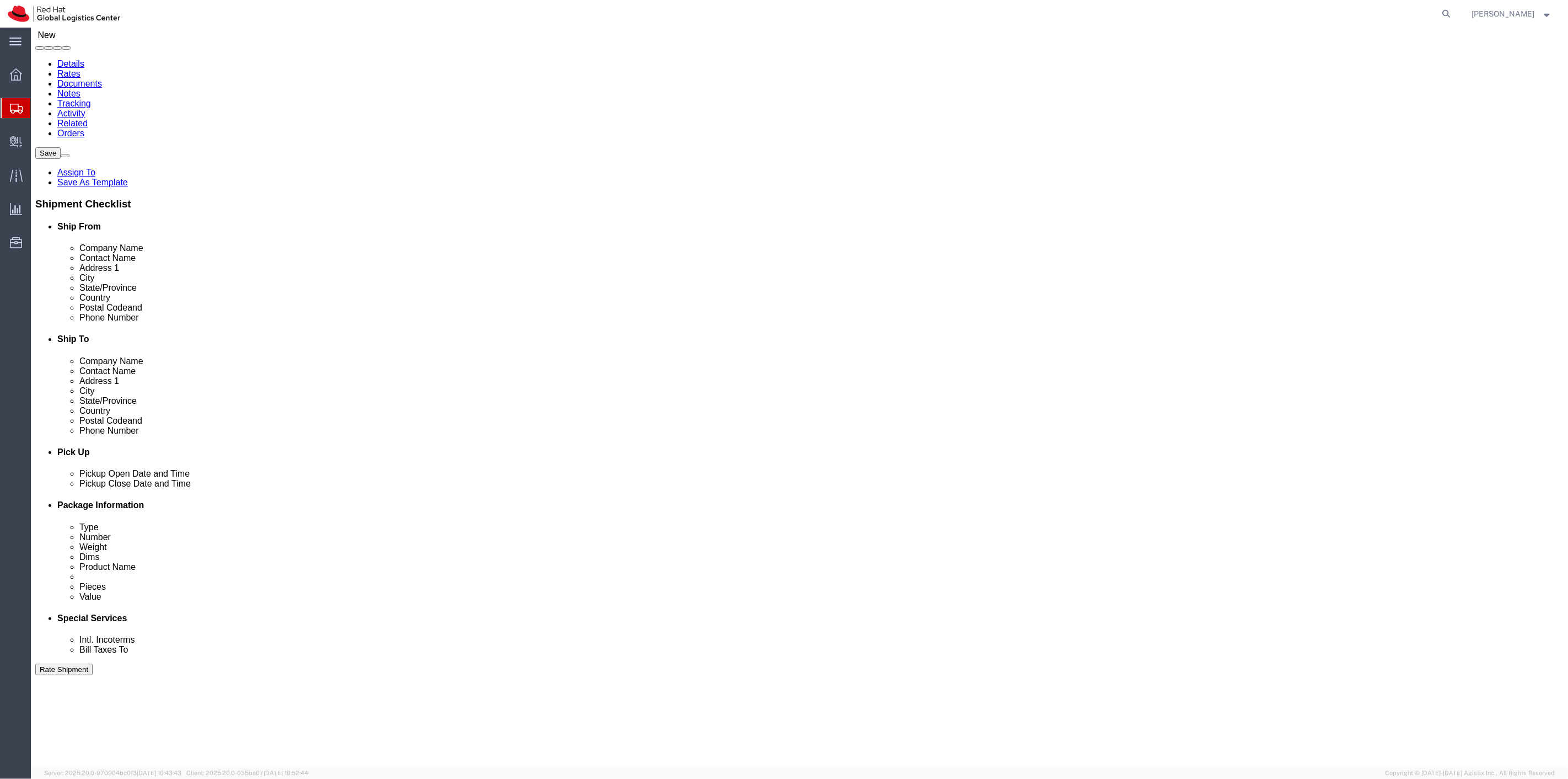
scroll to position [123, 0]
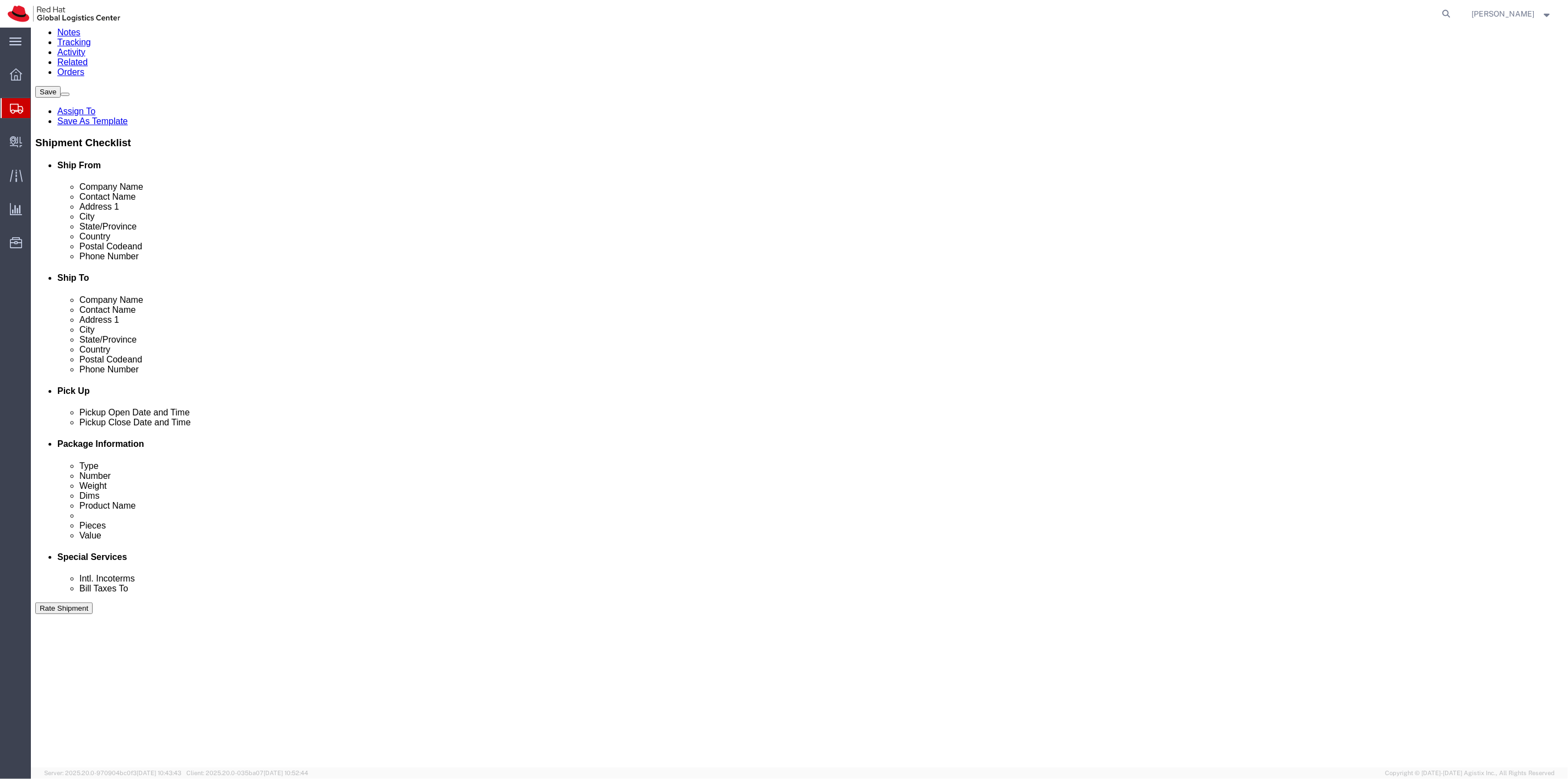
click div
click button "Apply"
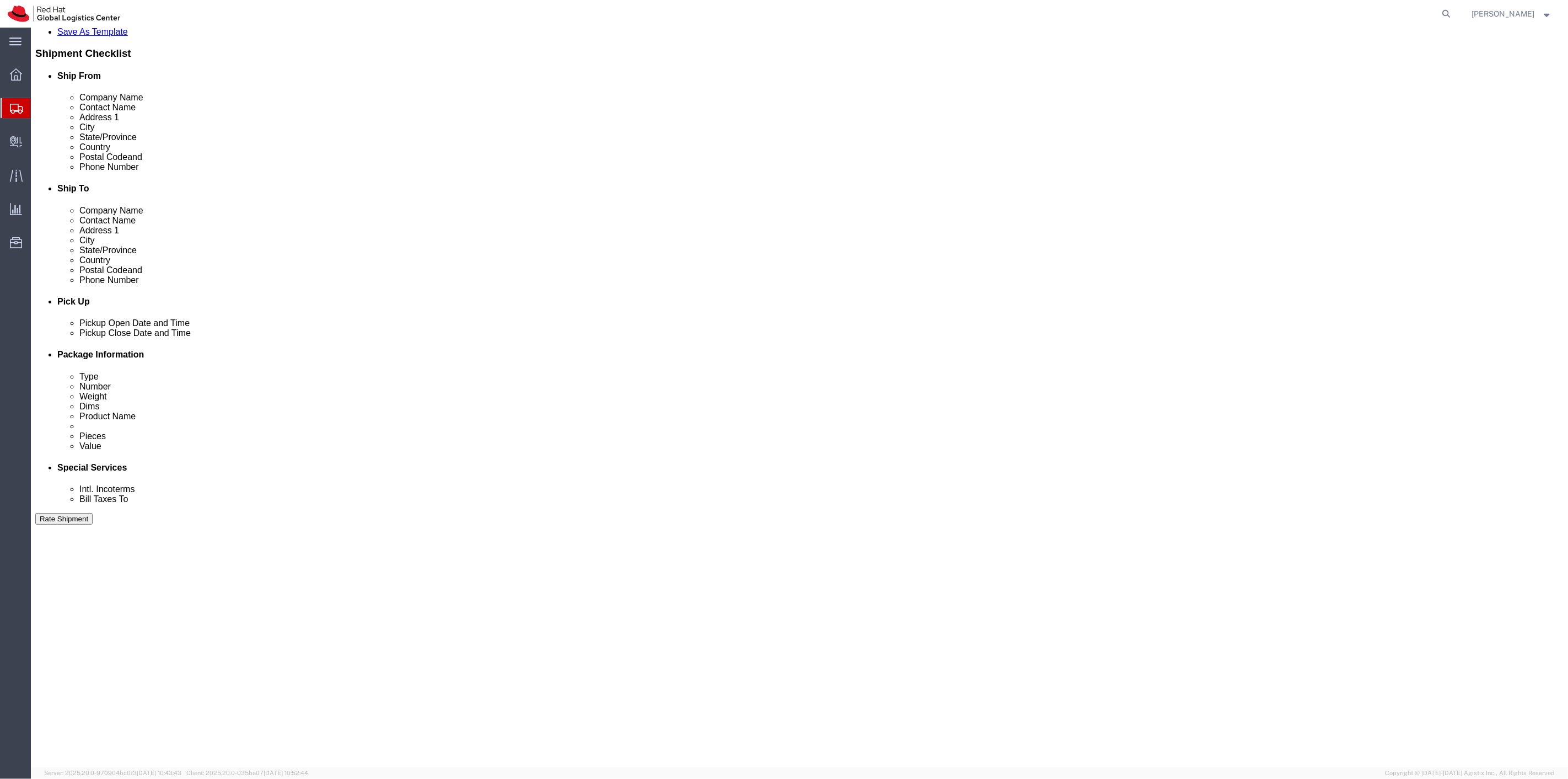
click button "Continue"
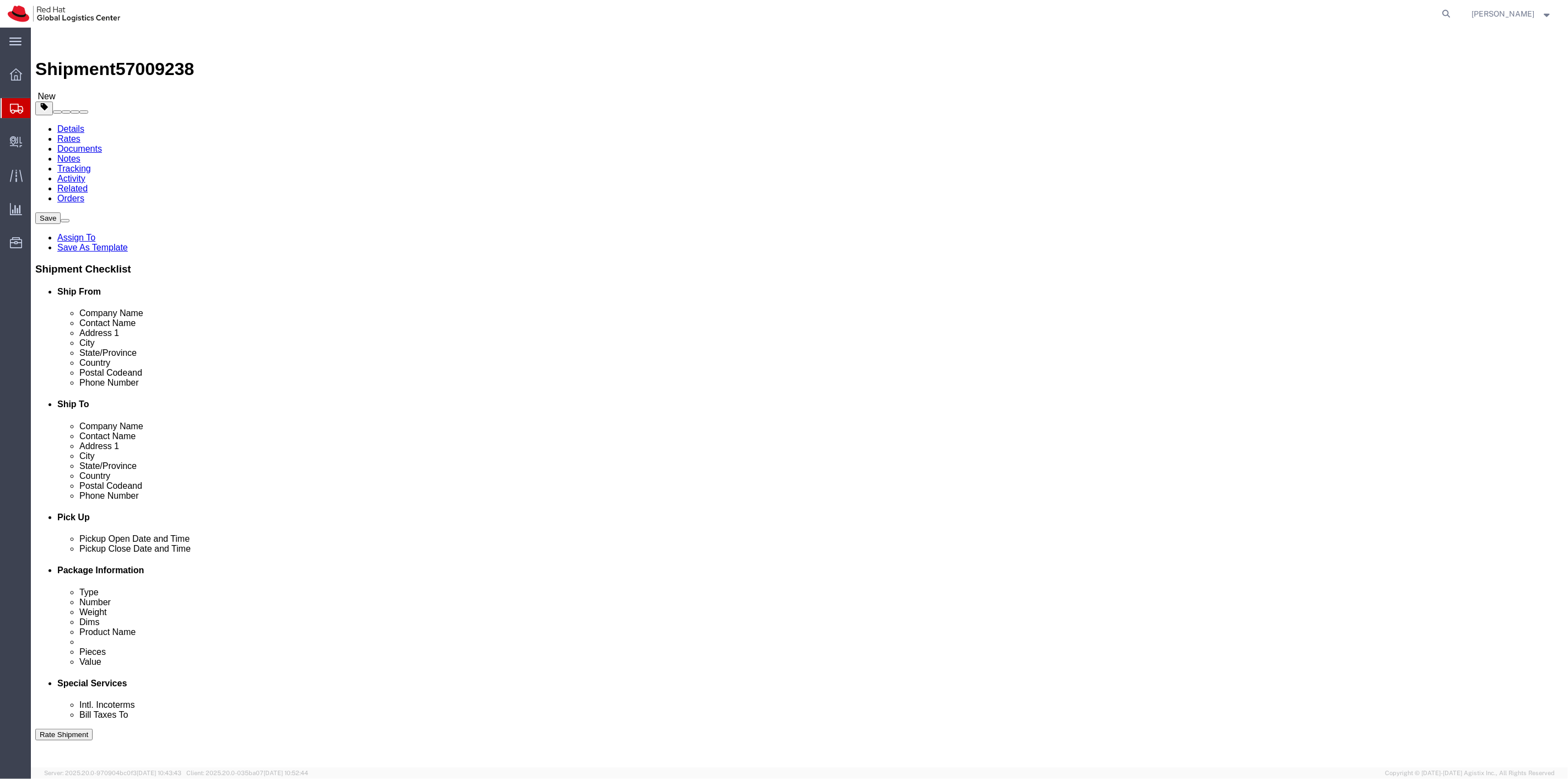
click select "Select Case(s) Crate(s) Envelope Large Box Medium Box PAK Skid(s) Small Box Sma…"
select select "YRPK"
click select "Select Case(s) Crate(s) Envelope Large Box Medium Box PAK Skid(s) Small Box Sma…"
click input "text"
type input "18"
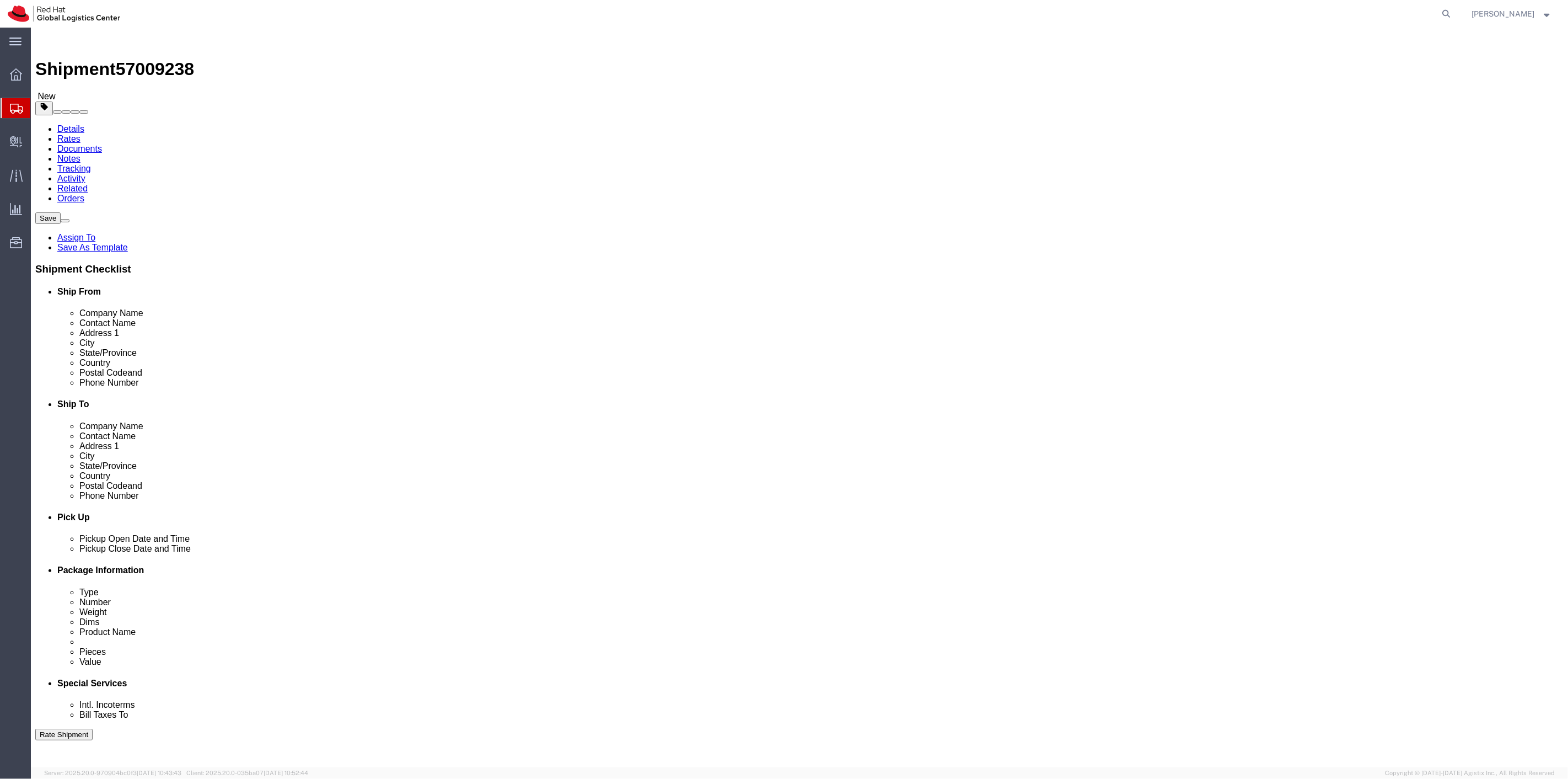
type input "16"
type input "12"
drag, startPoint x: 268, startPoint y: 249, endPoint x: 207, endPoint y: 251, distance: 61.0
click div "Weight 0.00 Select kgs lbs Ship. t°"
type input "10"
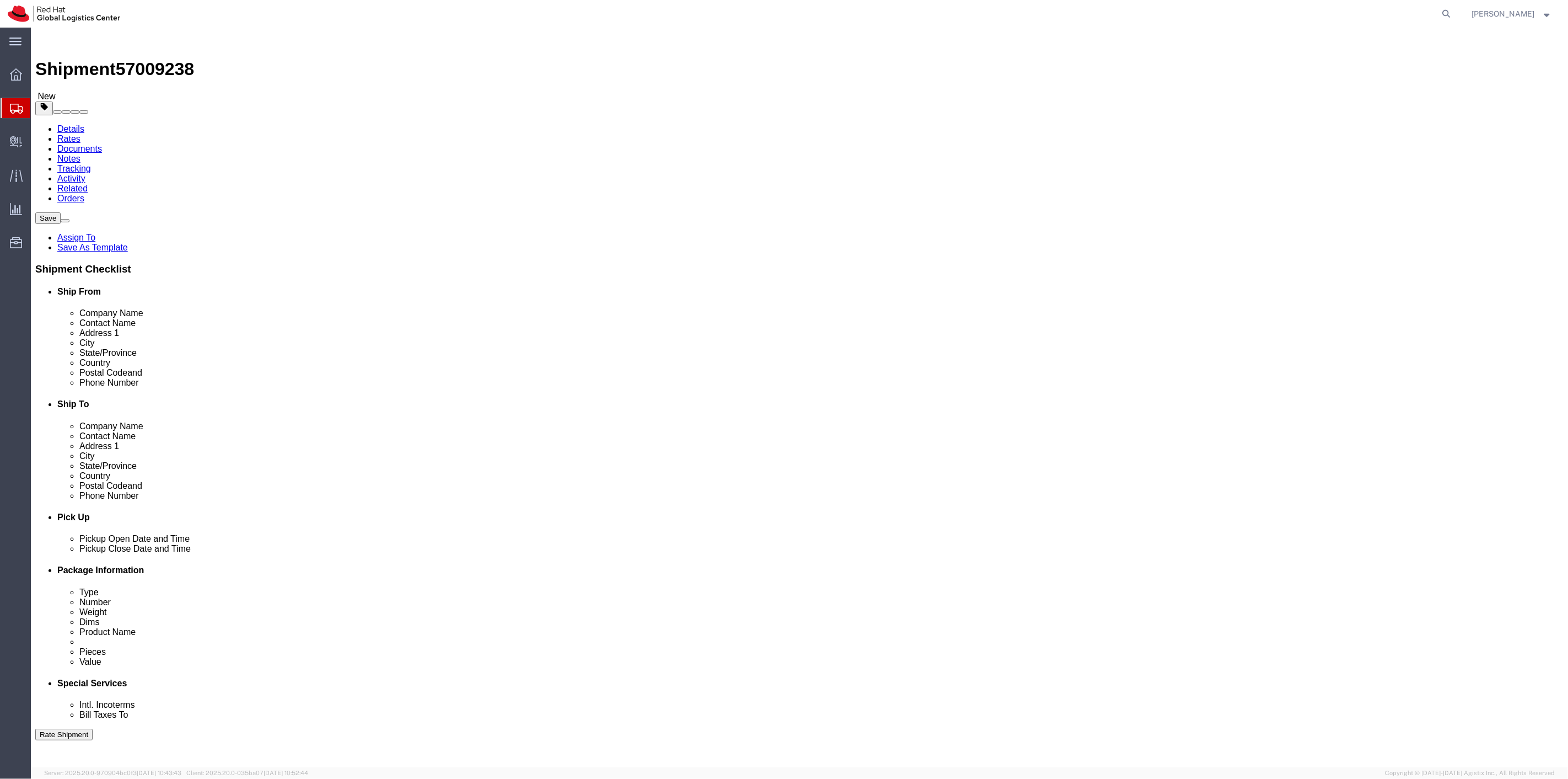
click link "Add Content"
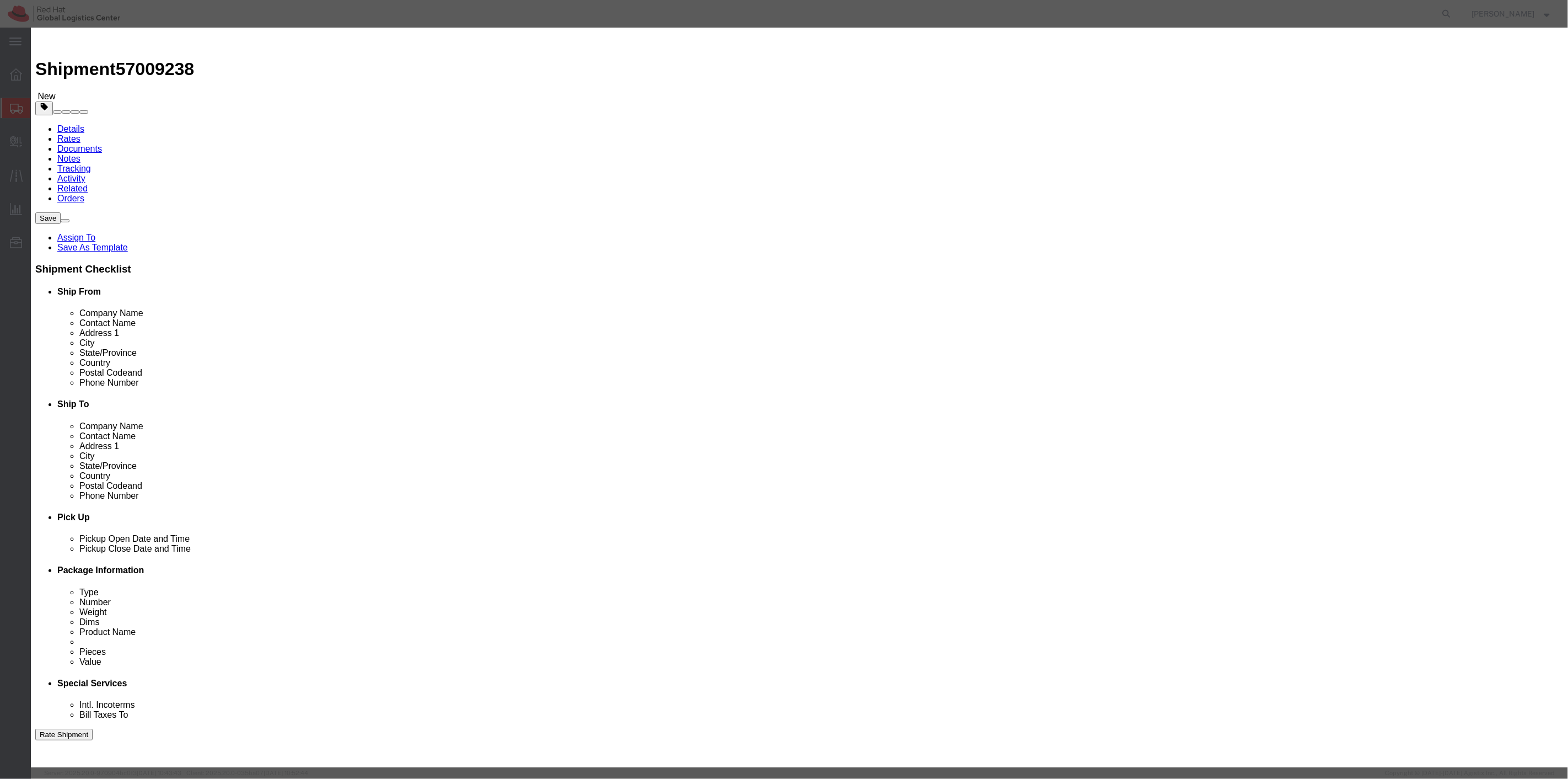
click input "text"
type input "F"
type input "EVENT FEDORAS"
click input "text"
drag, startPoint x: 608, startPoint y: 108, endPoint x: 516, endPoint y: 96, distance: 92.8
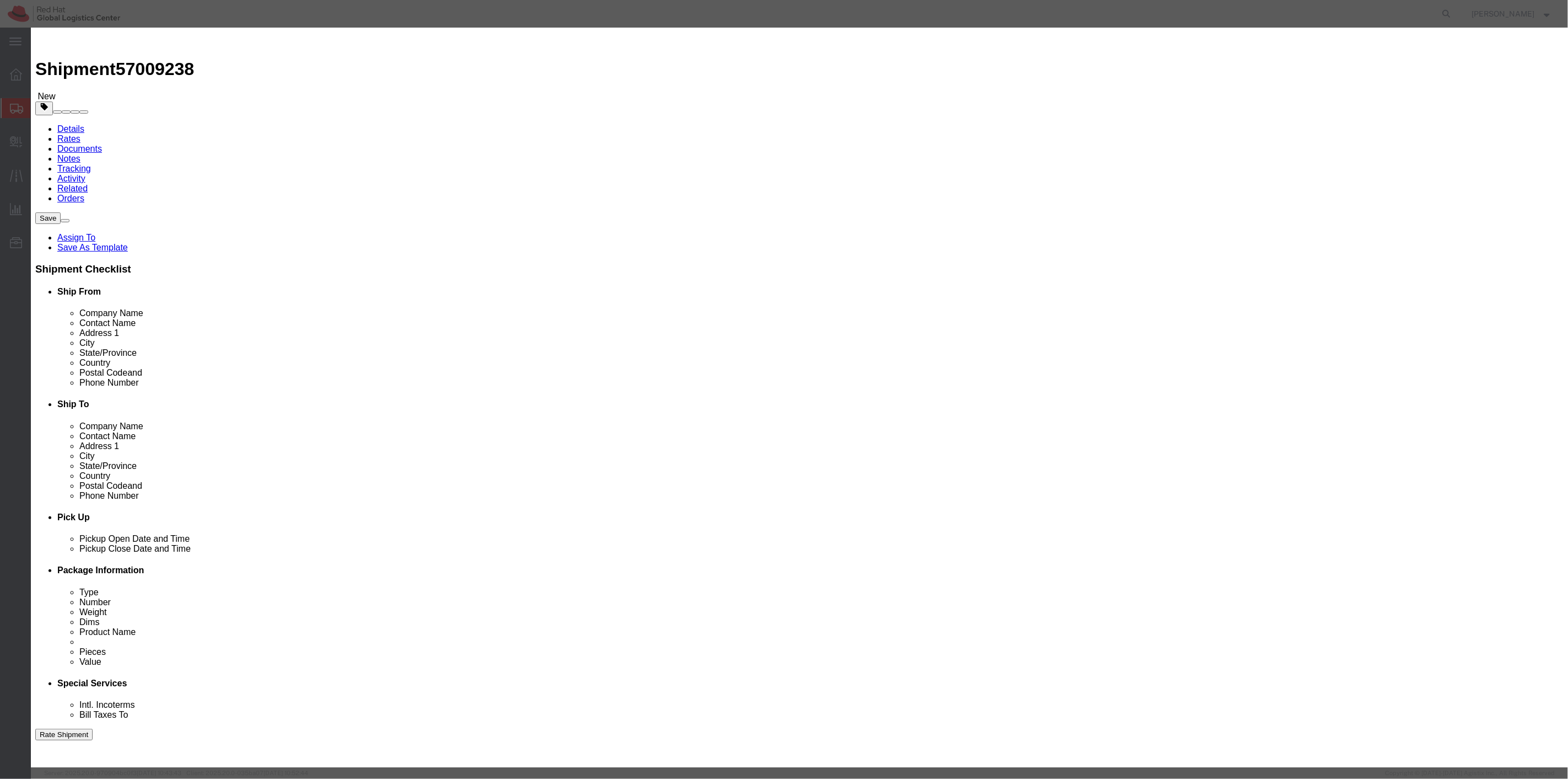
click div "Product Name EVENT FEDORAS Pieces 0 Select Bag Barrels 100Board Feet Bottle Box…"
type input "6"
click input "text"
type input "6"
click button "Save & Close"
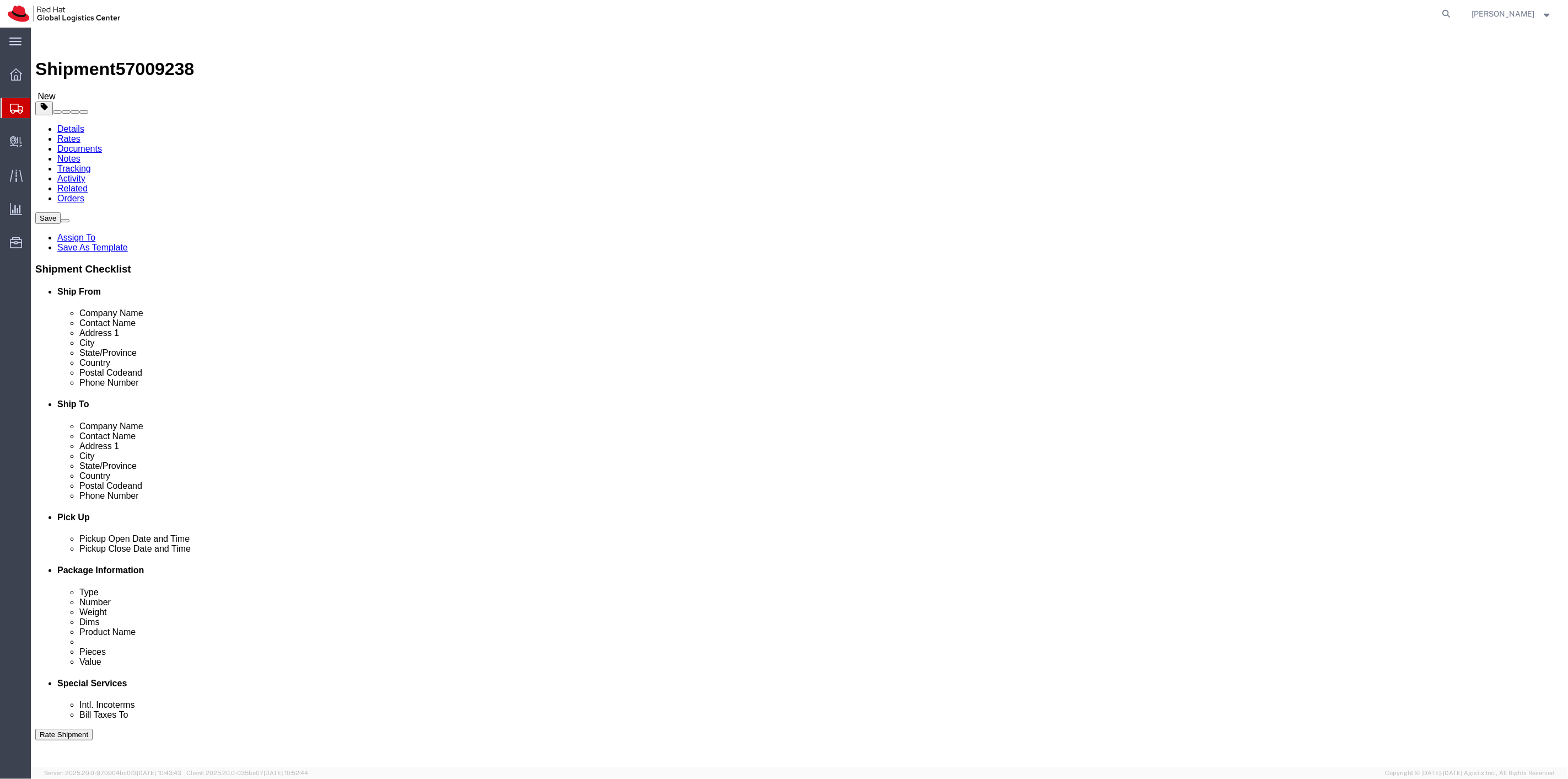
click link "Add Content"
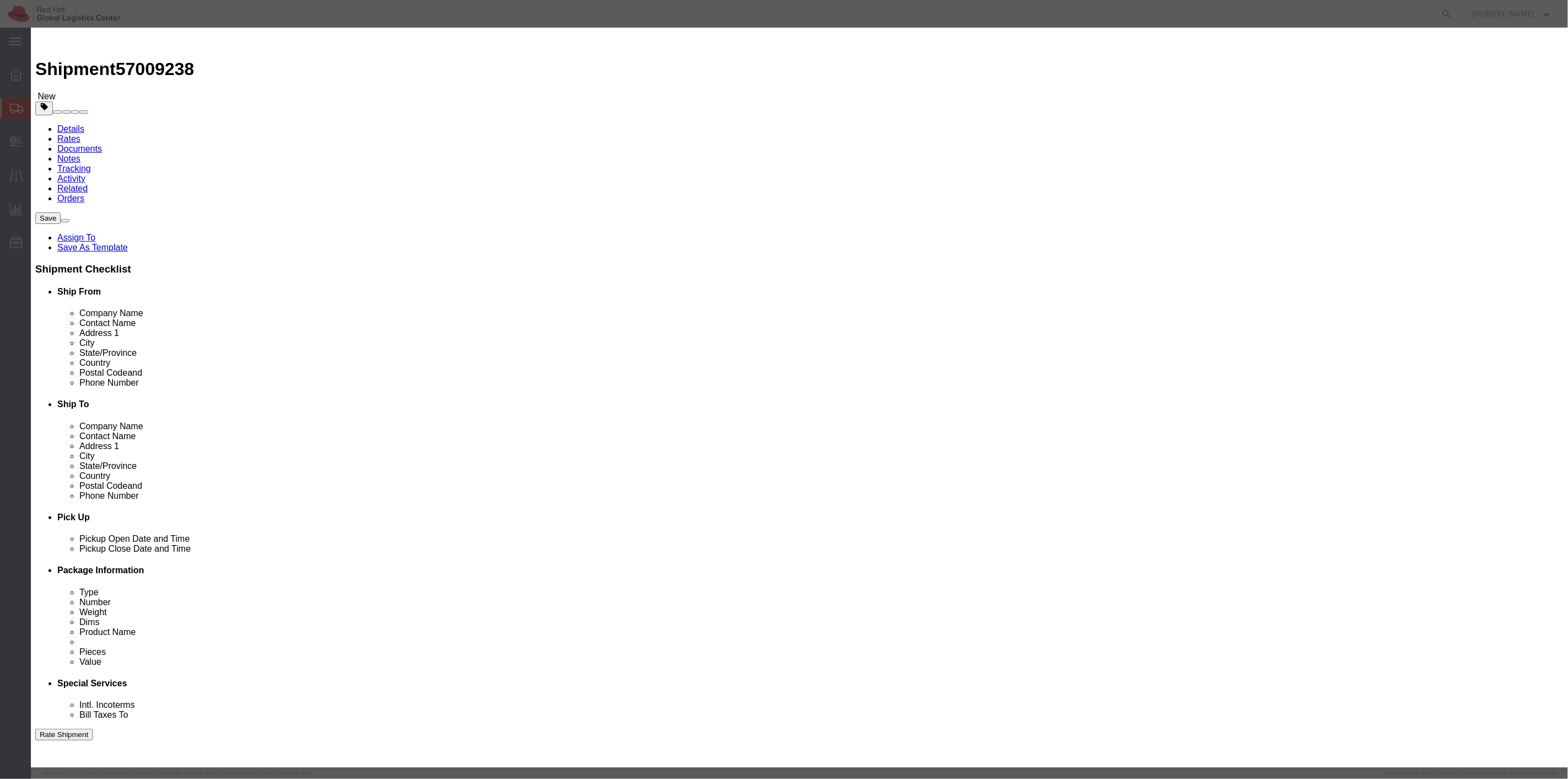
click input "text"
type input "TOTE BAGS"
drag, startPoint x: 604, startPoint y: 108, endPoint x: 515, endPoint y: 109, distance: 89.0
click div "Pieces 0 Select Bag Barrels 100Board Feet Bottle Box Blister Pack Carats Can Ca…"
type input "35"
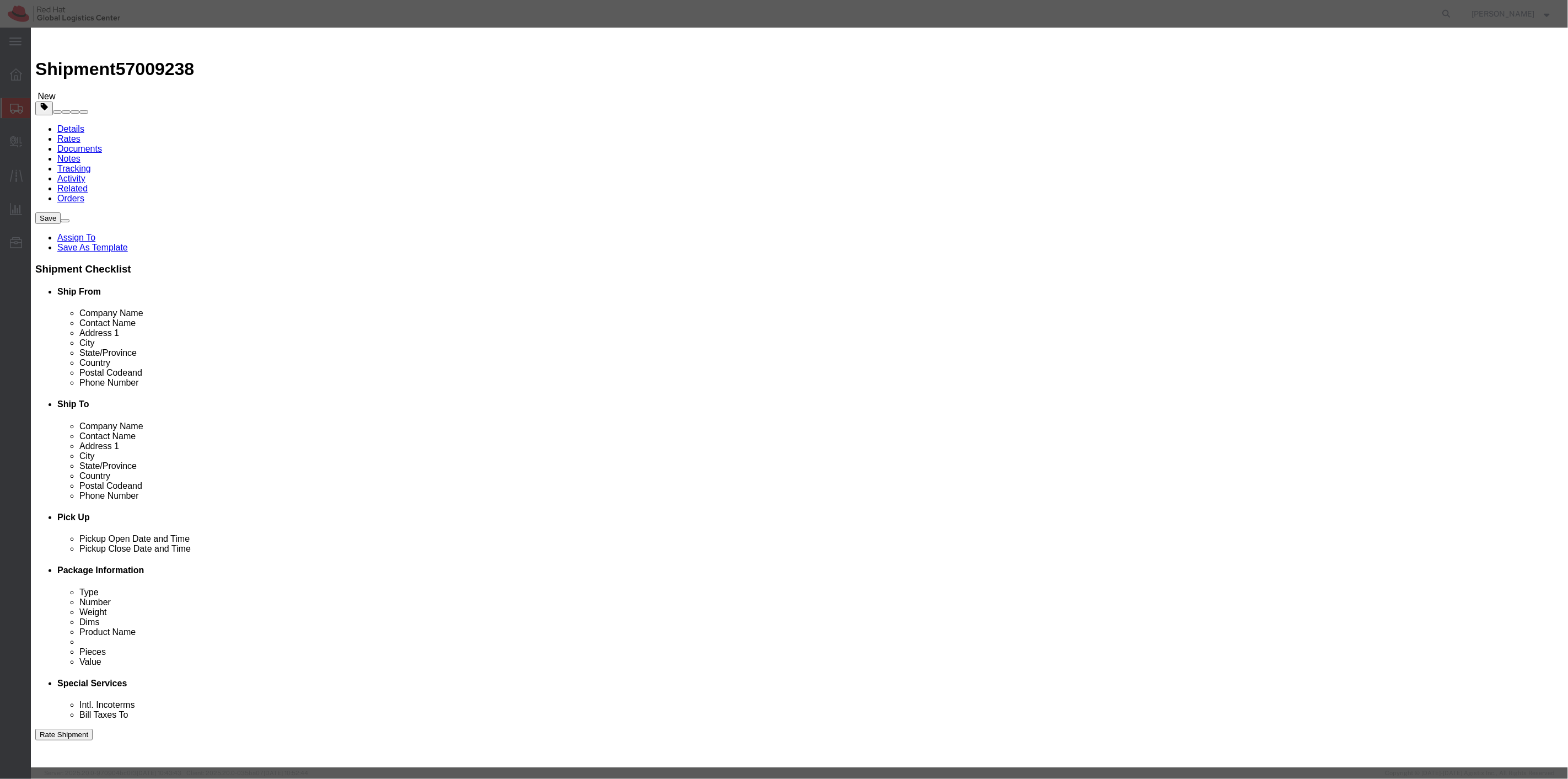
click input "text"
type input "35"
click button "Save & Close"
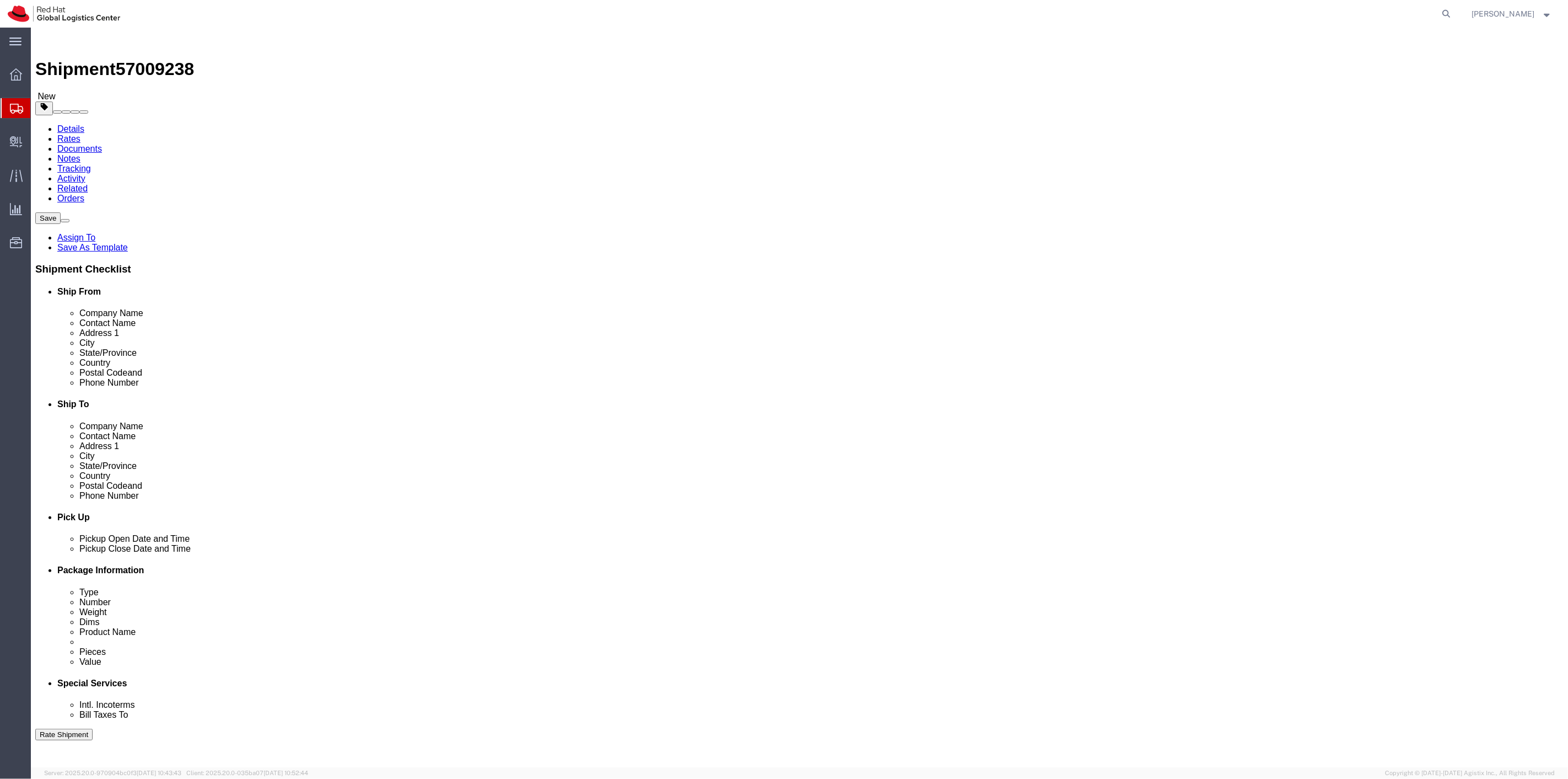
click link "Add Package"
drag, startPoint x: 929, startPoint y: 237, endPoint x: 930, endPoint y: 227, distance: 10.0
click input "text"
click select "Select Case(s) Crate(s) Envelope Large Box Medium Box PAK Skid(s) Small Box Sma…"
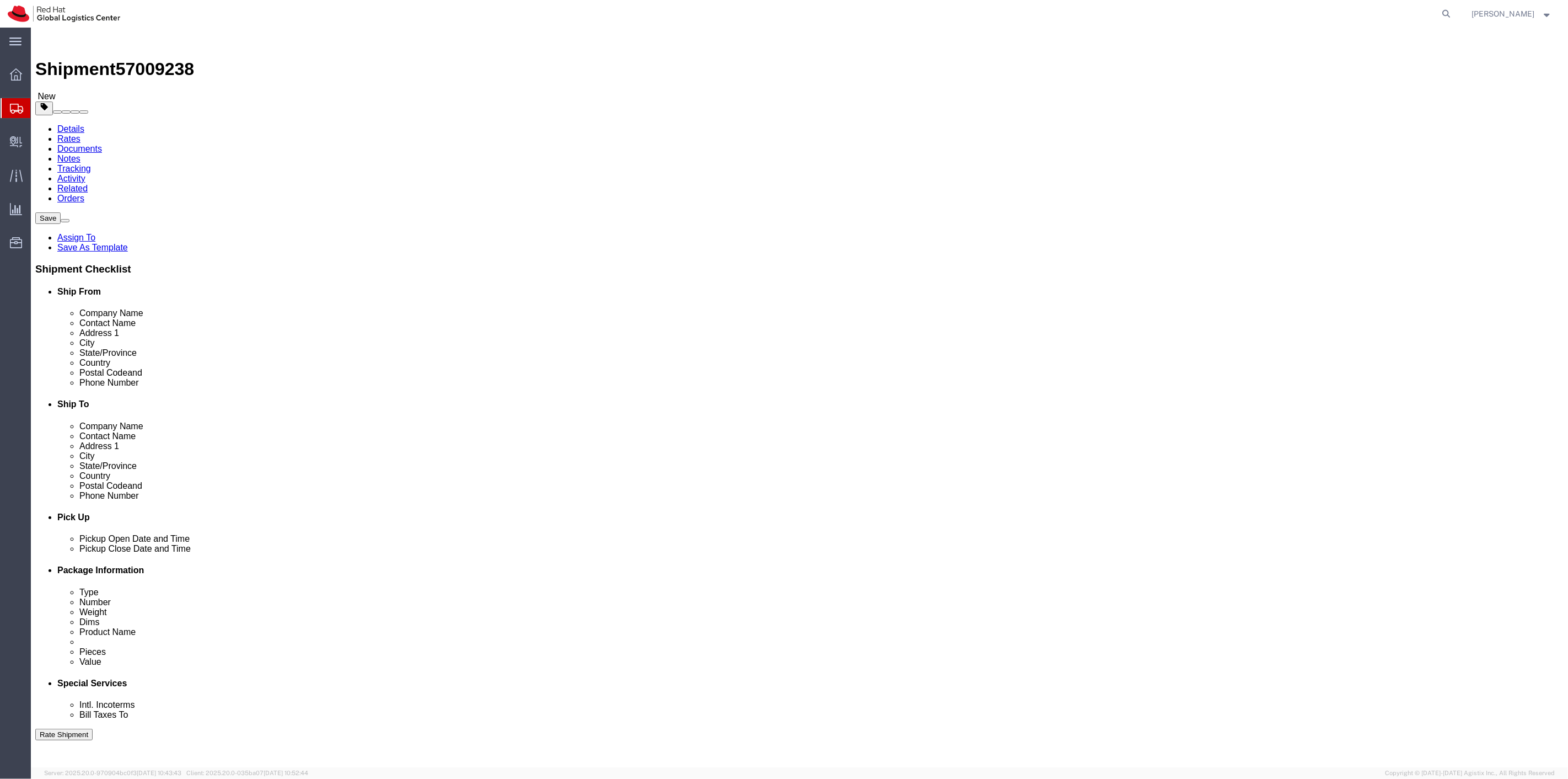
select select "YRPK"
click select "Select Case(s) Crate(s) Envelope Large Box Medium Box PAK Skid(s) Small Box Sma…"
click input "text"
type input "18"
type input "16"
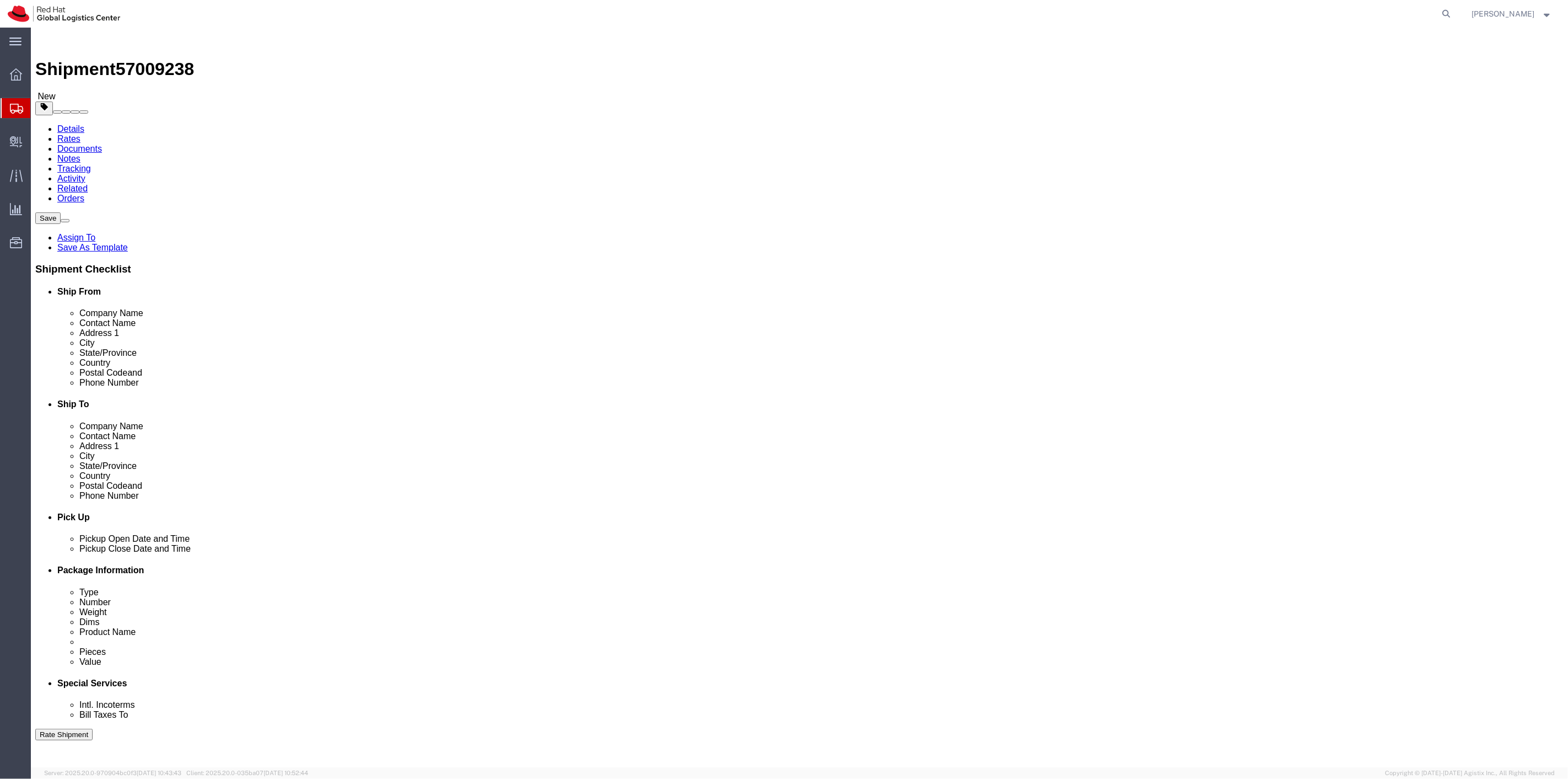
type input "12"
drag, startPoint x: 921, startPoint y: 254, endPoint x: 849, endPoint y: 248, distance: 72.2
click div "Package Type Select Case(s) Crate(s) Envelope Large Box Medium Box PAK Skid(s) …"
type input "34"
click link "Add Content"
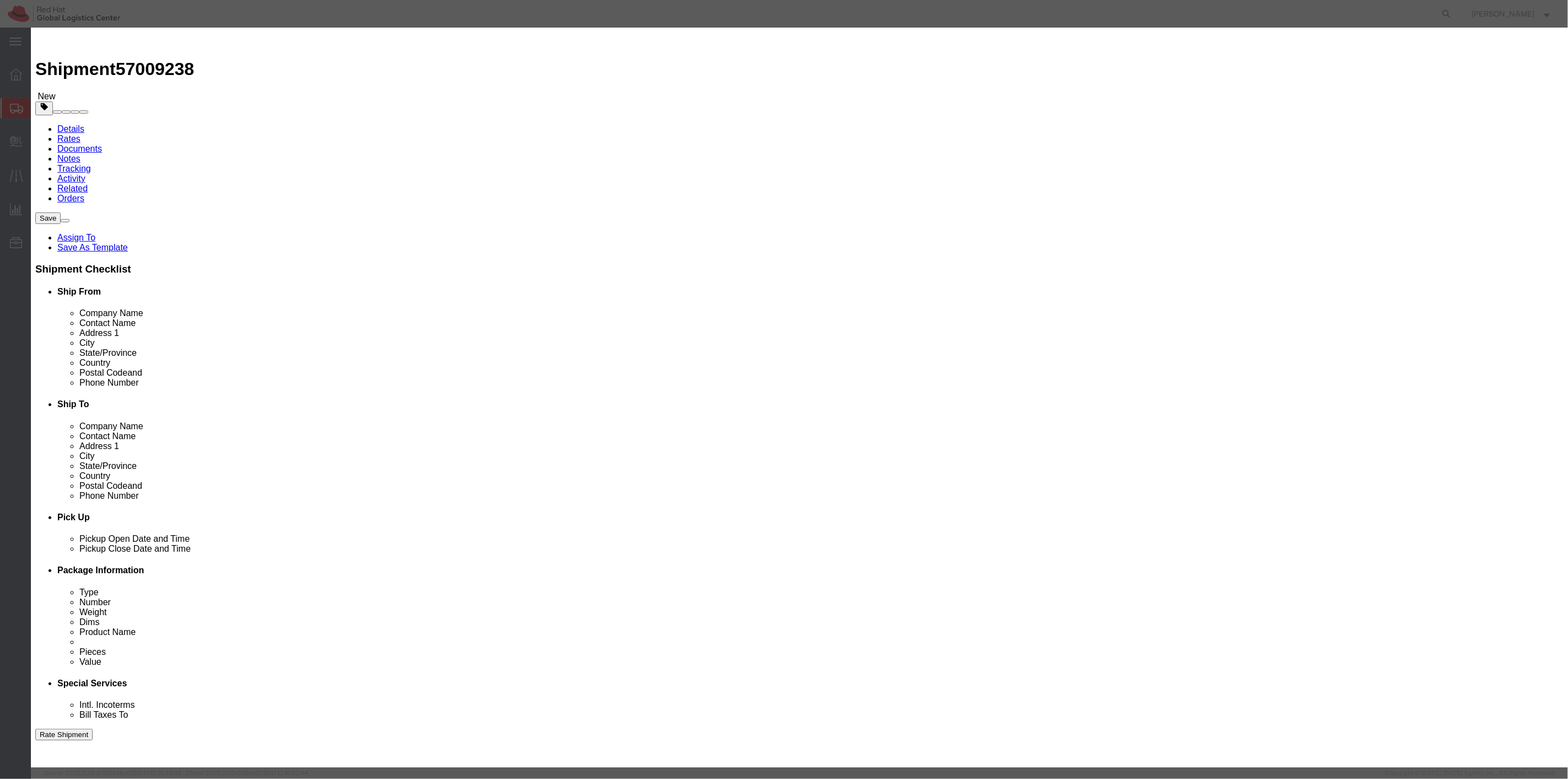
click input "text"
type input "UMBRELLAS"
drag, startPoint x: 603, startPoint y: 106, endPoint x: 577, endPoint y: 108, distance: 26.1
click input "0"
type input "35"
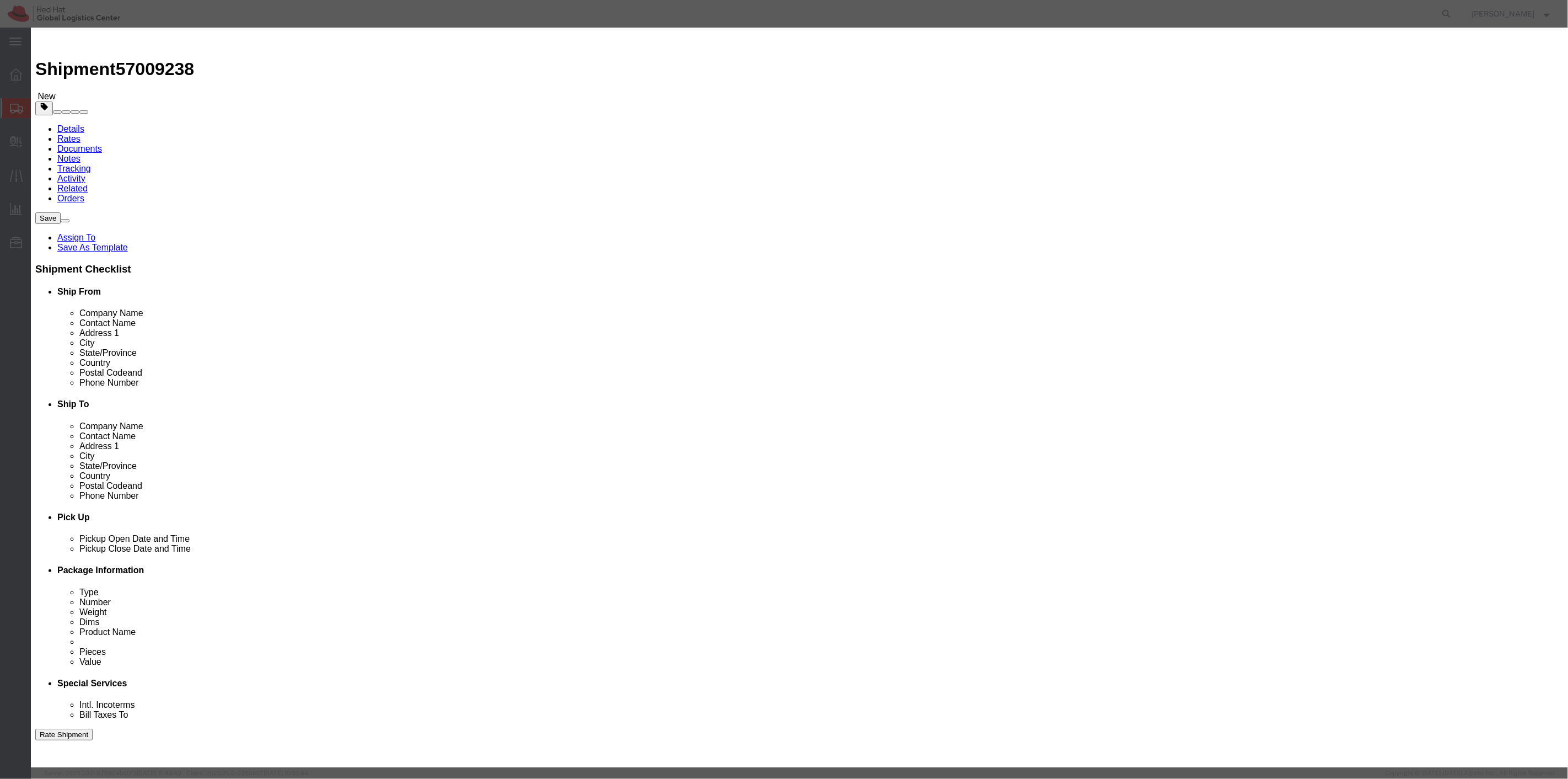
type input "35"
select select "USD"
click button "Save & Close"
click div
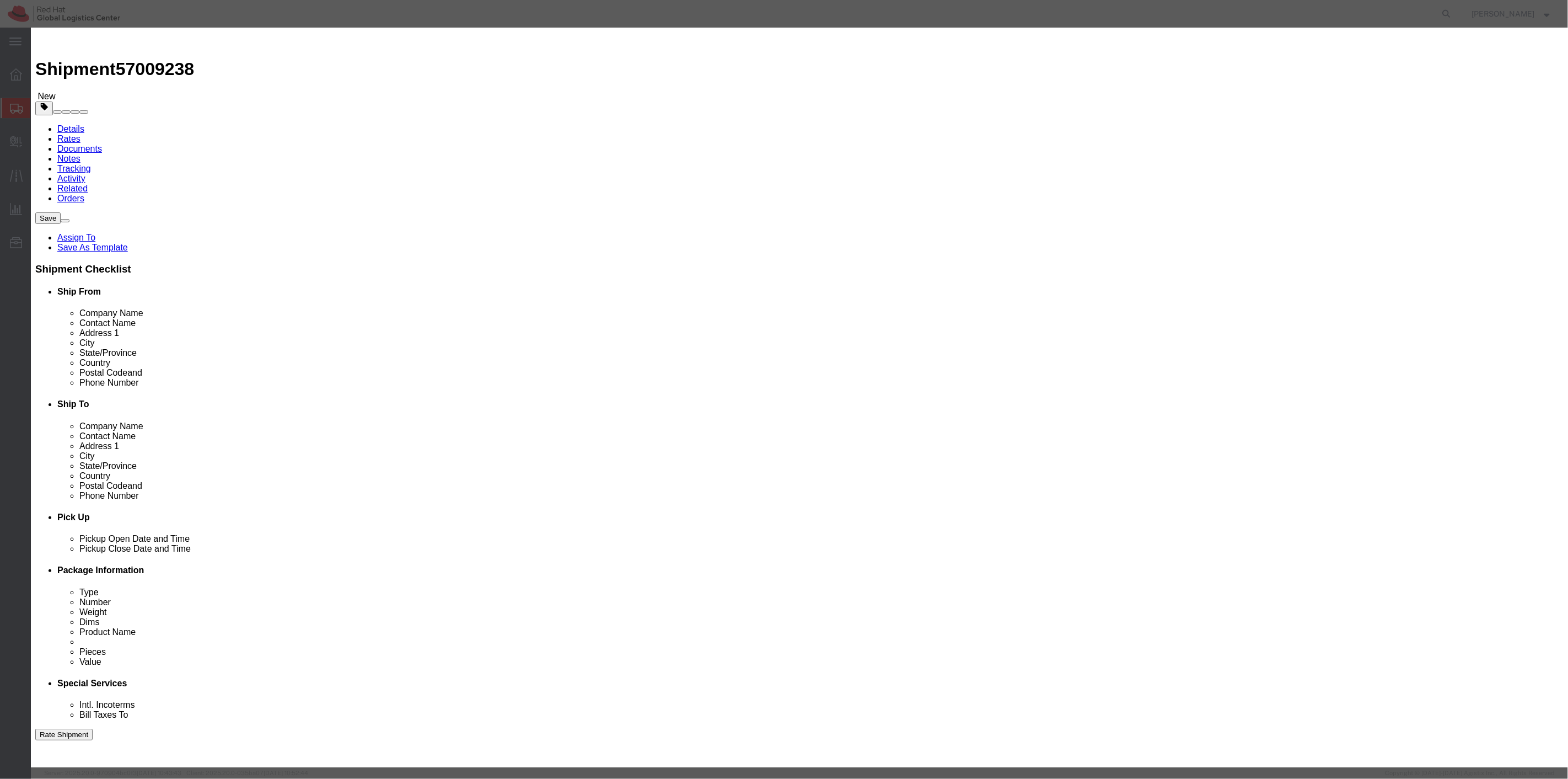
click div
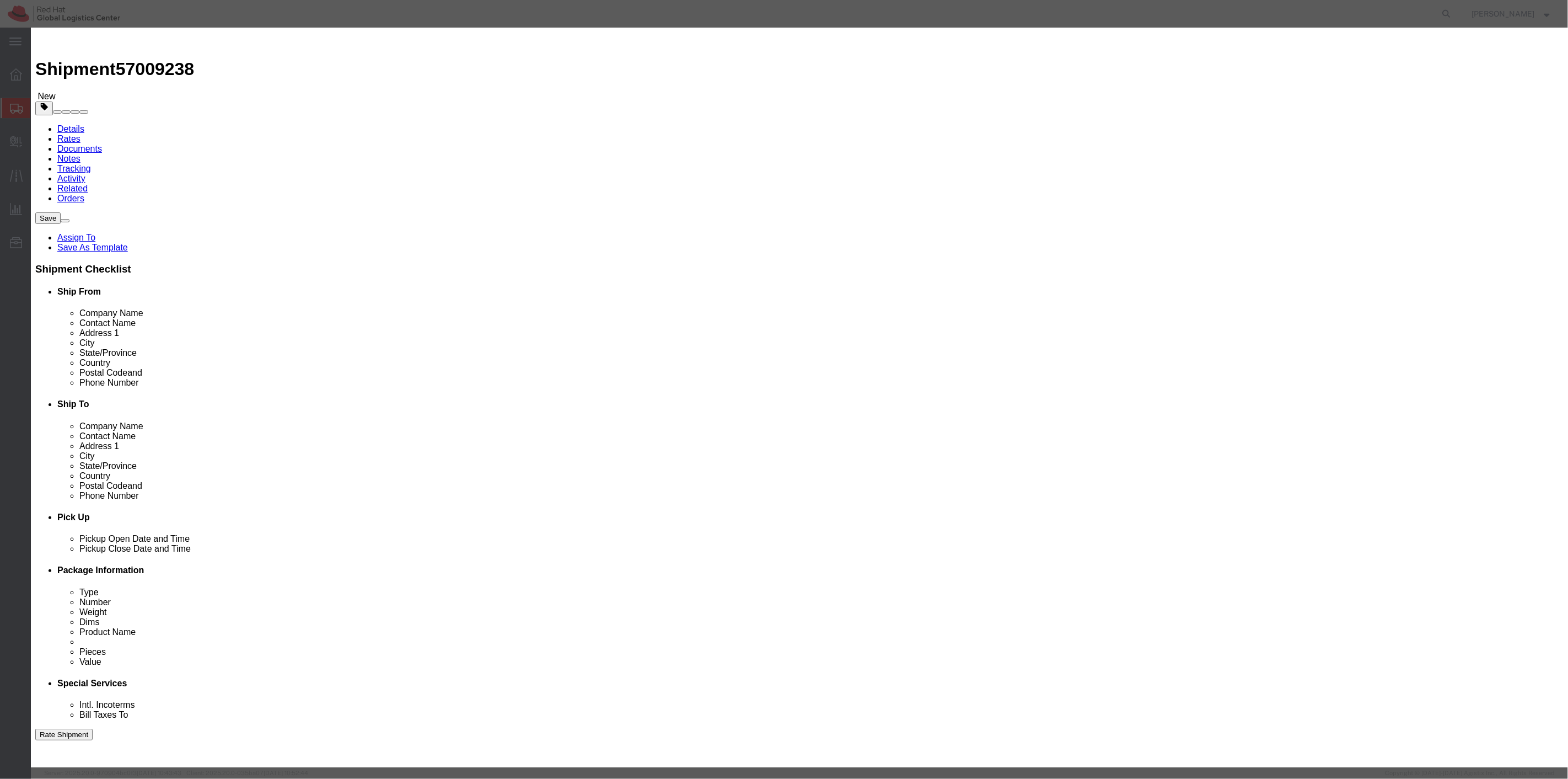
drag, startPoint x: 604, startPoint y: 493, endPoint x: 840, endPoint y: 410, distance: 250.2
click div
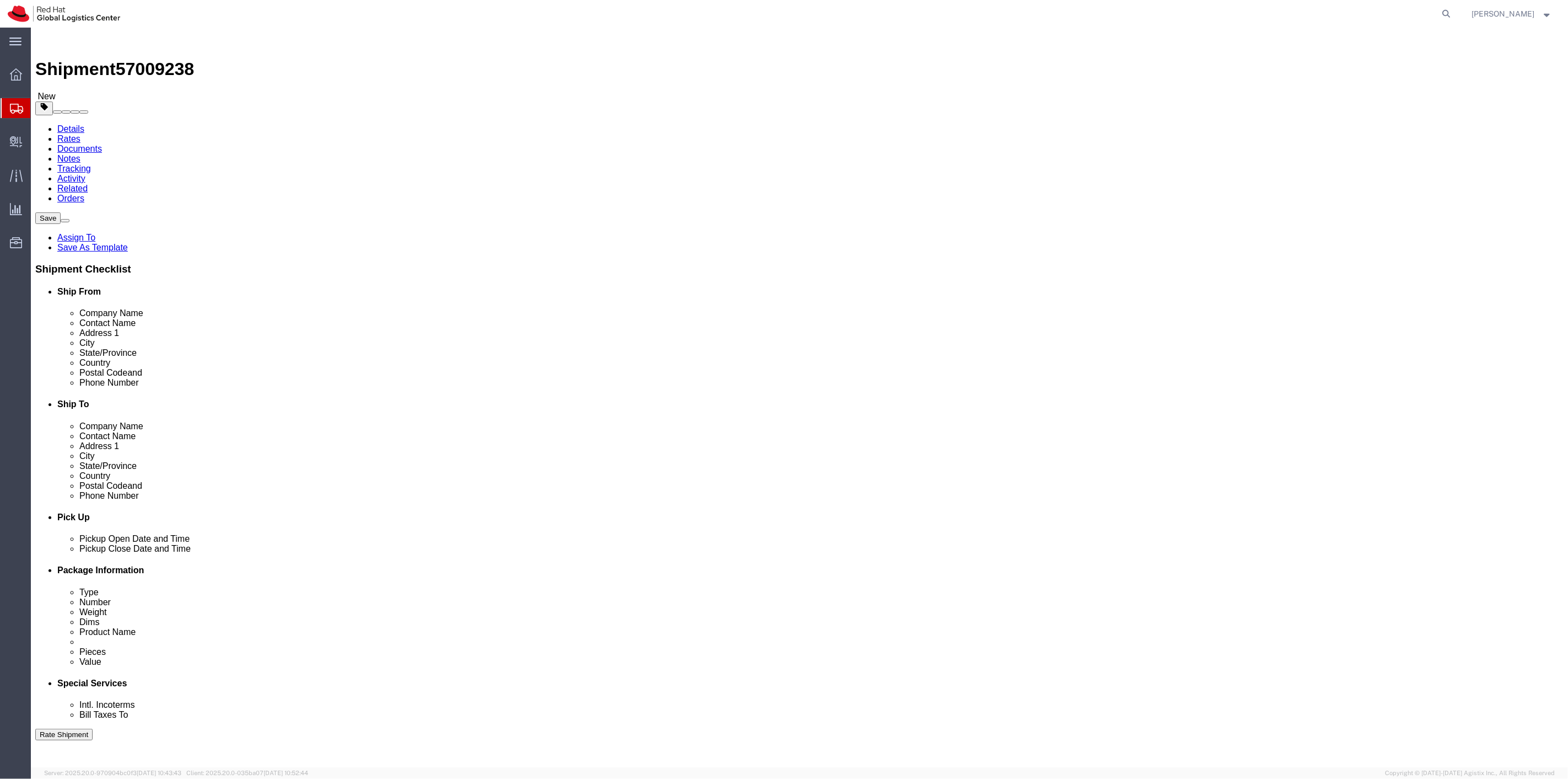
click link "Add Content"
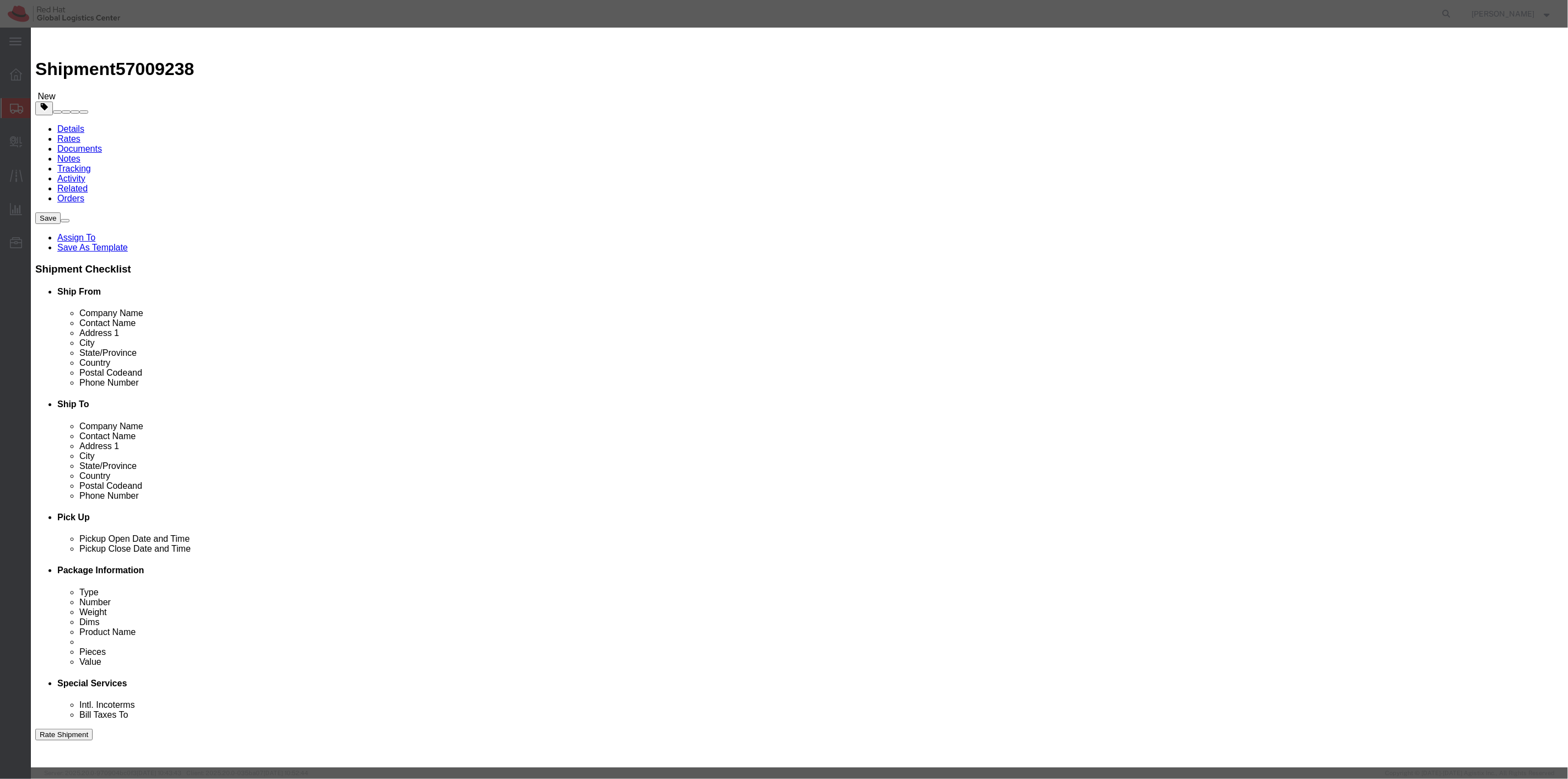
click input "text"
type input "WATER BOTTLES"
drag, startPoint x: 615, startPoint y: 104, endPoint x: 509, endPoint y: 95, distance: 106.4
click div "Product Name WATER BOTTLES WATER [PERSON_NAME] Pieces 0 Select Bag Barrels 100B…"
type input "6"
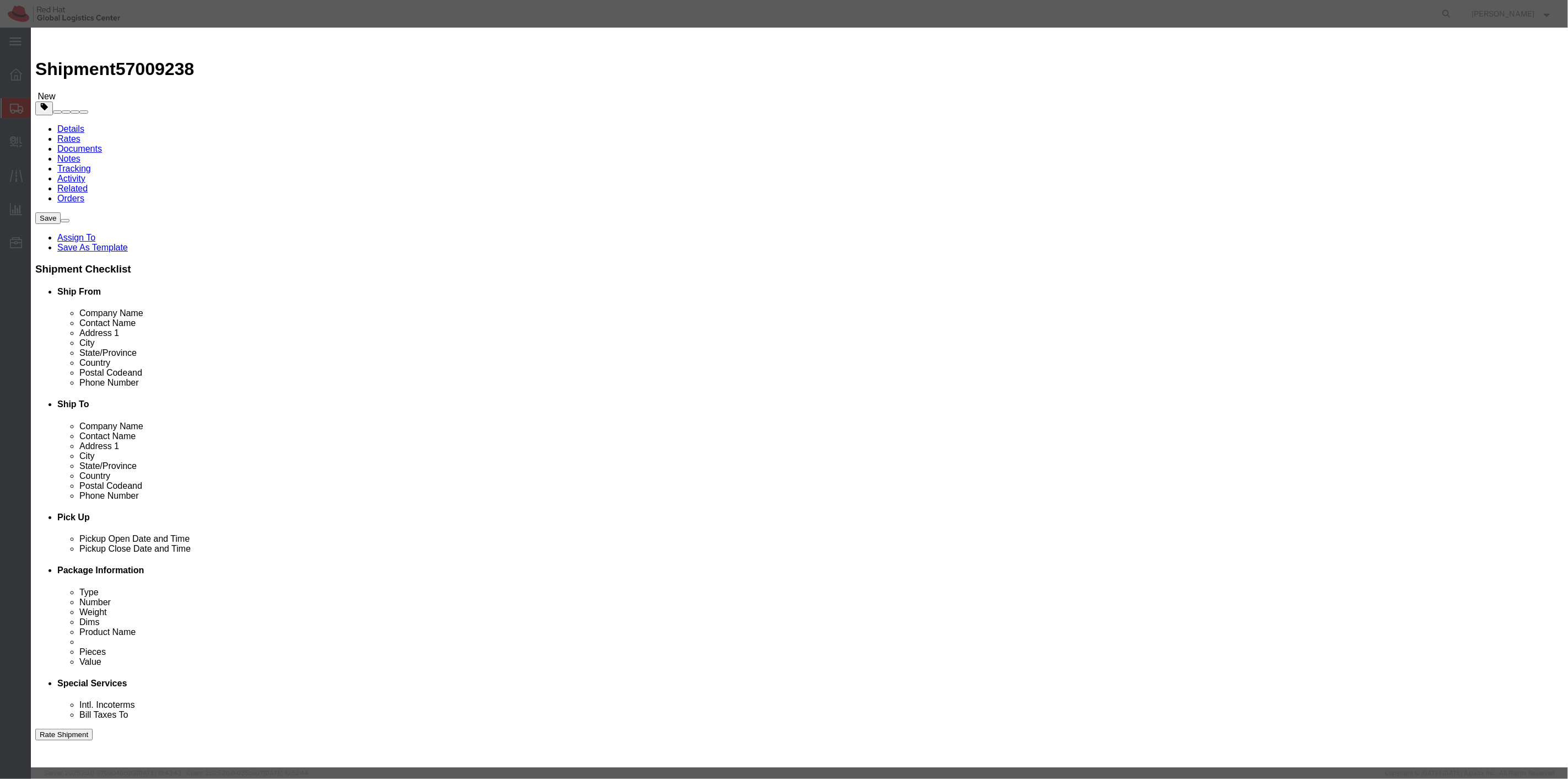
click input "text"
type input "6"
click button "Save & Close"
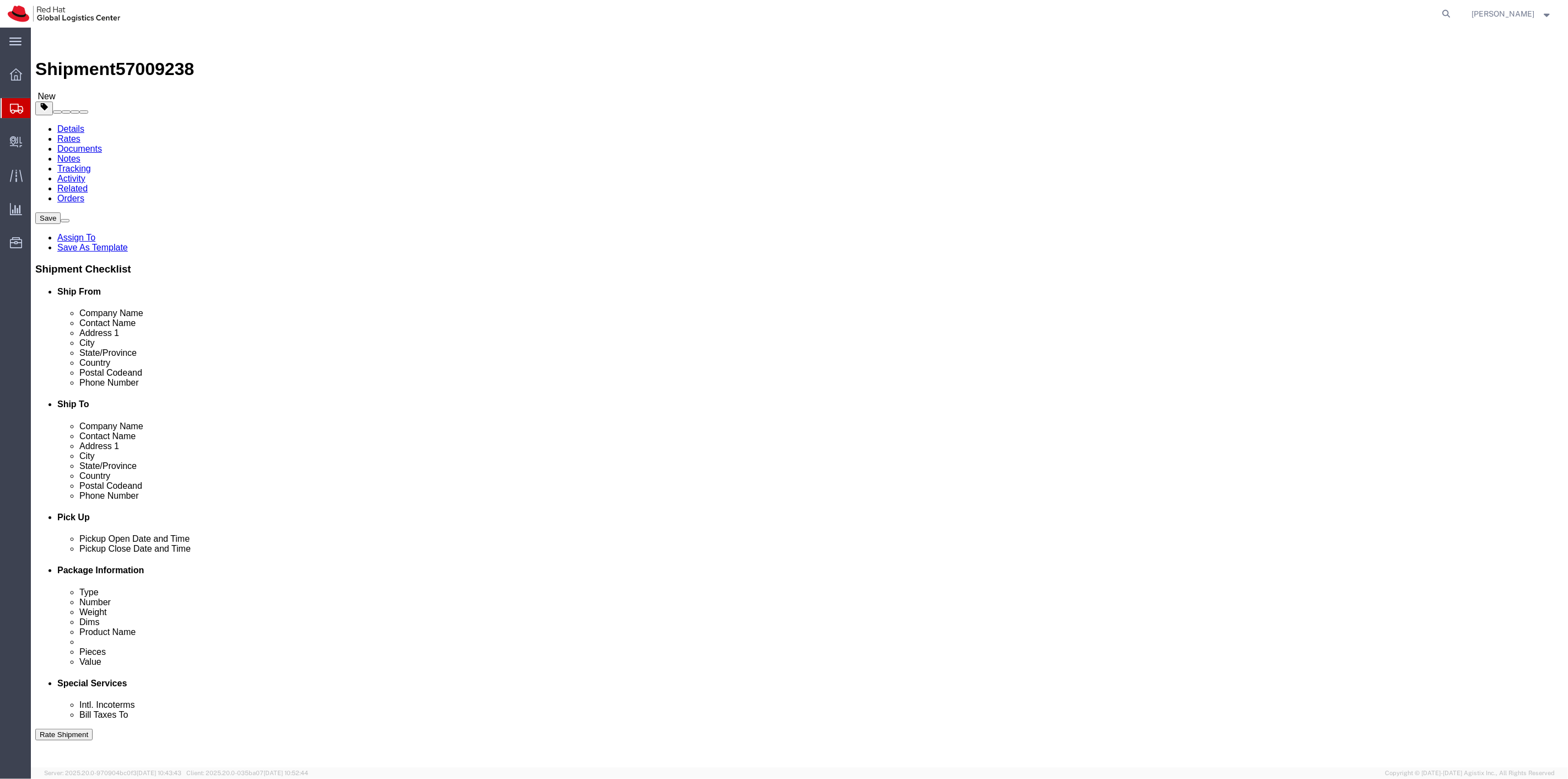
click button "Continue"
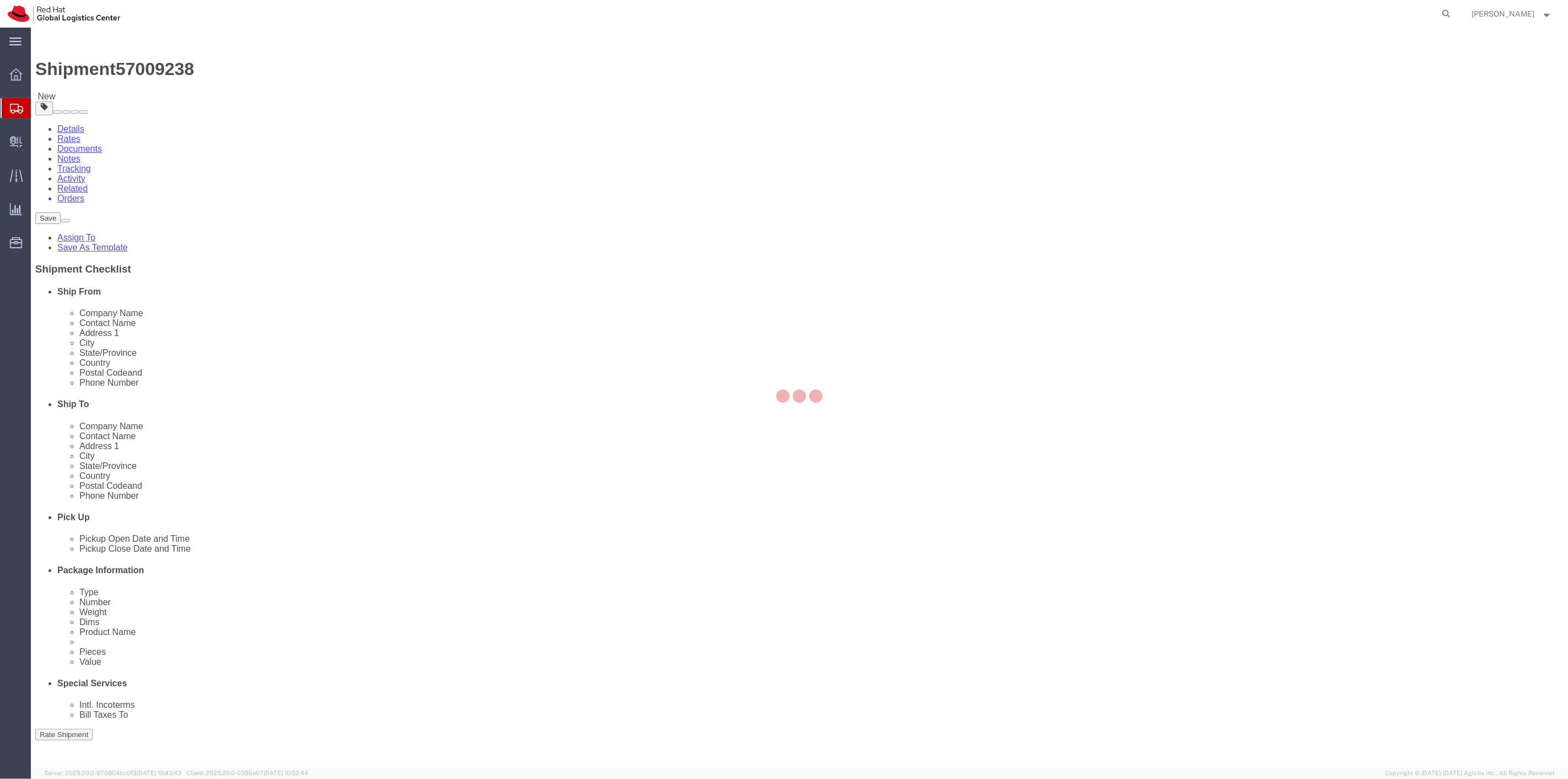
select select
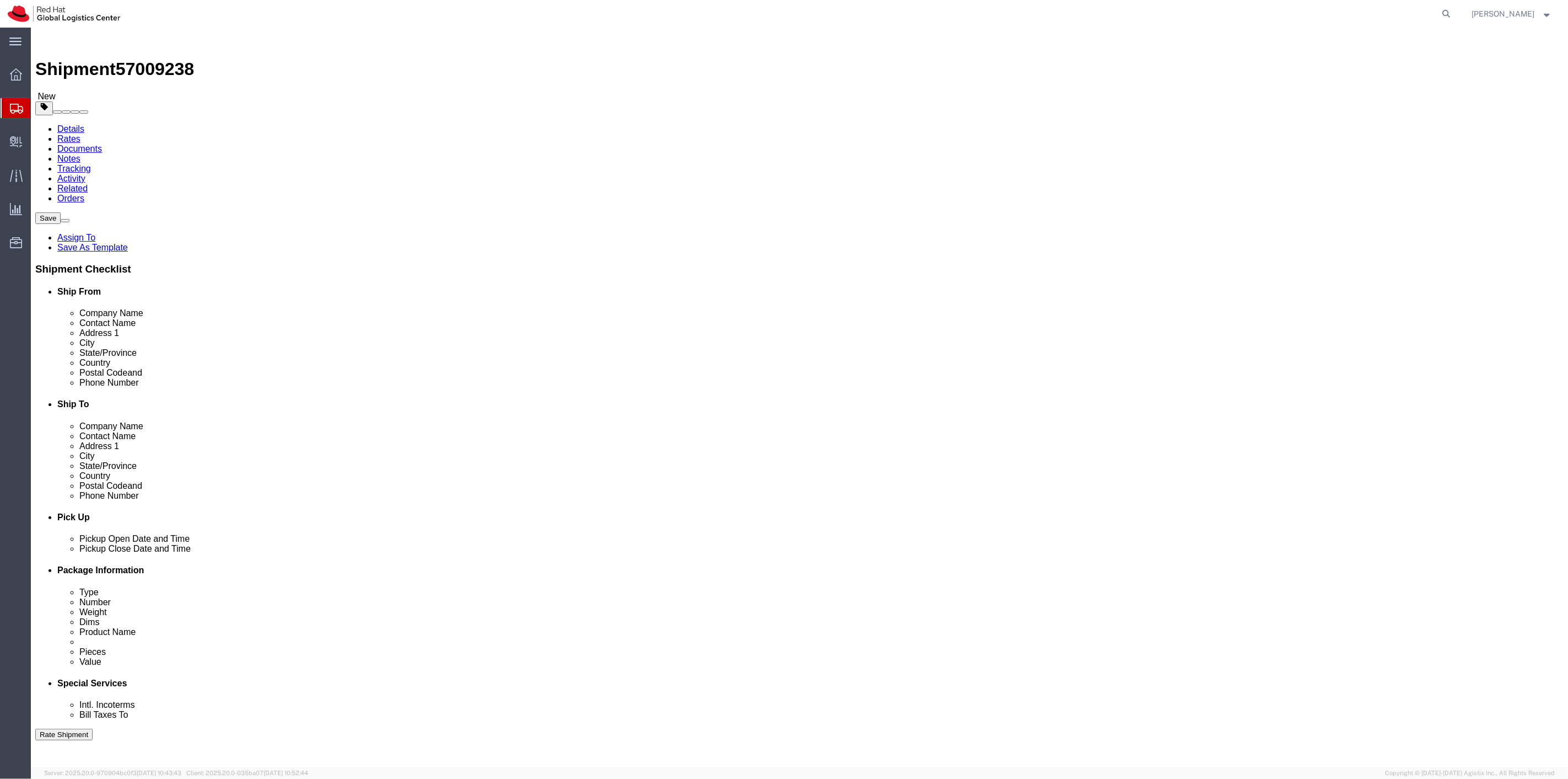
select select "COSTCENTER"
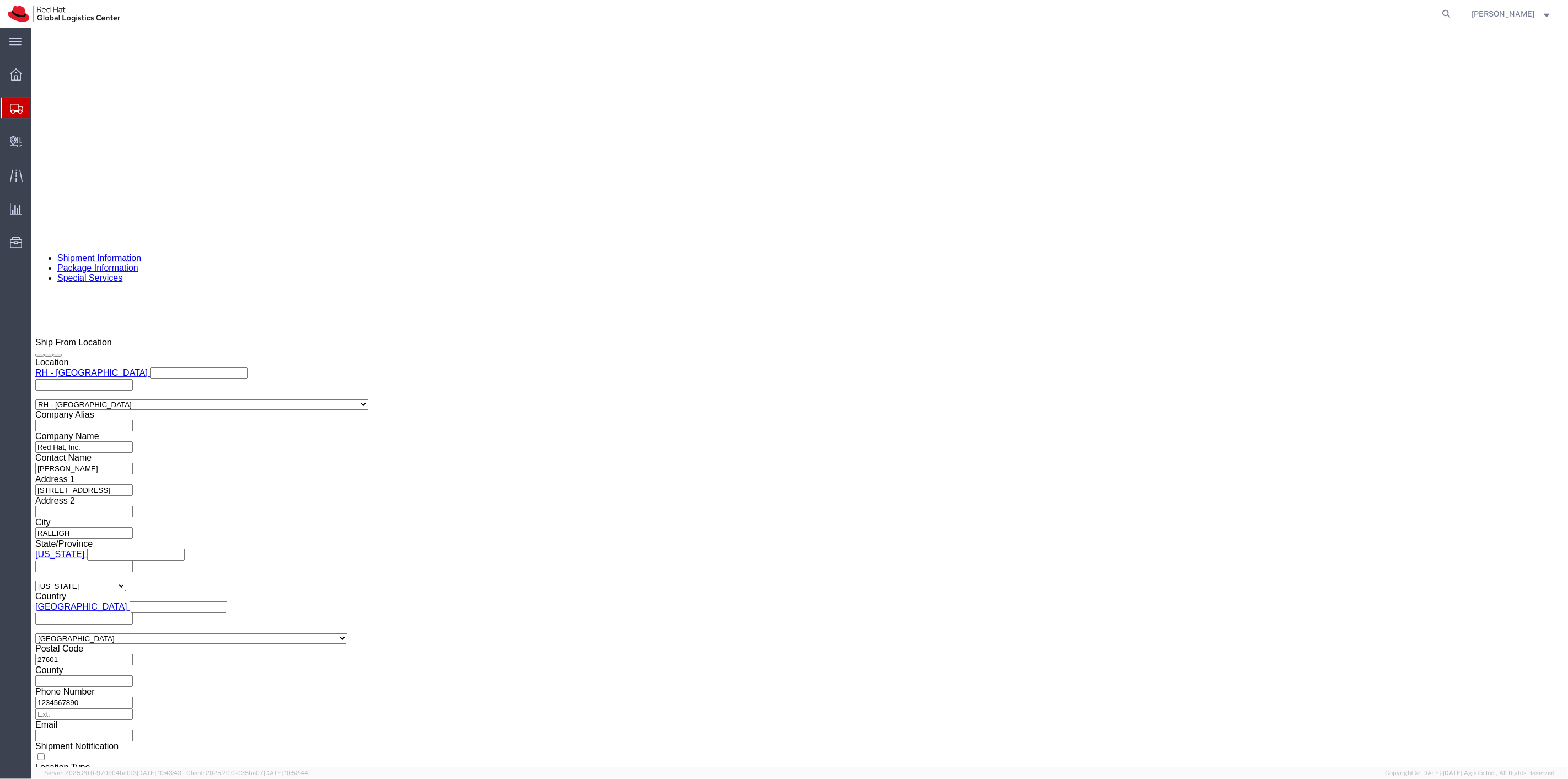
scroll to position [735, 0]
click button "Rate Shipment"
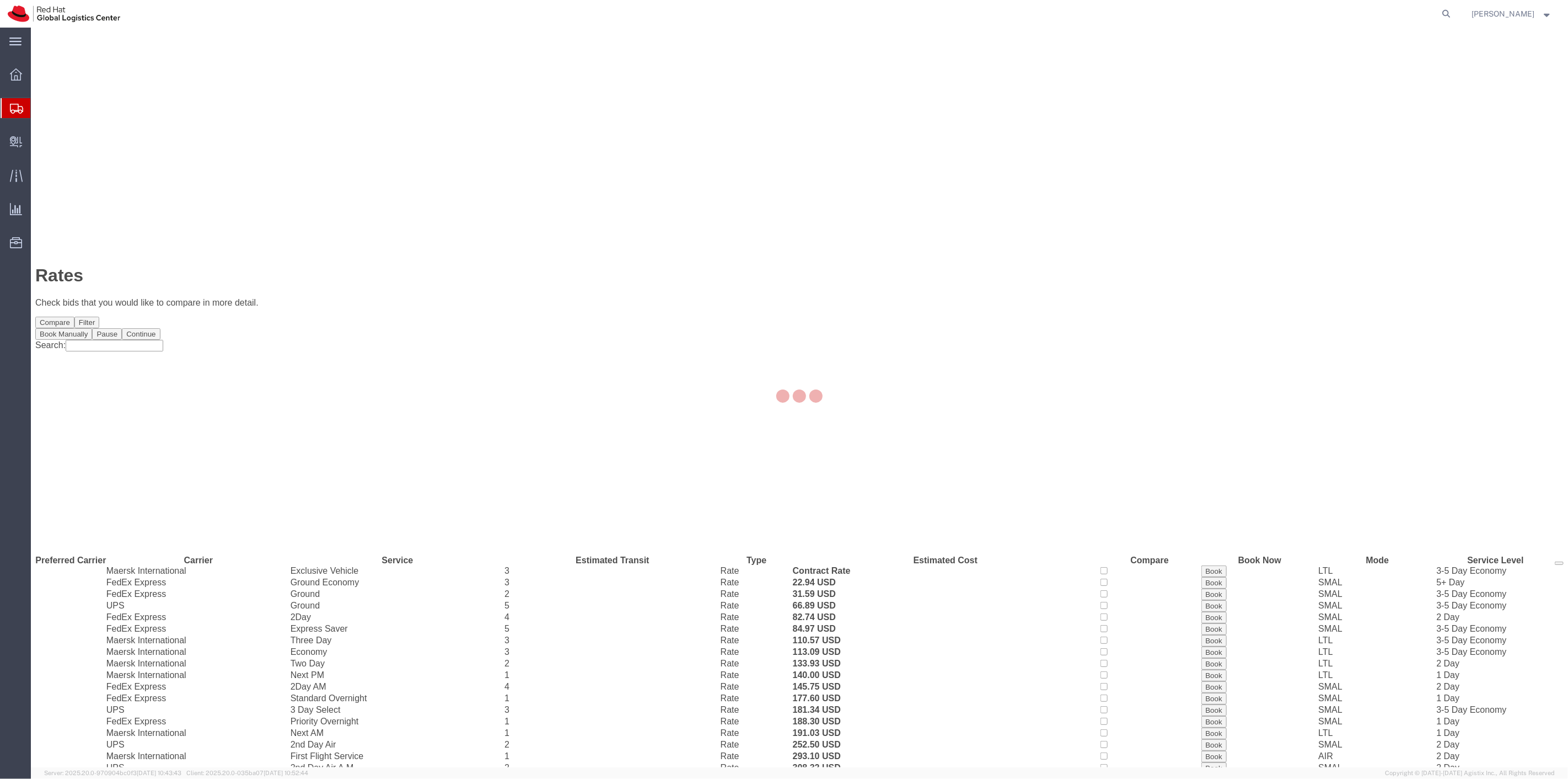
scroll to position [0, 0]
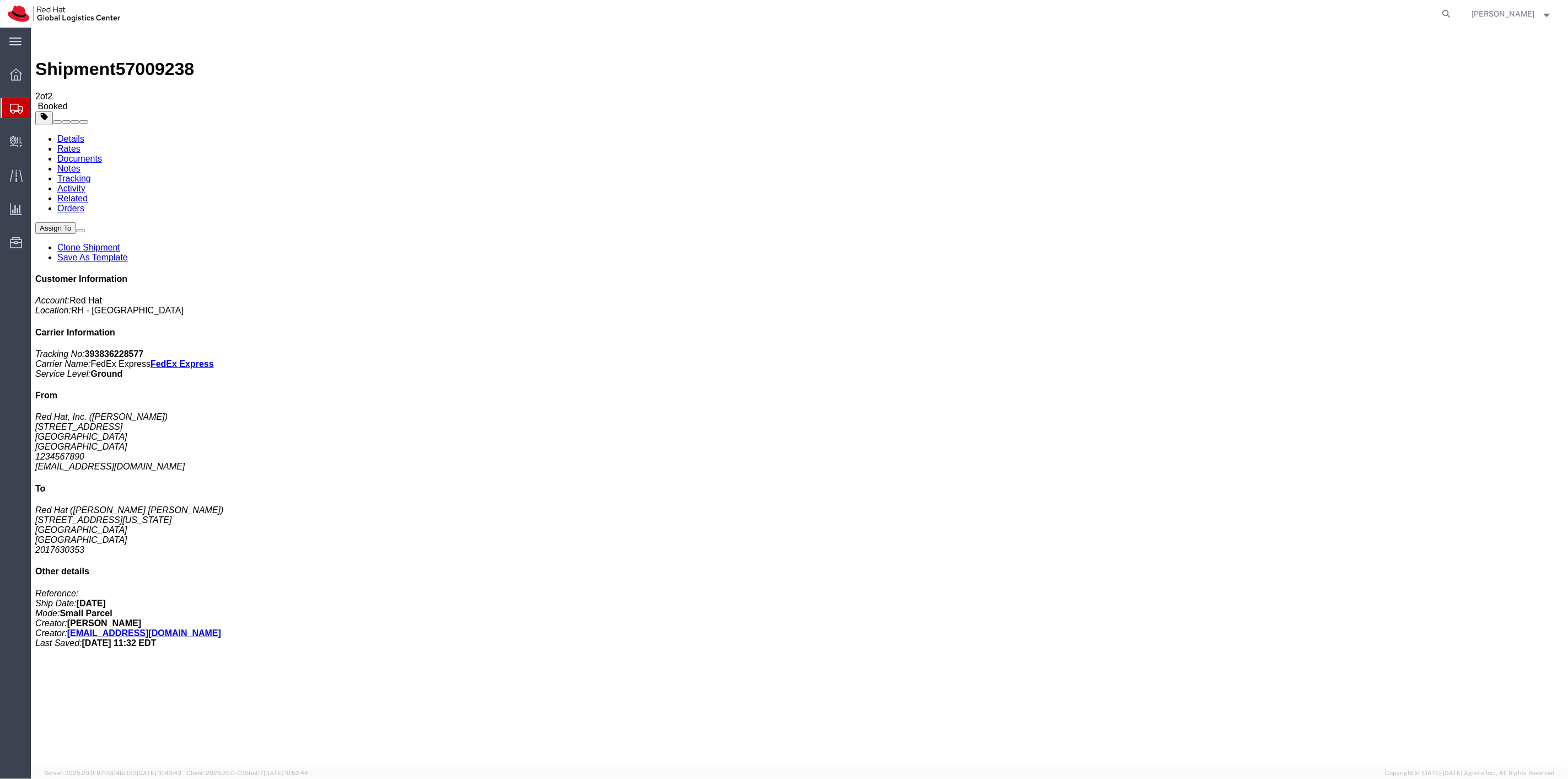
drag, startPoint x: 268, startPoint y: 27, endPoint x: 139, endPoint y: 154, distance: 181.0
drag, startPoint x: 435, startPoint y: 30, endPoint x: 166, endPoint y: 172, distance: 304.2
